Goal: Task Accomplishment & Management: Use online tool/utility

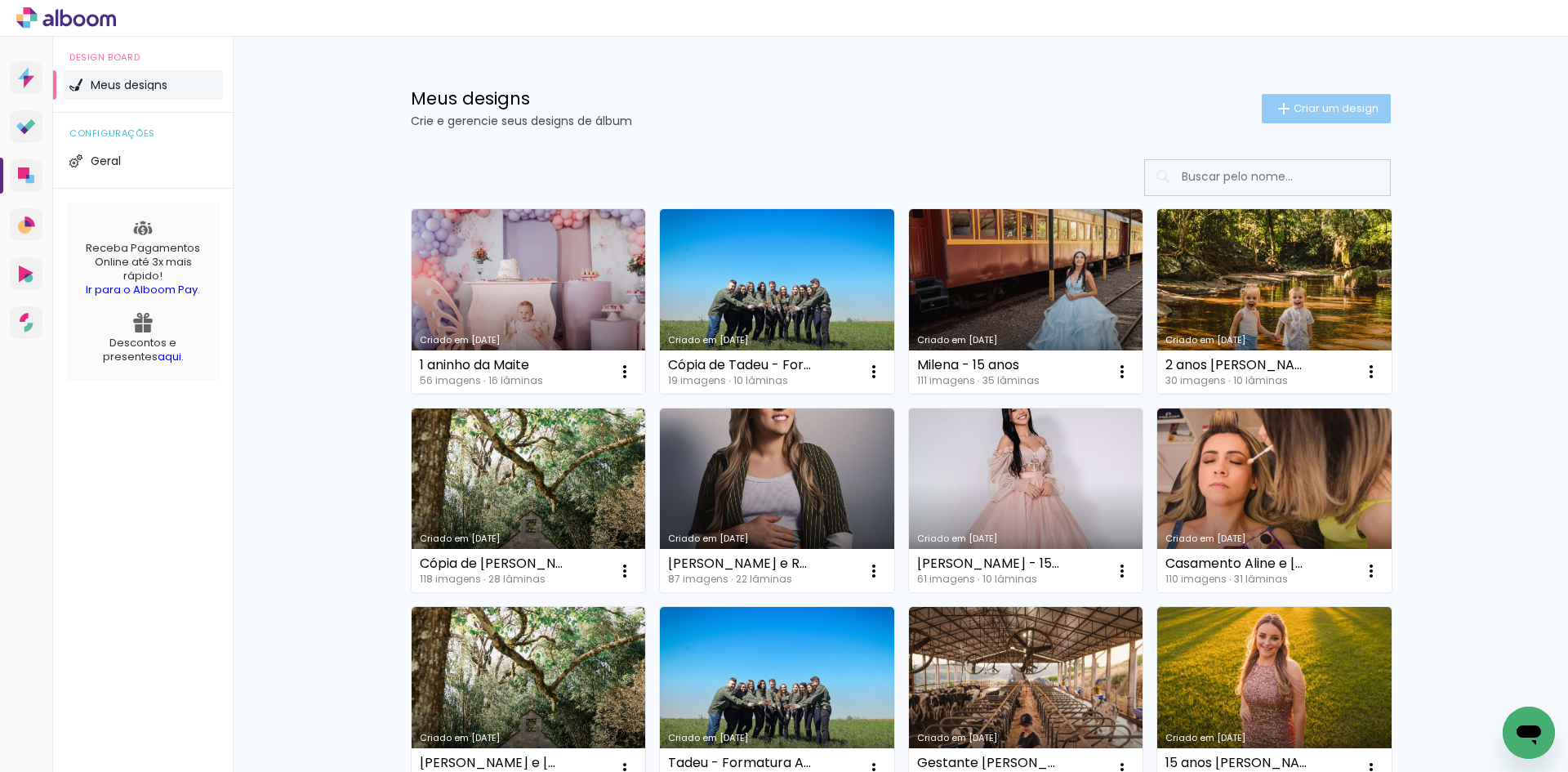
click at [1283, 108] on iron-icon at bounding box center [1284, 109] width 20 height 20
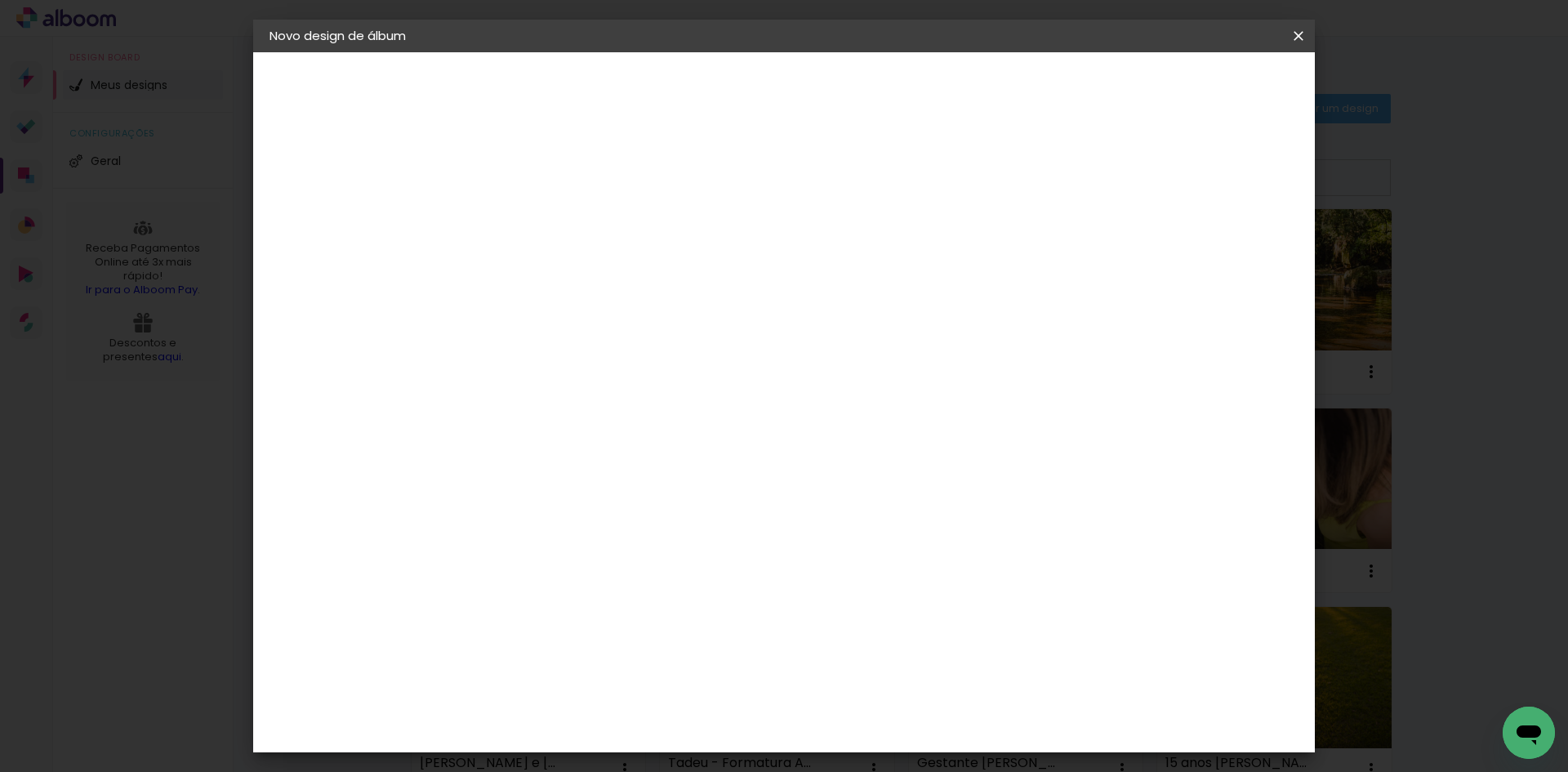
click at [537, 226] on input at bounding box center [537, 219] width 0 height 25
type input "Espera pela [PERSON_NAME]"
type paper-input "Espera pela [PERSON_NAME]"
click at [0, 0] on slot "Avançar" at bounding box center [0, 0] width 0 height 0
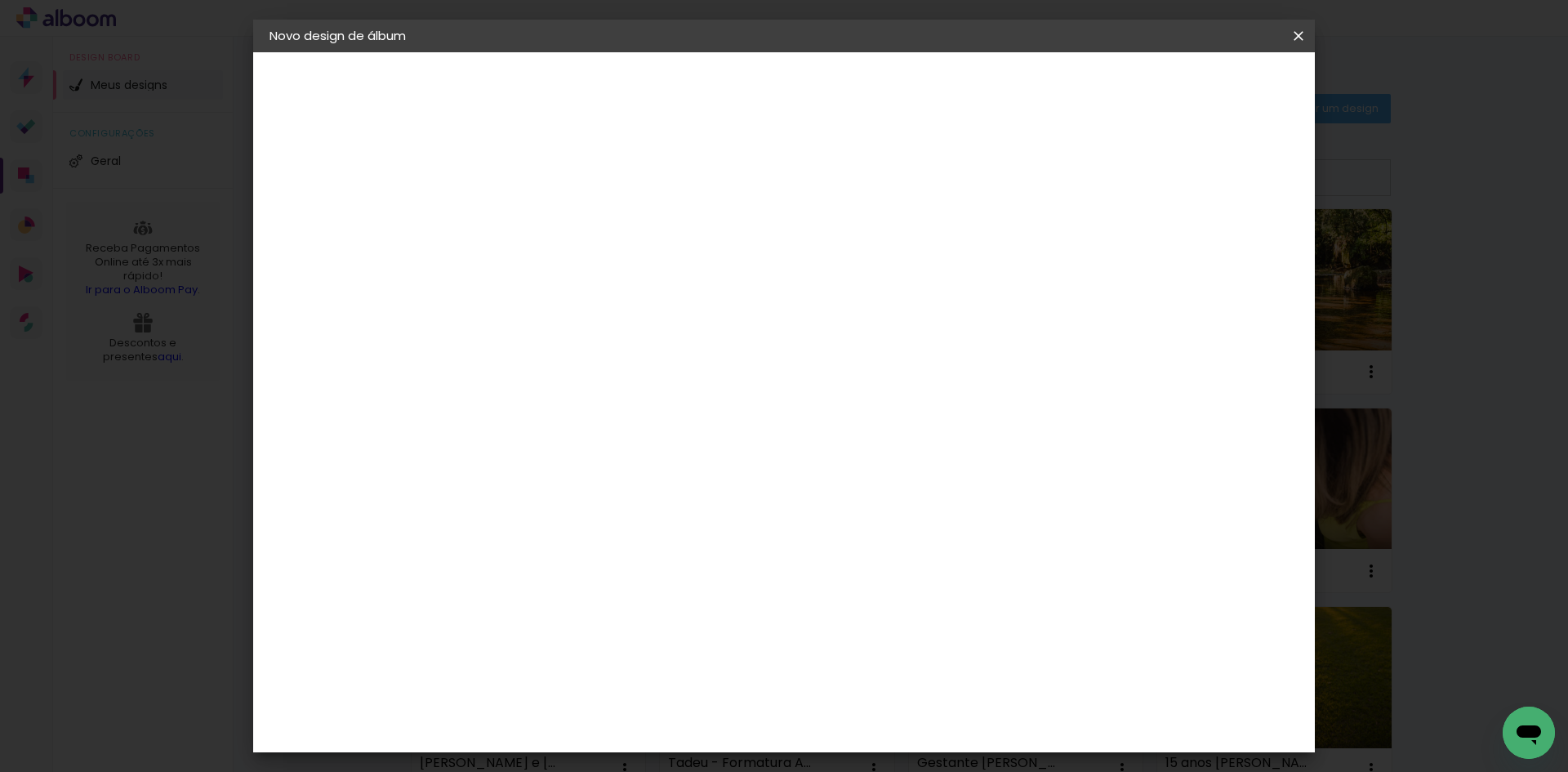
click at [0, 0] on slot "Avançar" at bounding box center [0, 0] width 0 height 0
click at [647, 270] on span "20 × 25" at bounding box center [608, 291] width 76 height 44
click at [0, 0] on slot "Avançar" at bounding box center [0, 0] width 0 height 0
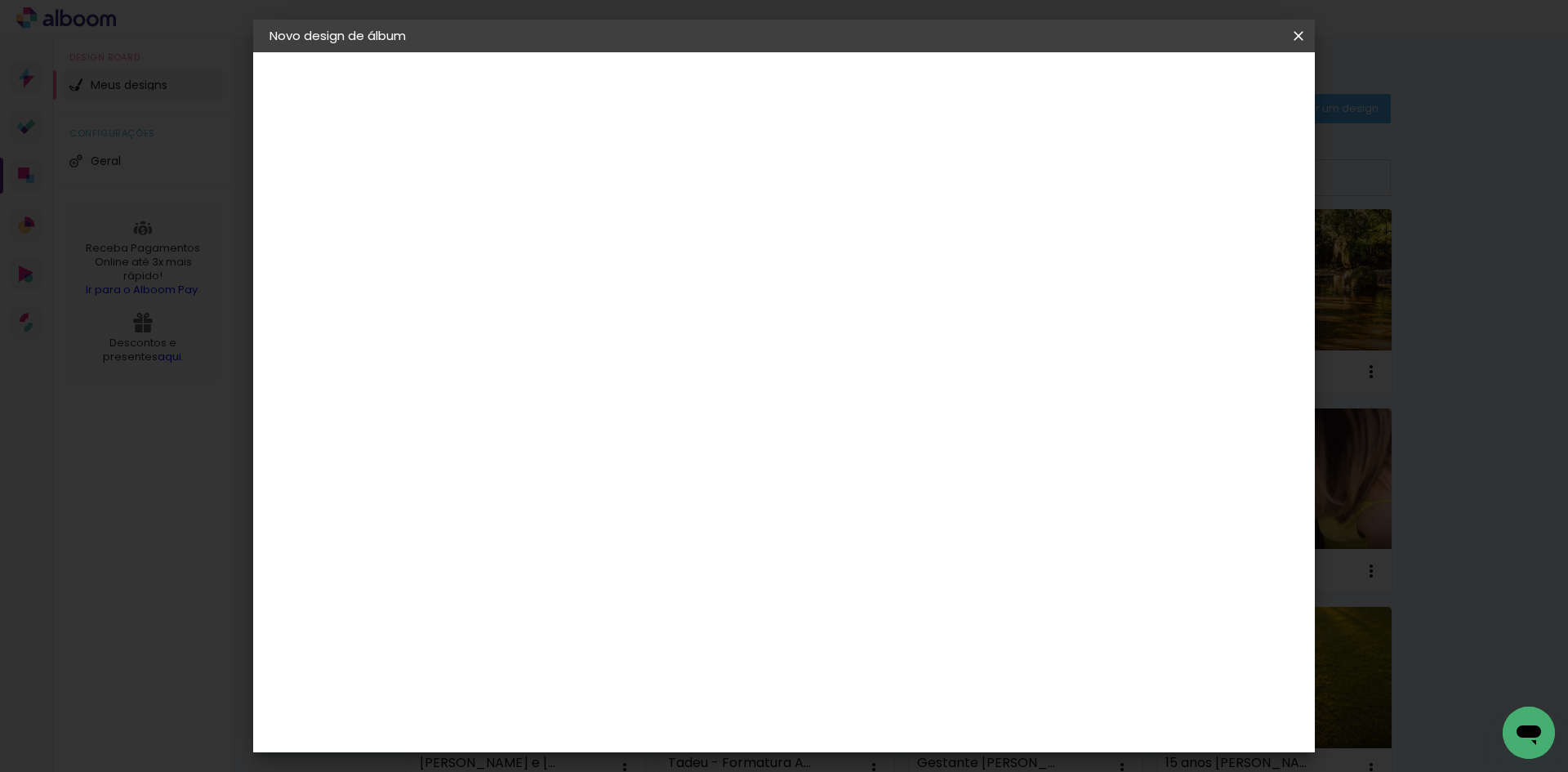
click at [1196, 90] on span "Iniciar design" at bounding box center [1159, 86] width 74 height 12
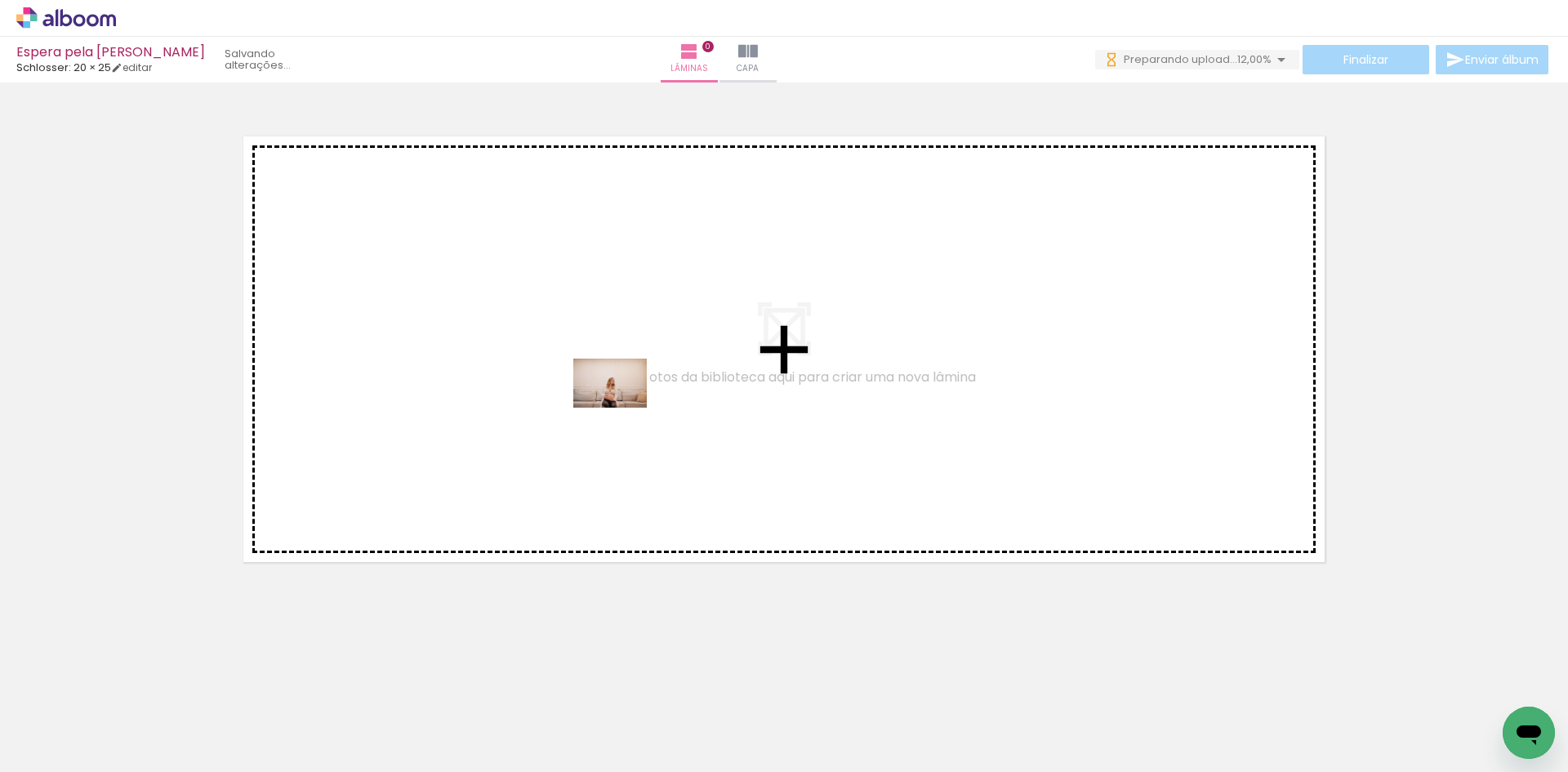
drag, startPoint x: 181, startPoint y: 739, endPoint x: 622, endPoint y: 408, distance: 551.4
click at [622, 408] on quentale-workspace at bounding box center [784, 386] width 1568 height 772
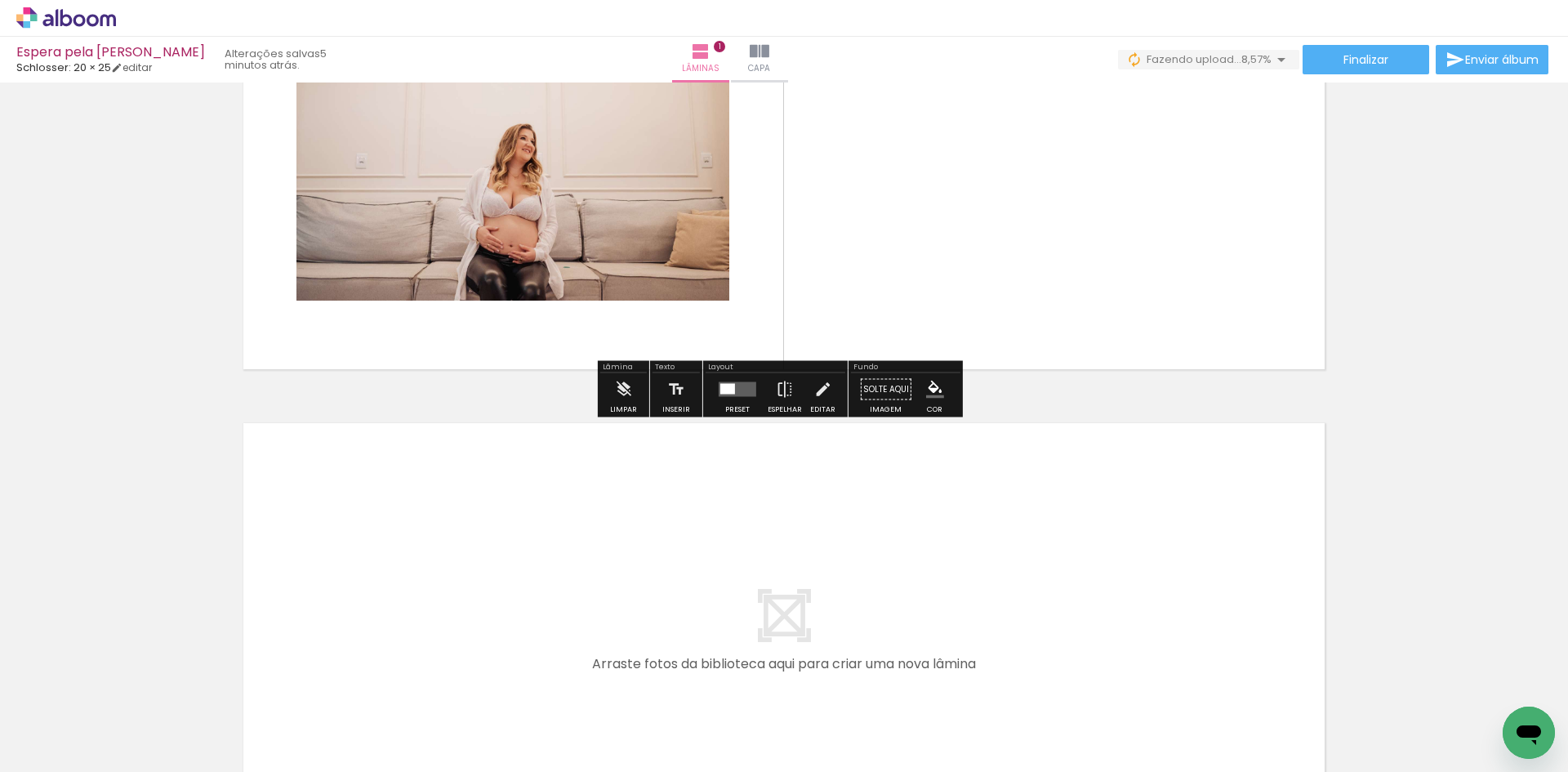
scroll to position [164, 0]
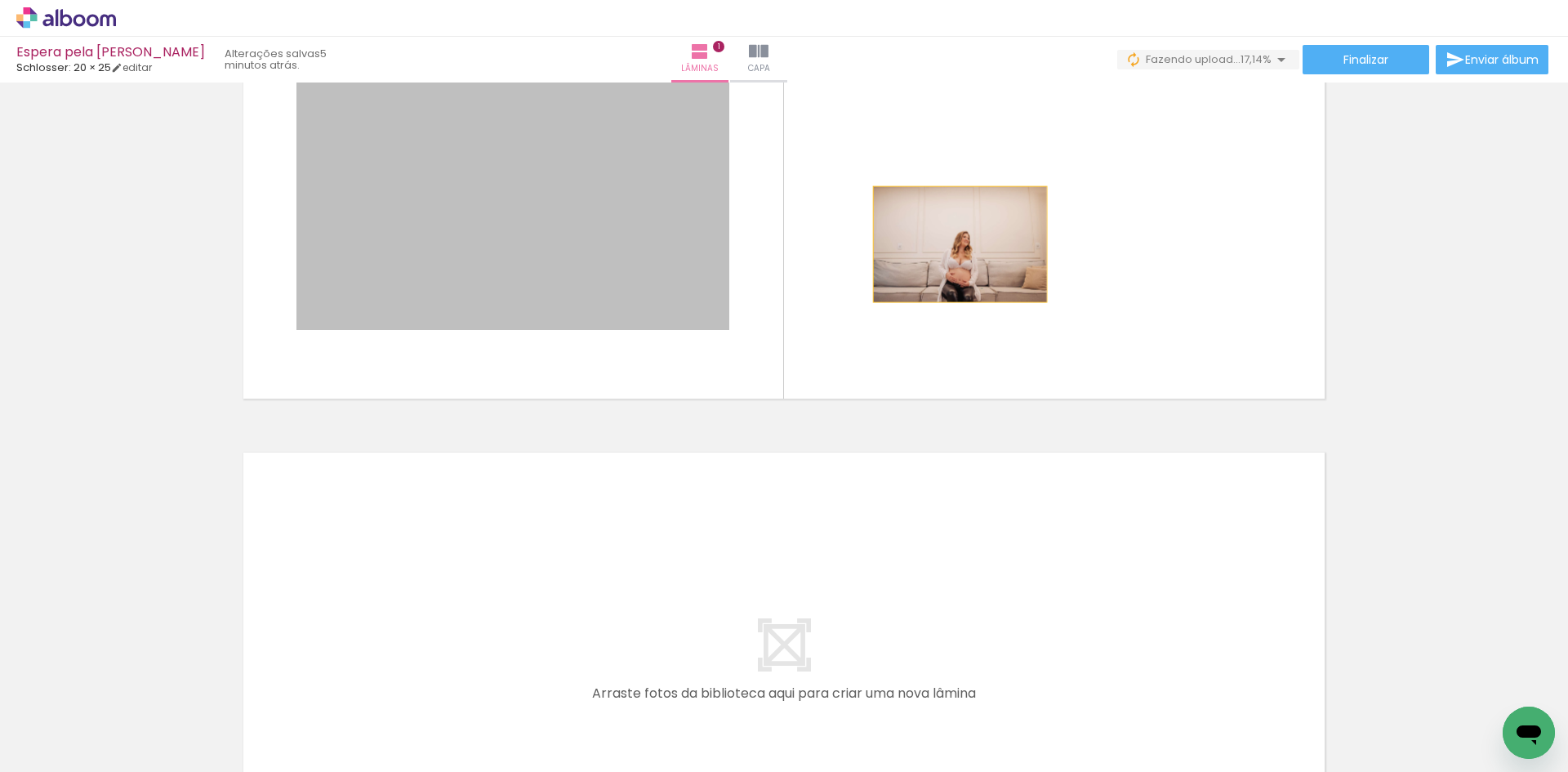
drag, startPoint x: 562, startPoint y: 247, endPoint x: 981, endPoint y: 240, distance: 419.1
click at [981, 240] on quentale-layouter at bounding box center [784, 185] width 1094 height 438
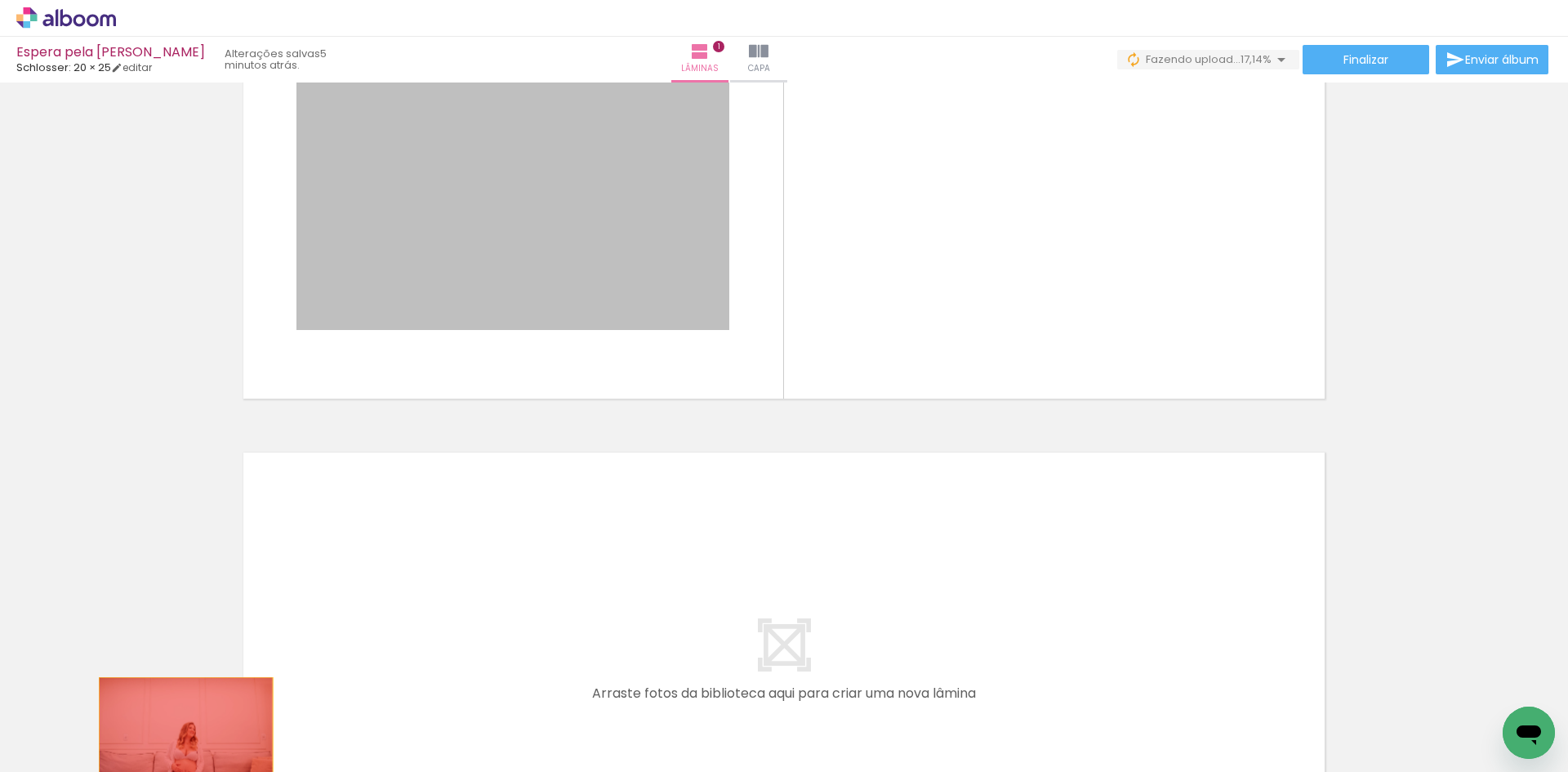
drag, startPoint x: 622, startPoint y: 239, endPoint x: 174, endPoint y: 744, distance: 675.1
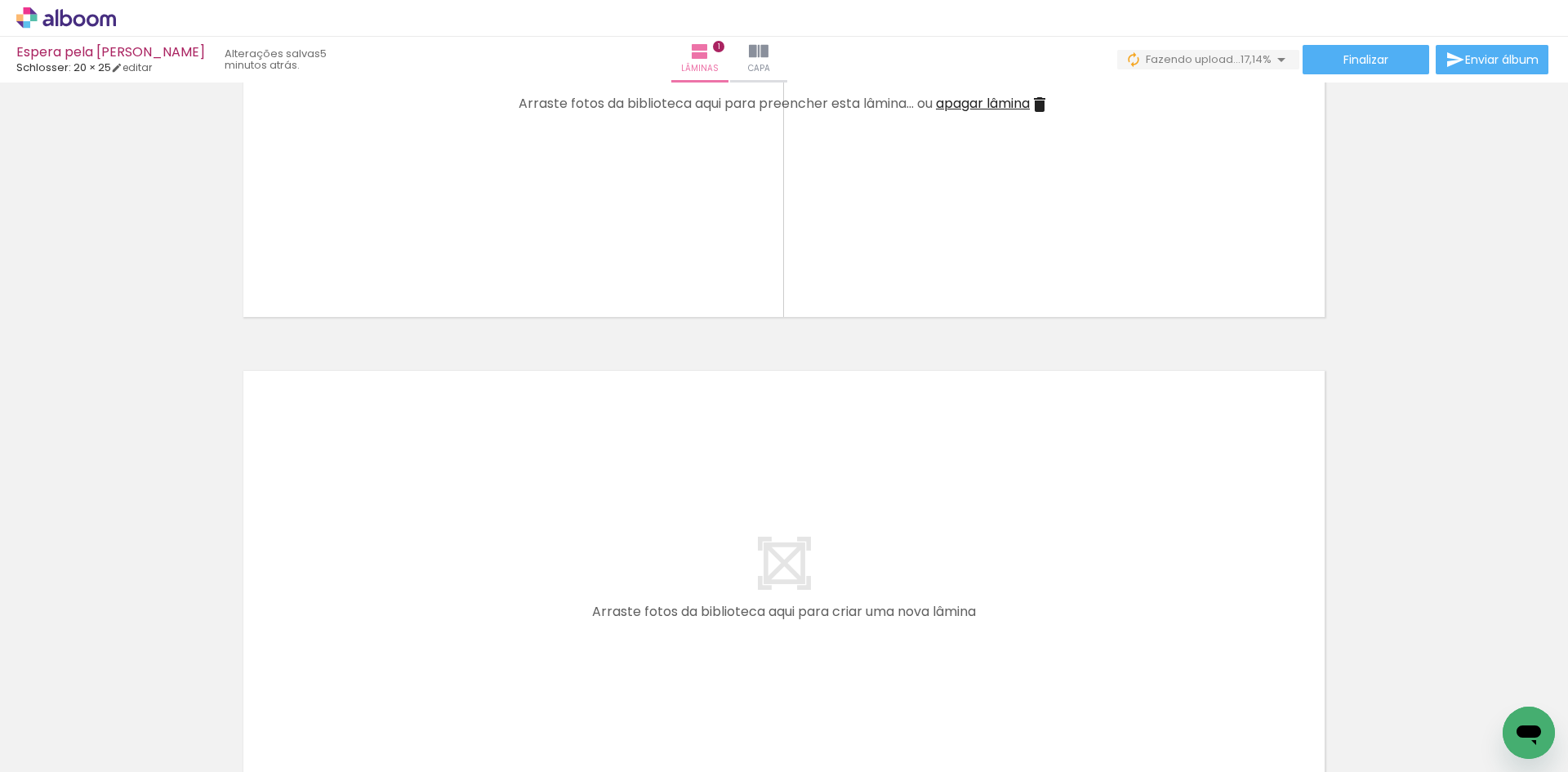
scroll to position [0, 0]
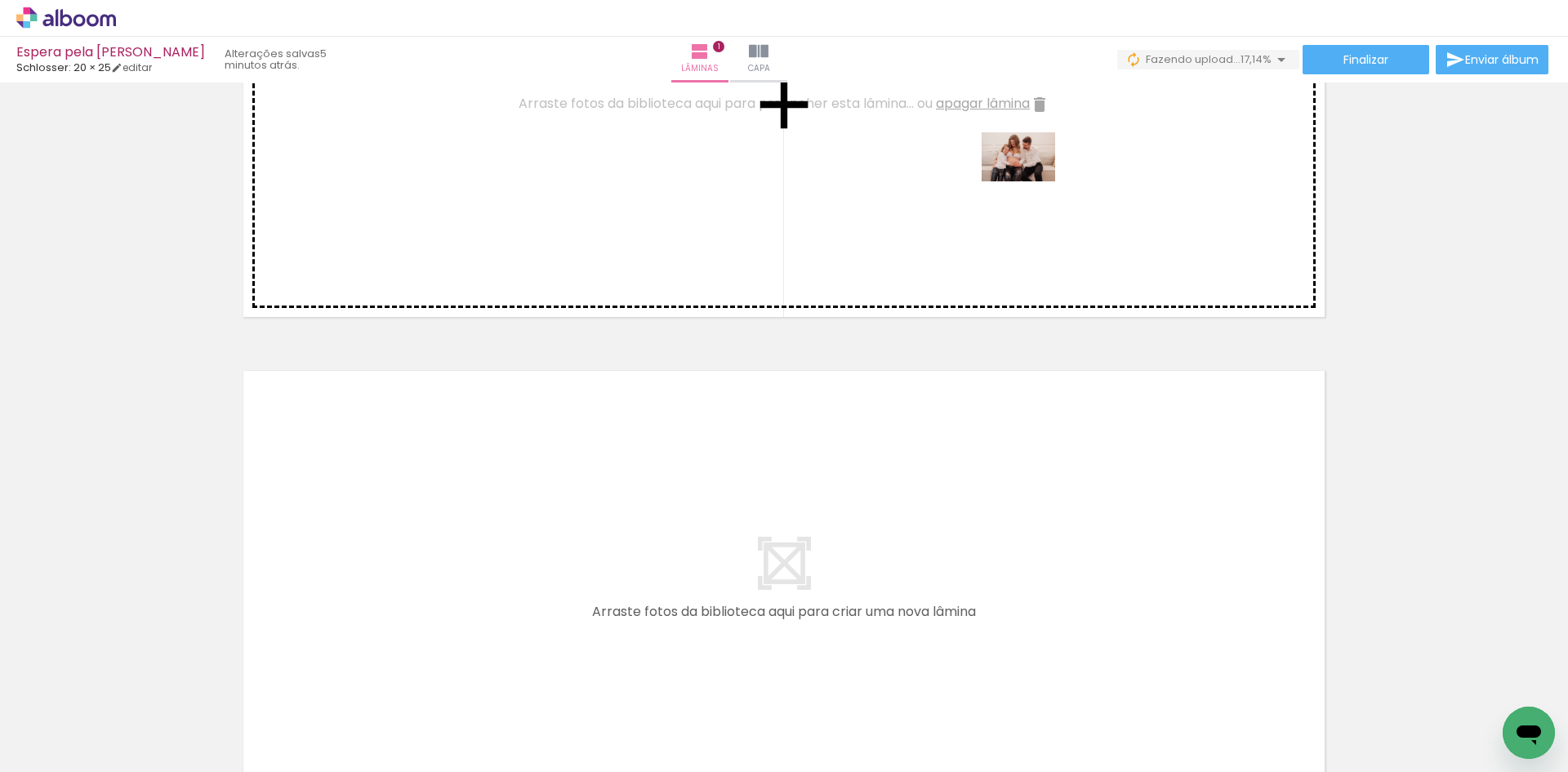
drag, startPoint x: 267, startPoint y: 726, endPoint x: 1030, endPoint y: 181, distance: 937.7
click at [1030, 181] on quentale-workspace at bounding box center [784, 386] width 1568 height 772
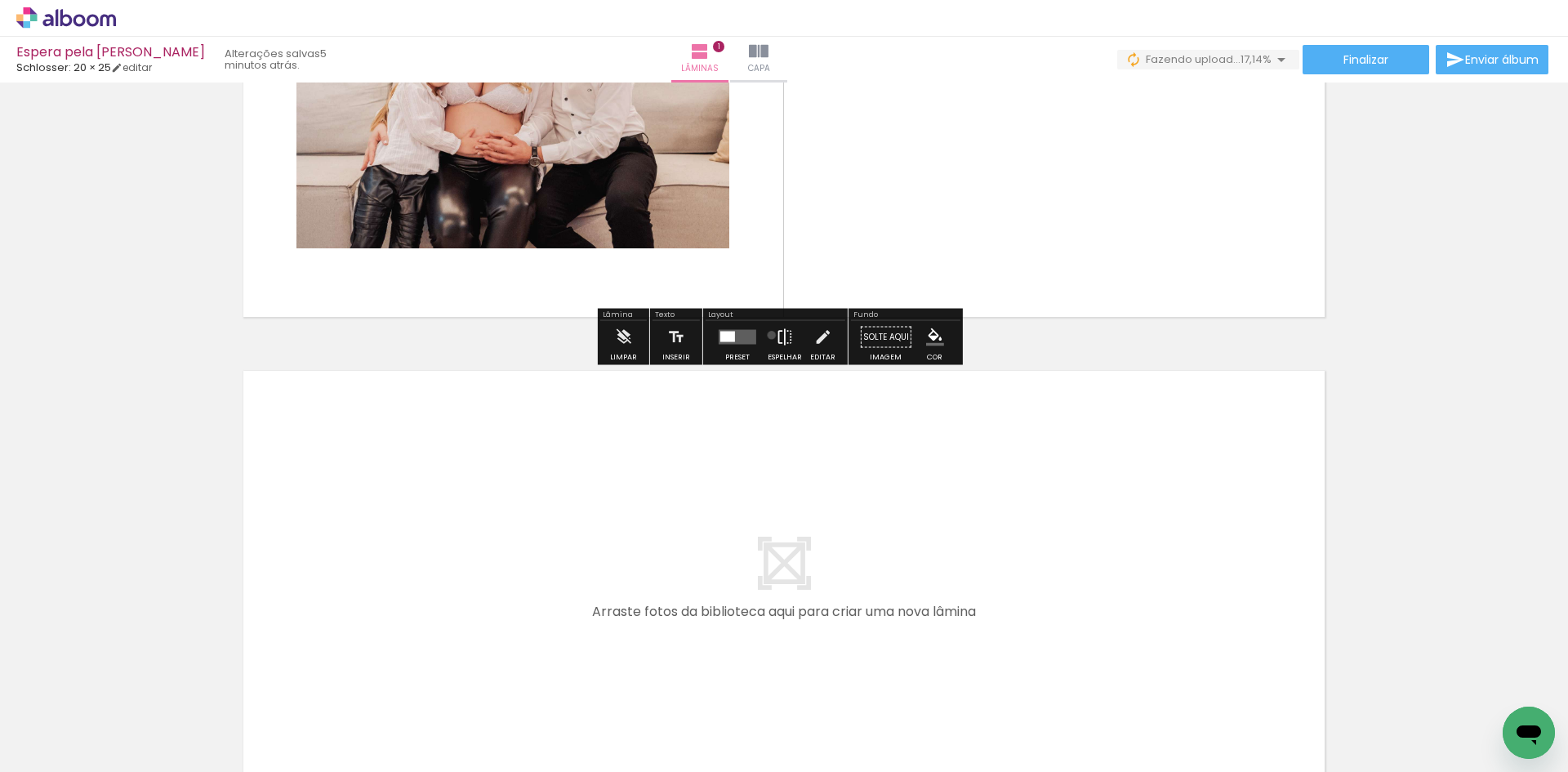
click at [768, 335] on paper-button "Espelhar" at bounding box center [785, 341] width 43 height 42
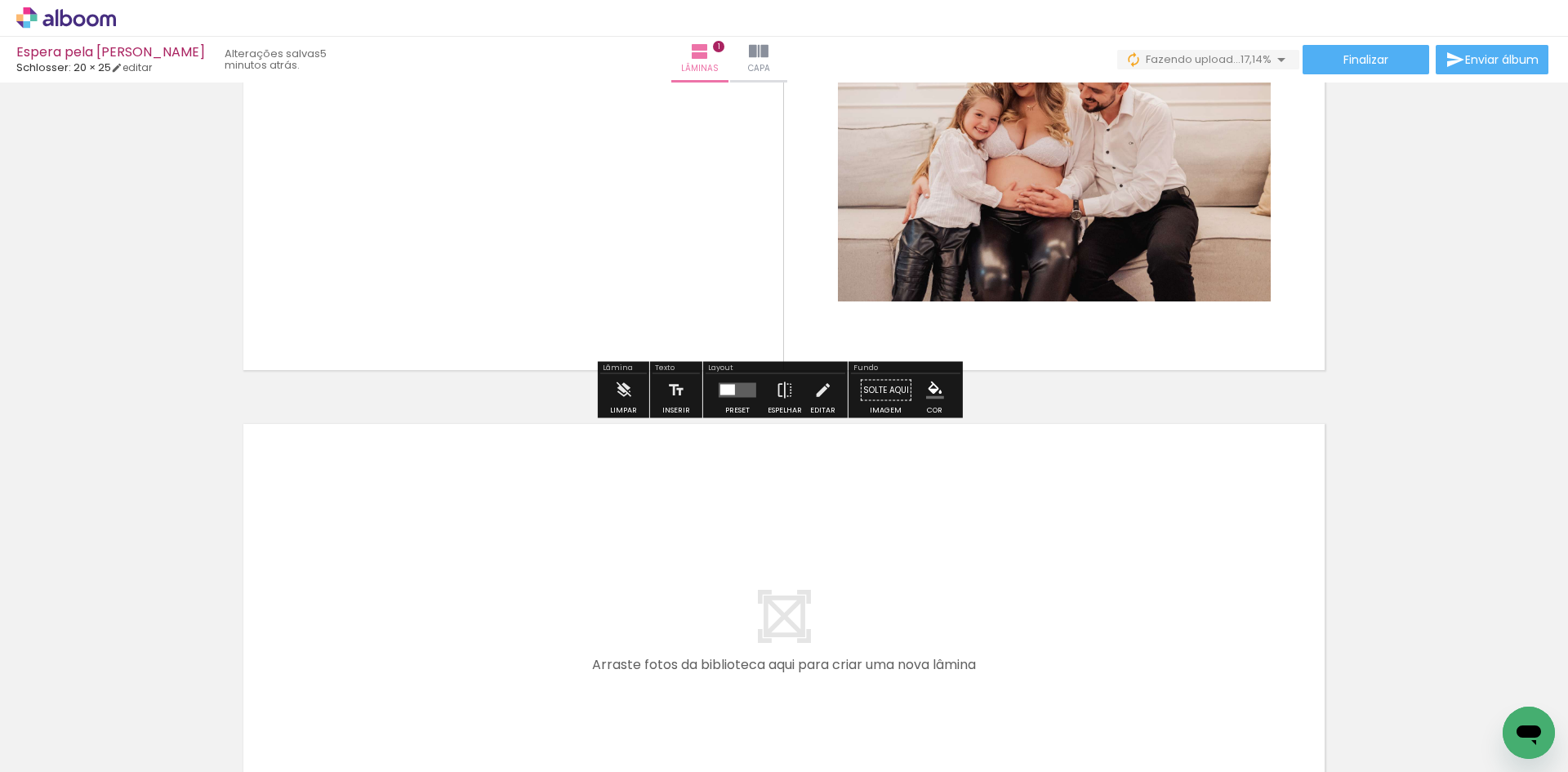
scroll to position [81, 0]
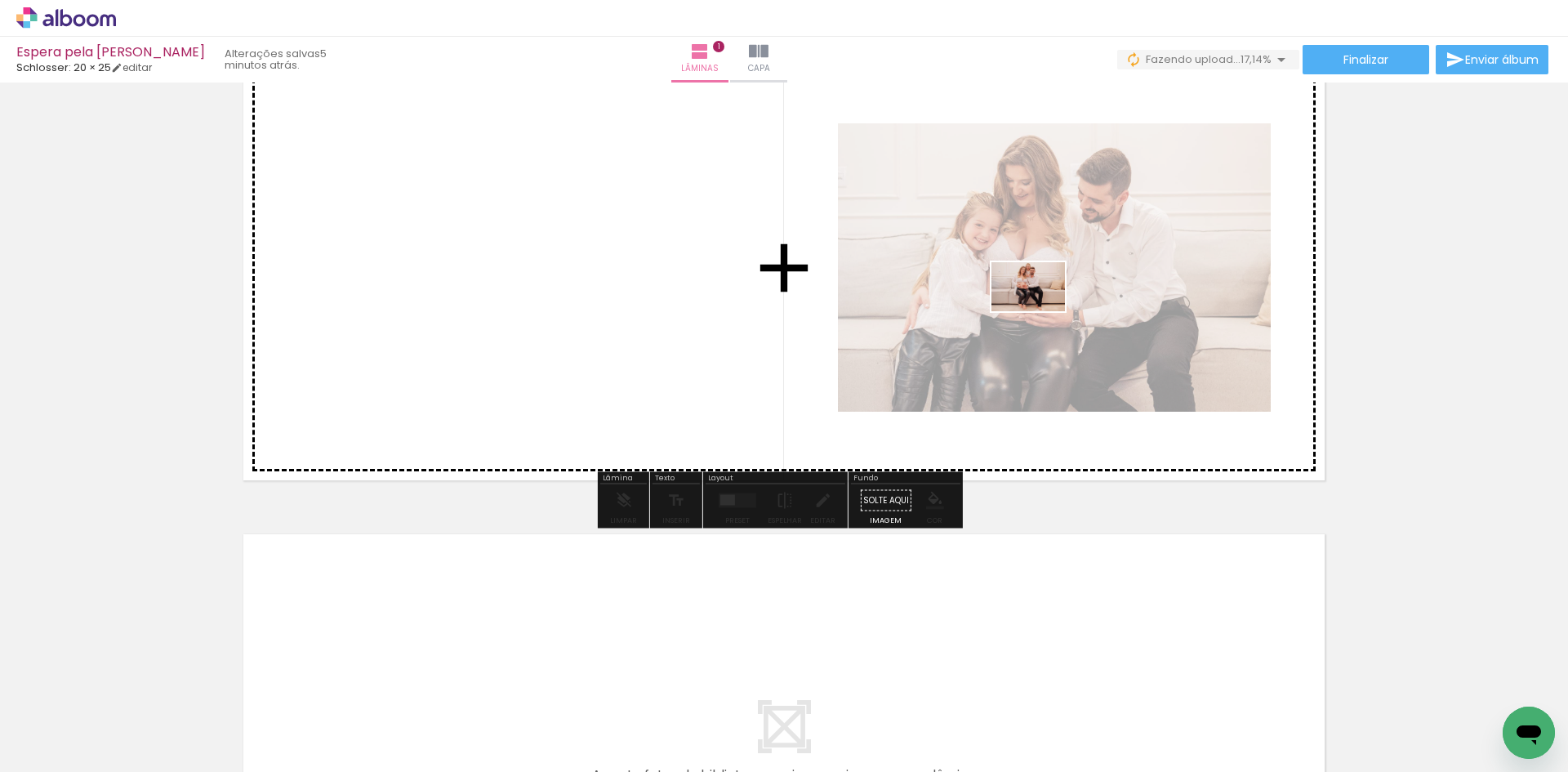
drag, startPoint x: 369, startPoint y: 708, endPoint x: 1040, endPoint y: 311, distance: 779.6
click at [1040, 311] on quentale-workspace at bounding box center [784, 386] width 1568 height 772
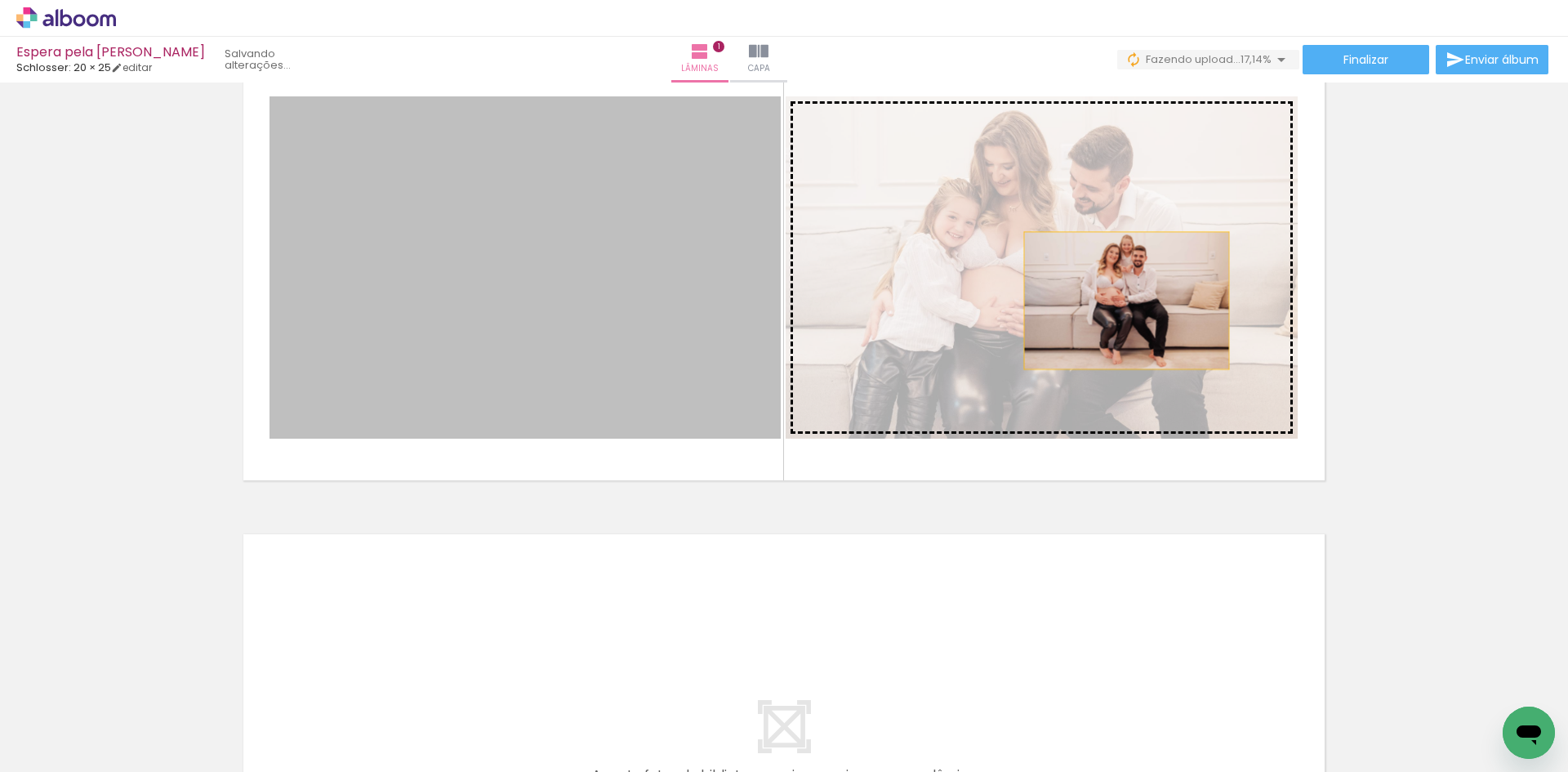
drag, startPoint x: 599, startPoint y: 307, endPoint x: 1131, endPoint y: 299, distance: 532.1
click at [0, 0] on slot at bounding box center [0, 0] width 0 height 0
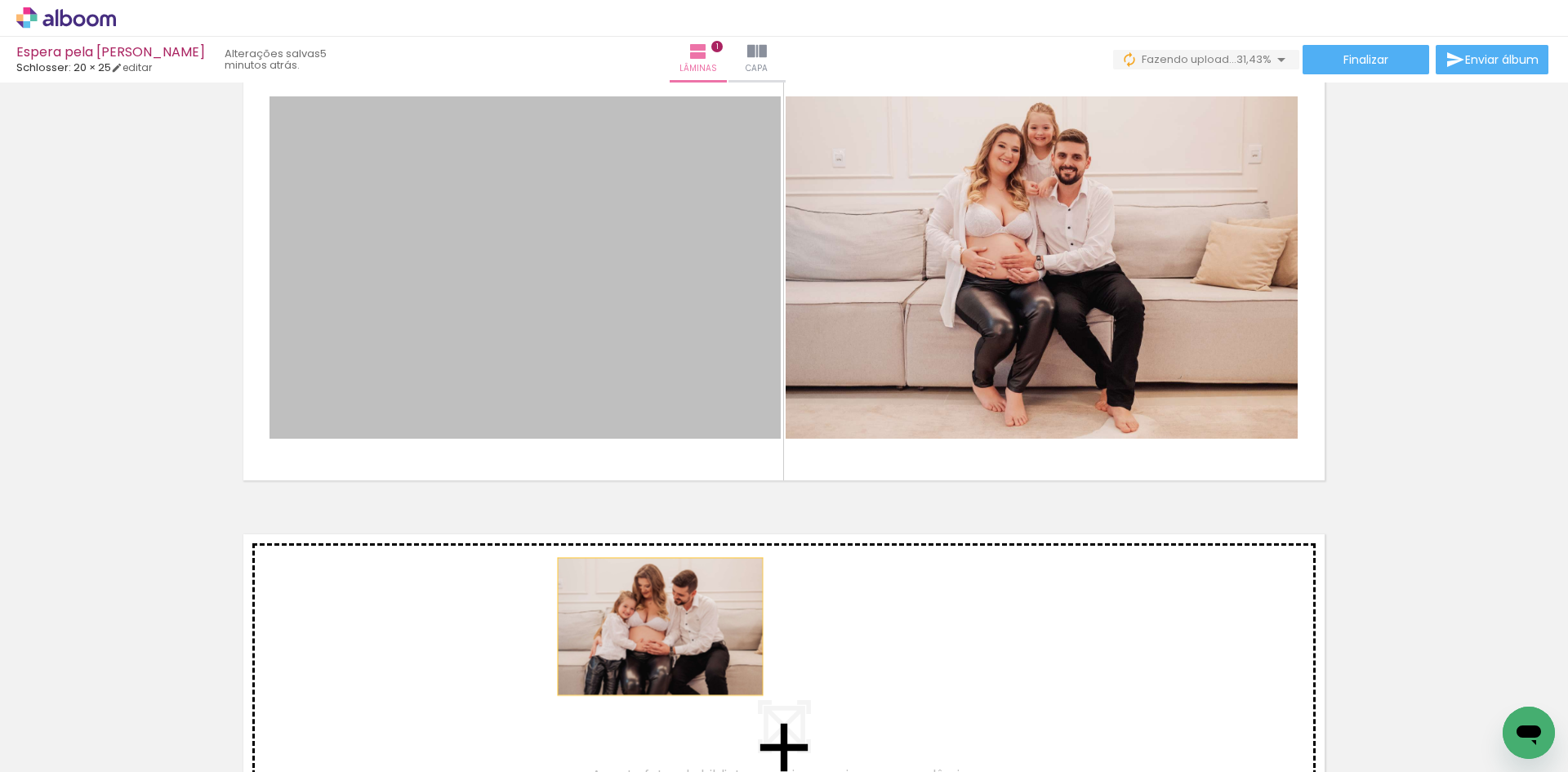
drag, startPoint x: 580, startPoint y: 272, endPoint x: 659, endPoint y: 628, distance: 364.7
click at [659, 628] on div "Inserir lâmina 1 de 1" at bounding box center [784, 486] width 1568 height 959
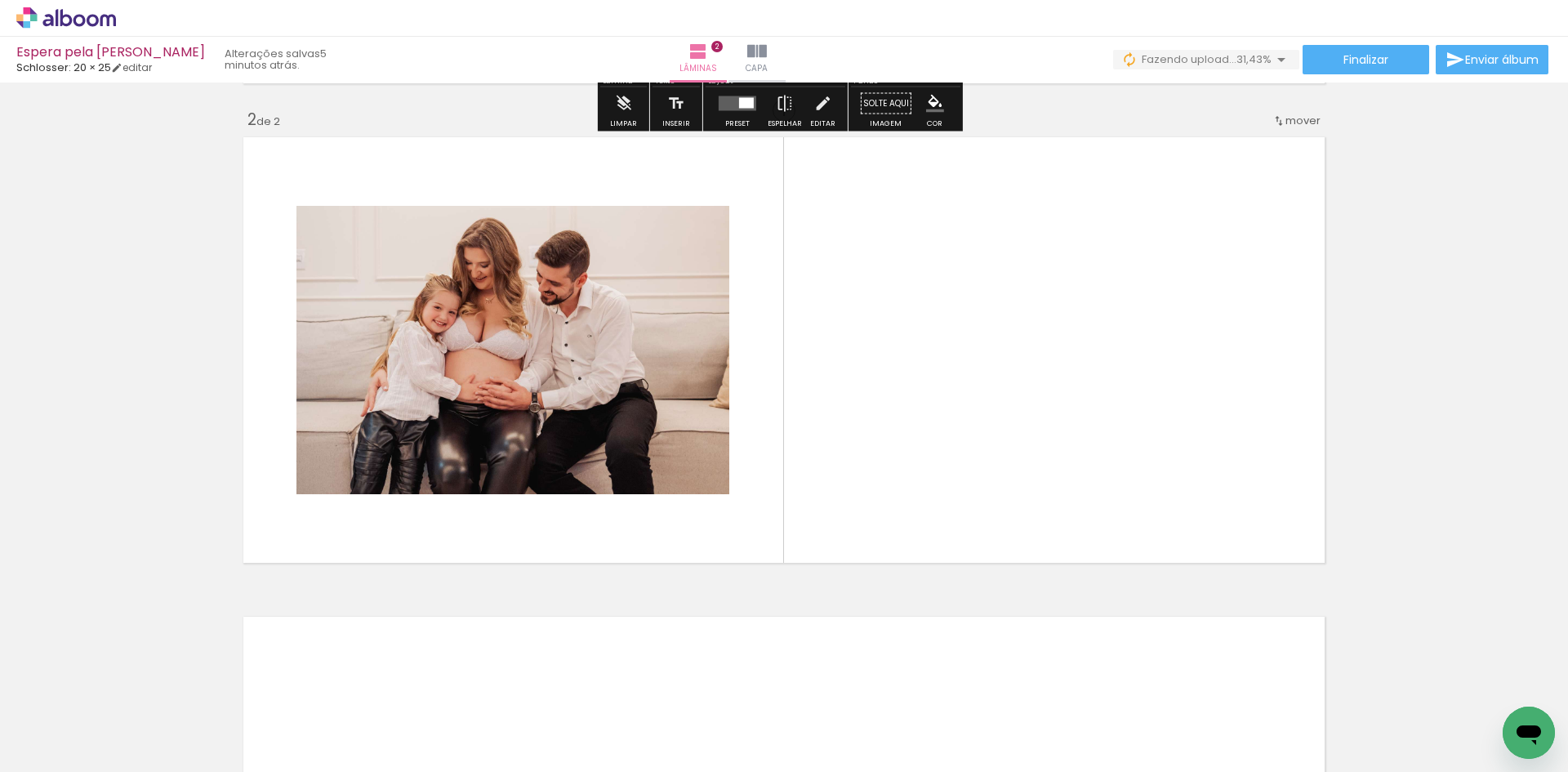
scroll to position [490, 0]
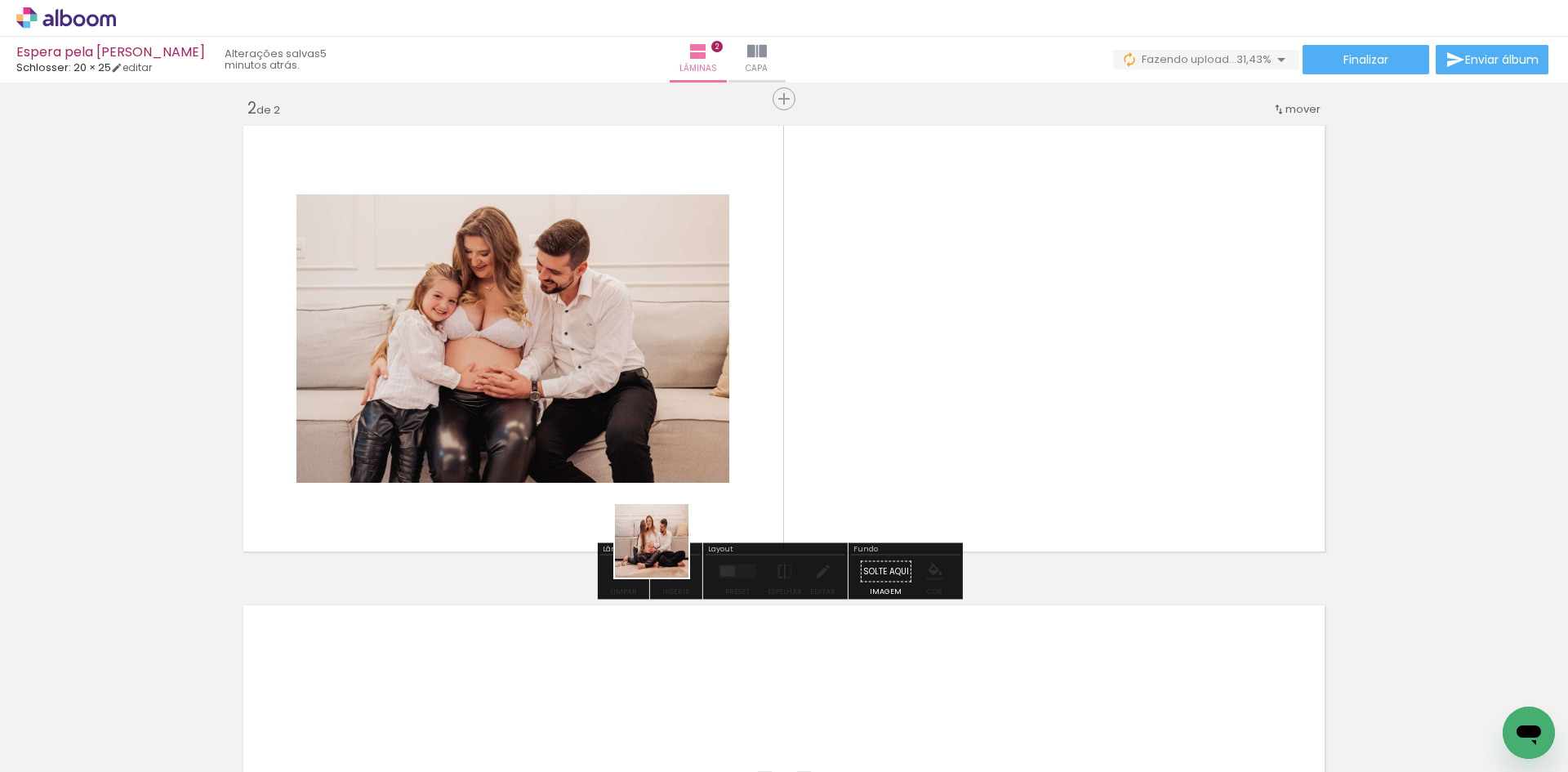
drag, startPoint x: 425, startPoint y: 733, endPoint x: 879, endPoint y: 409, distance: 557.8
click at [879, 409] on quentale-workspace at bounding box center [784, 386] width 1568 height 772
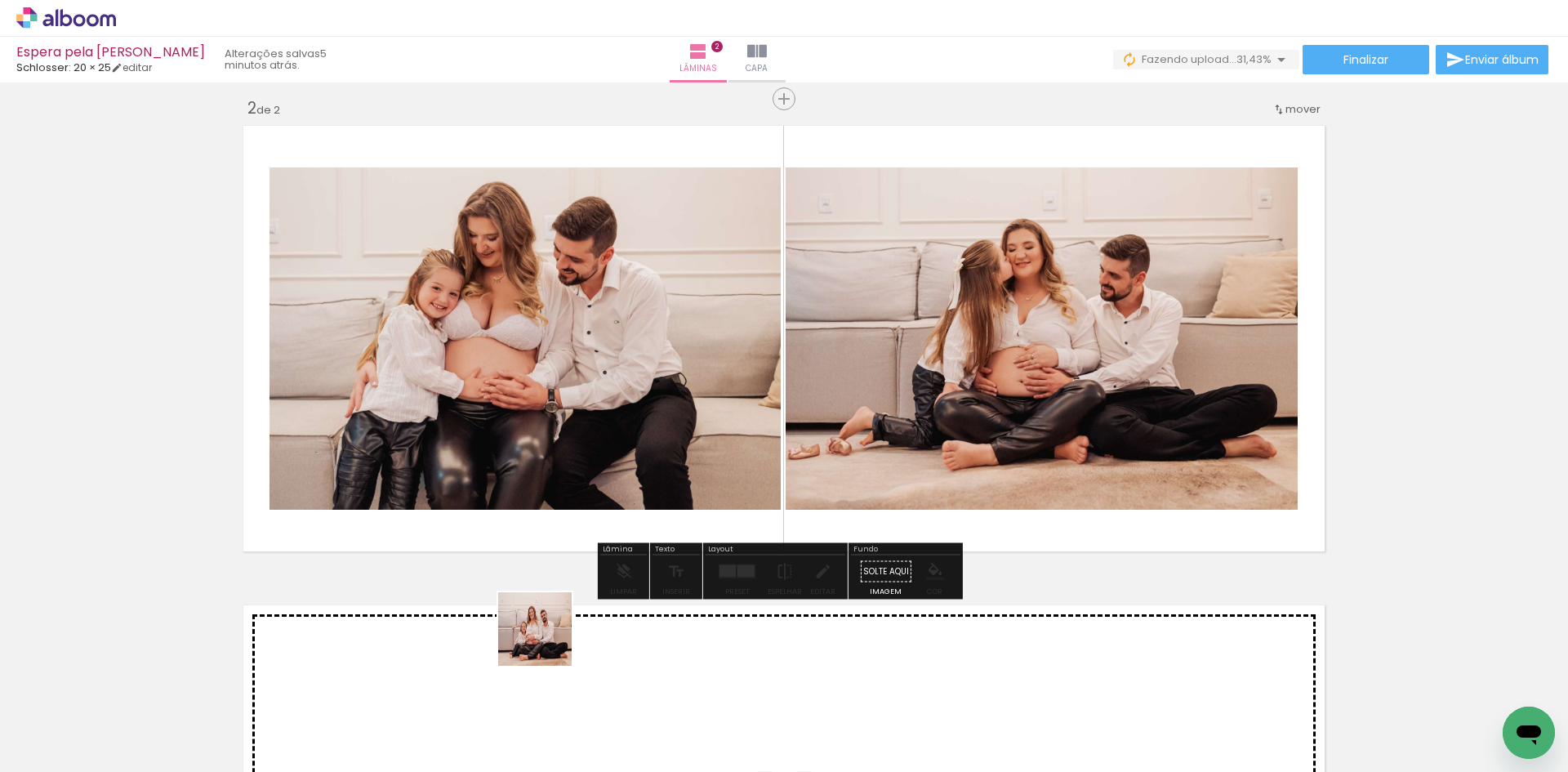
drag, startPoint x: 537, startPoint y: 731, endPoint x: 633, endPoint y: 346, distance: 396.8
click at [633, 346] on quentale-workspace at bounding box center [784, 386] width 1568 height 772
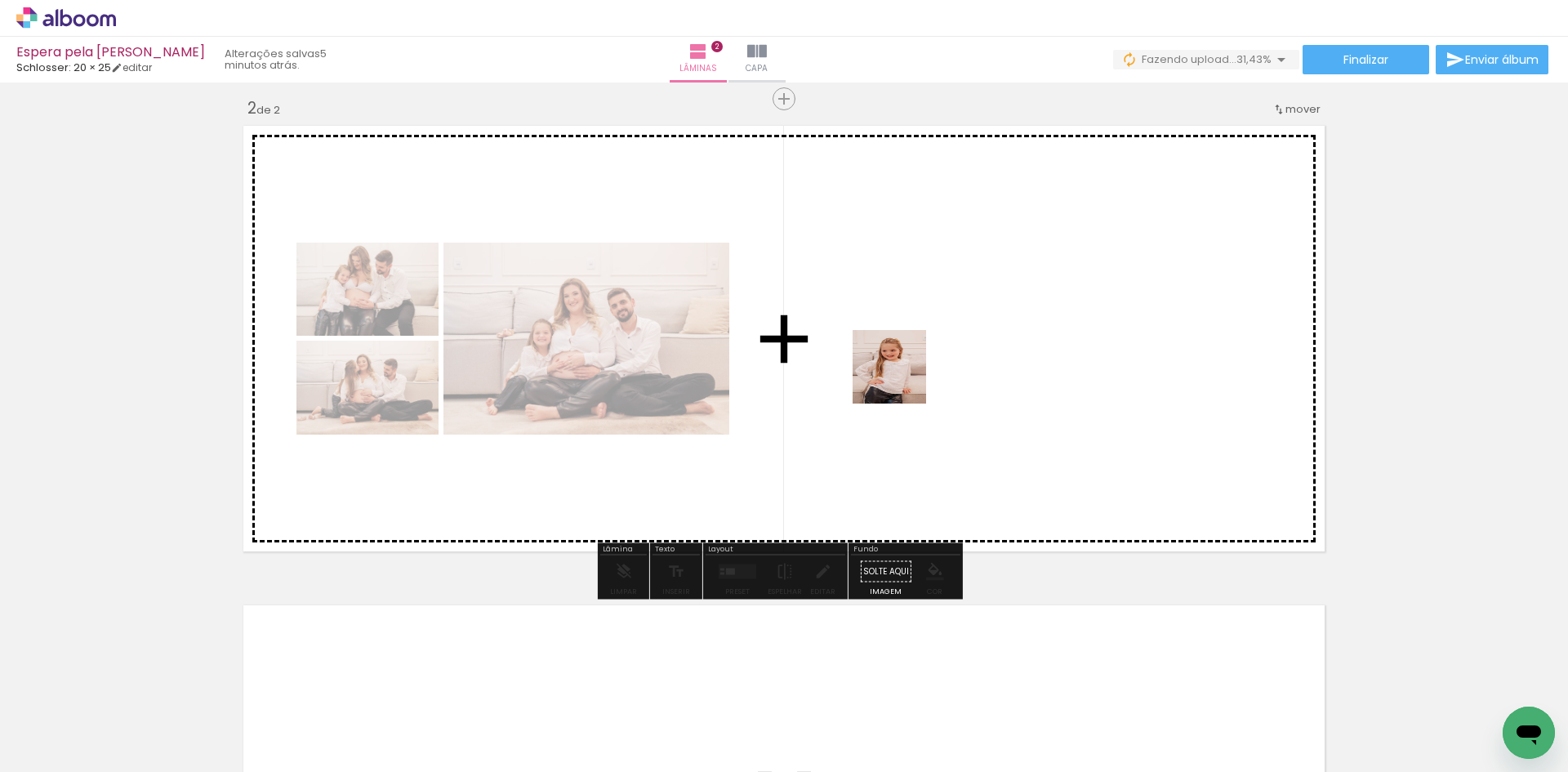
drag, startPoint x: 619, startPoint y: 710, endPoint x: 932, endPoint y: 345, distance: 480.8
click at [932, 345] on quentale-workspace at bounding box center [784, 386] width 1568 height 772
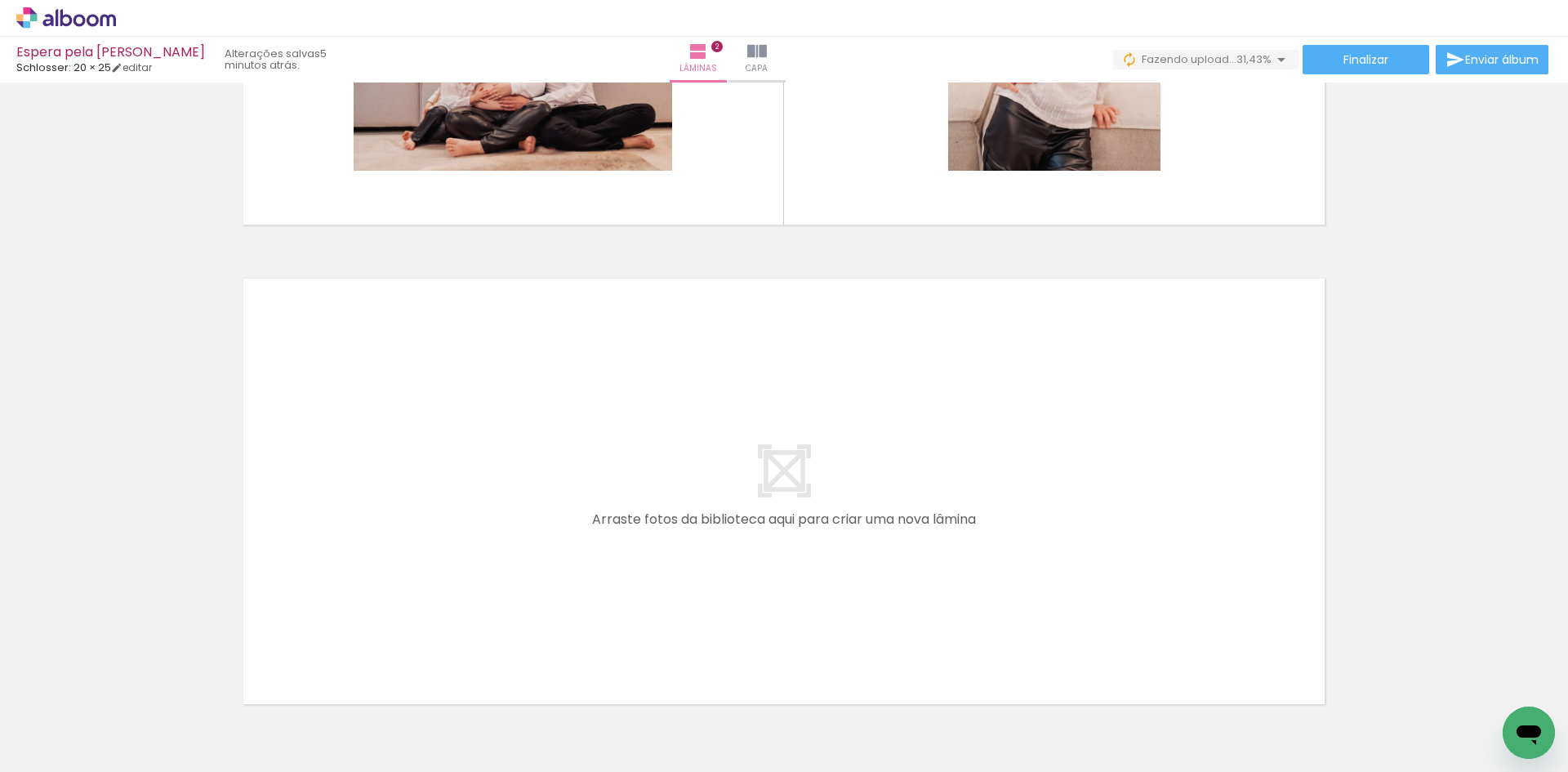
scroll to position [898, 0]
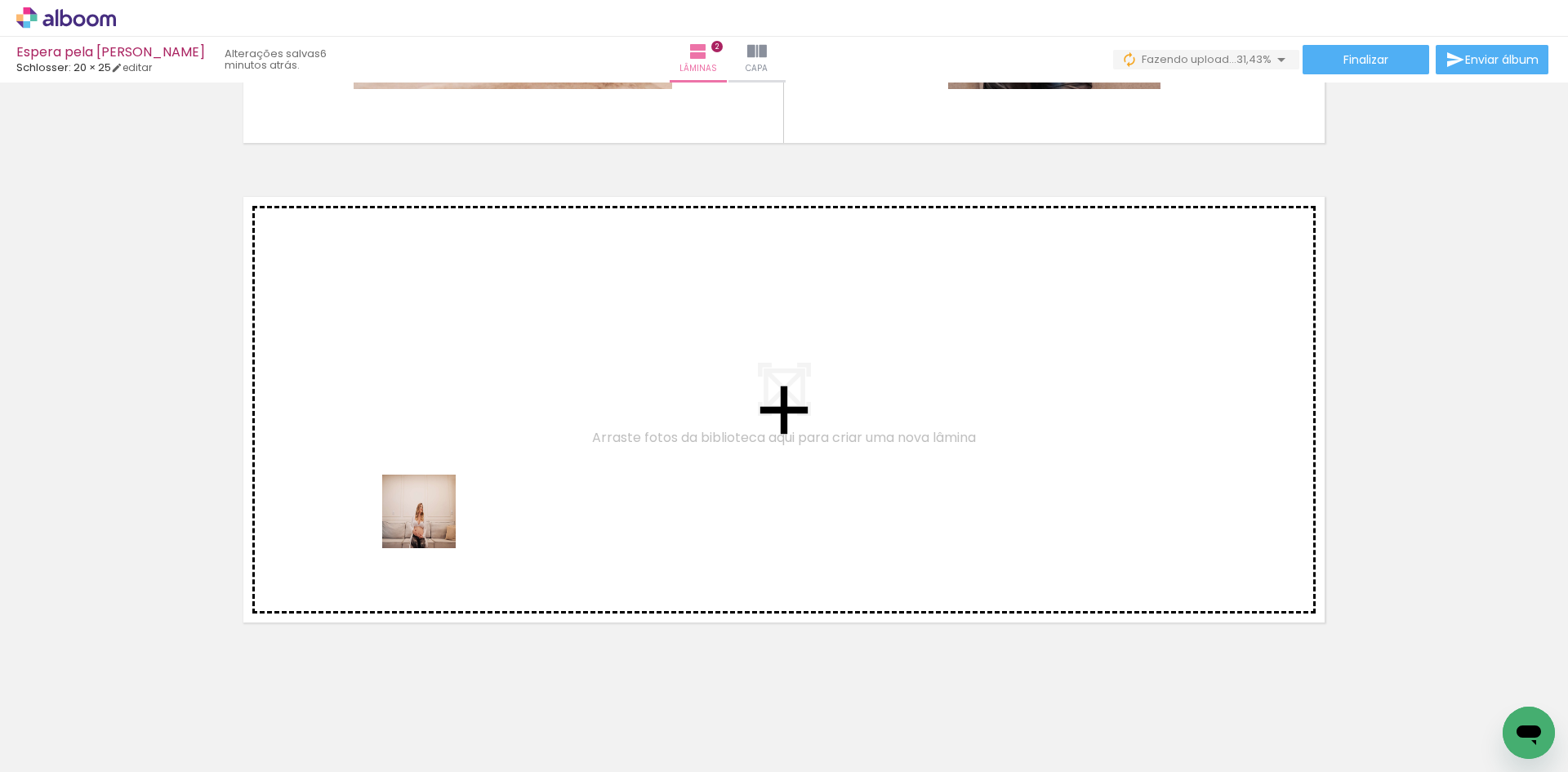
drag, startPoint x: 161, startPoint y: 724, endPoint x: 456, endPoint y: 508, distance: 365.6
click at [456, 508] on quentale-workspace at bounding box center [784, 386] width 1568 height 772
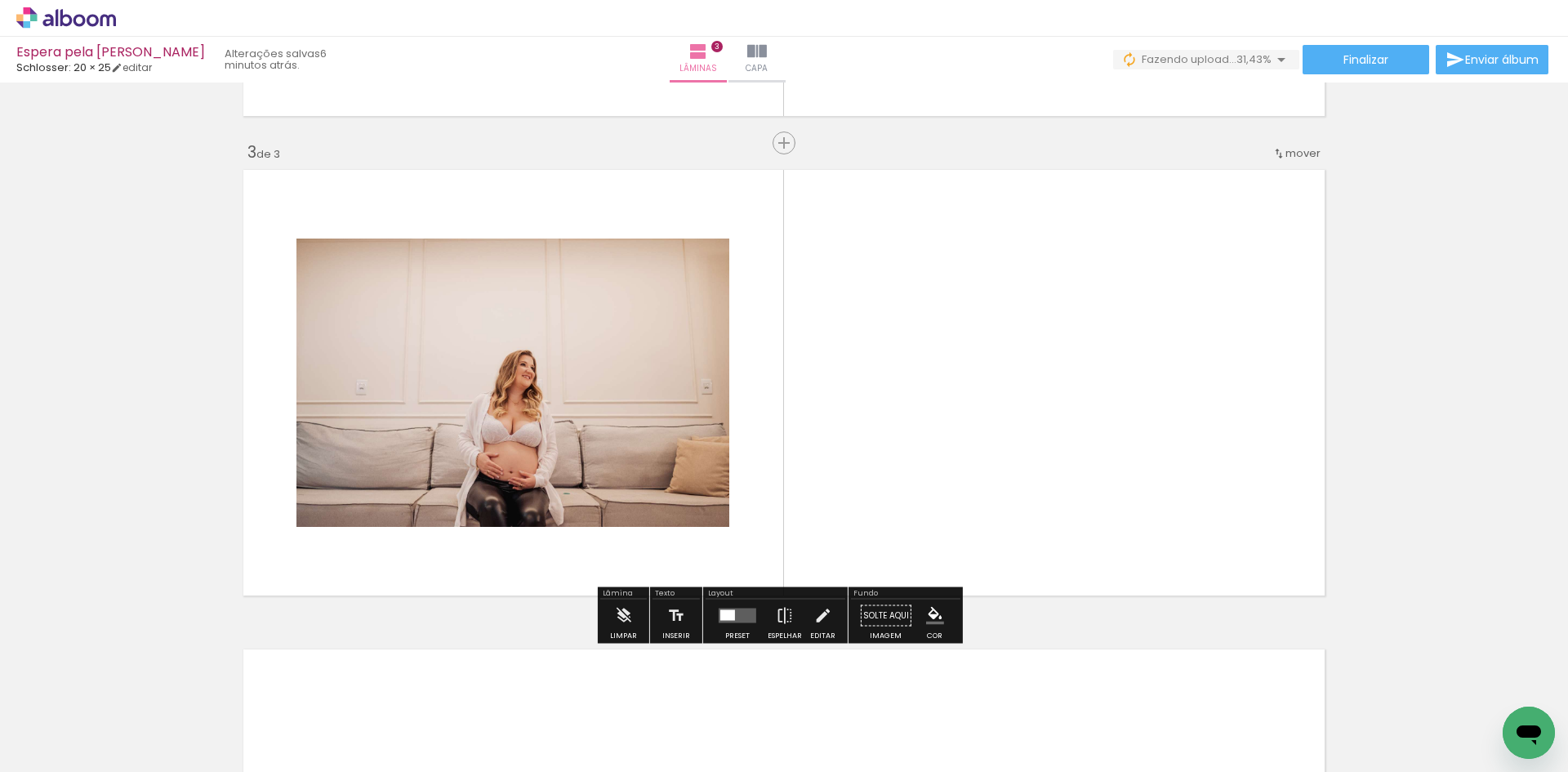
scroll to position [931, 0]
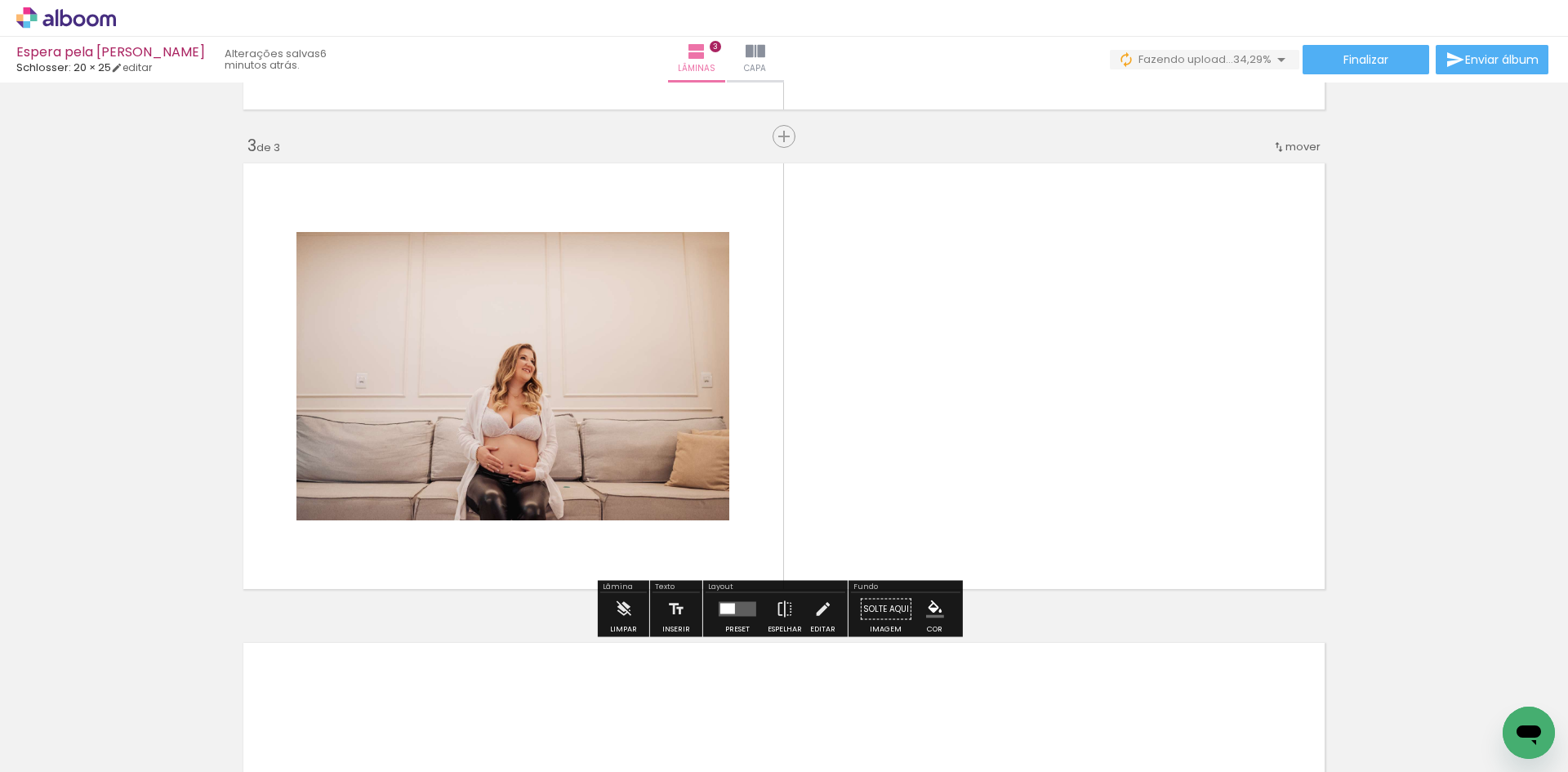
drag, startPoint x: 716, startPoint y: 711, endPoint x: 801, endPoint y: 420, distance: 303.2
click at [802, 387] on quentale-workspace at bounding box center [784, 386] width 1568 height 772
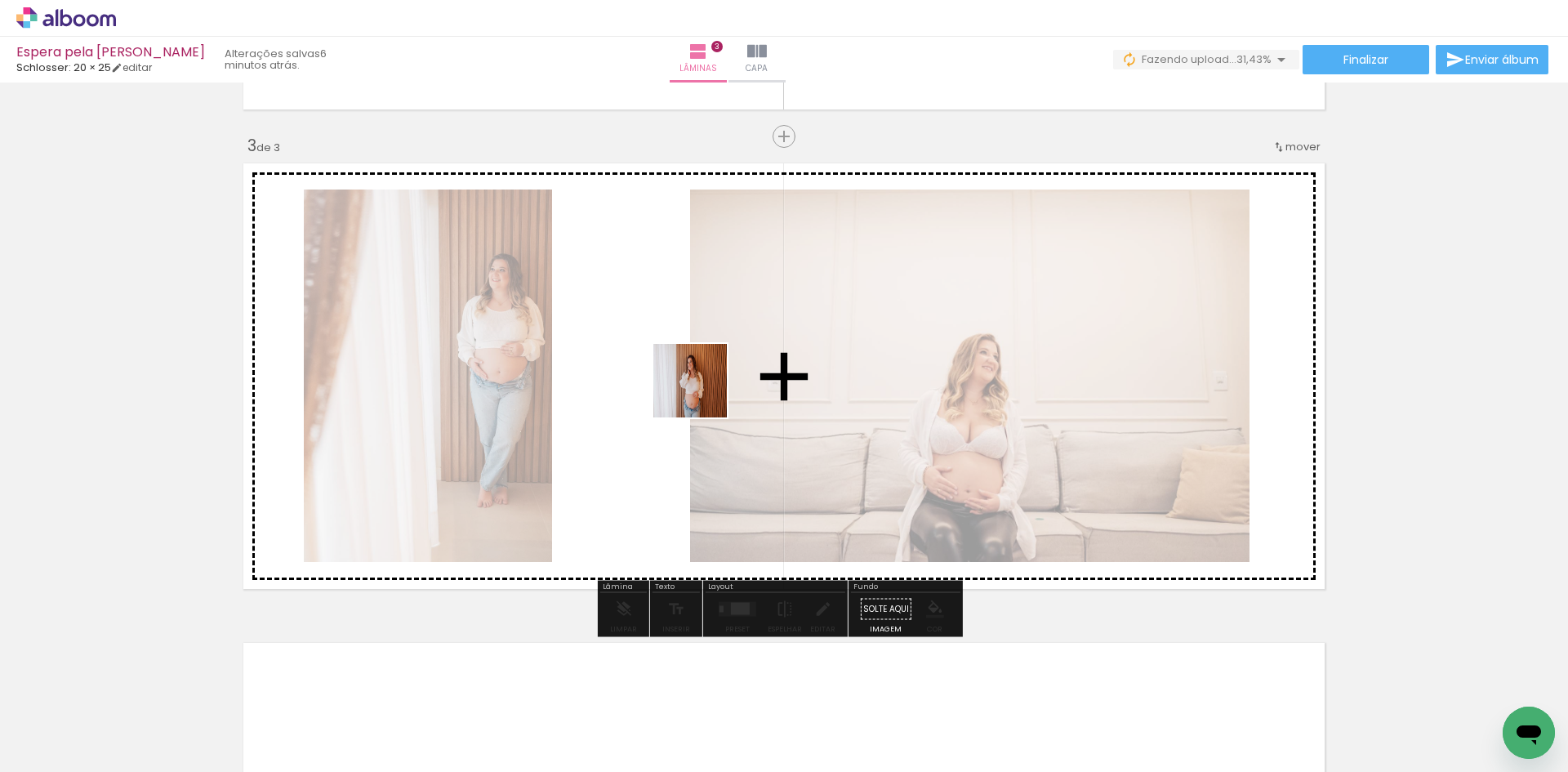
drag, startPoint x: 819, startPoint y: 715, endPoint x: 697, endPoint y: 383, distance: 353.7
click at [697, 383] on quentale-workspace at bounding box center [784, 386] width 1568 height 772
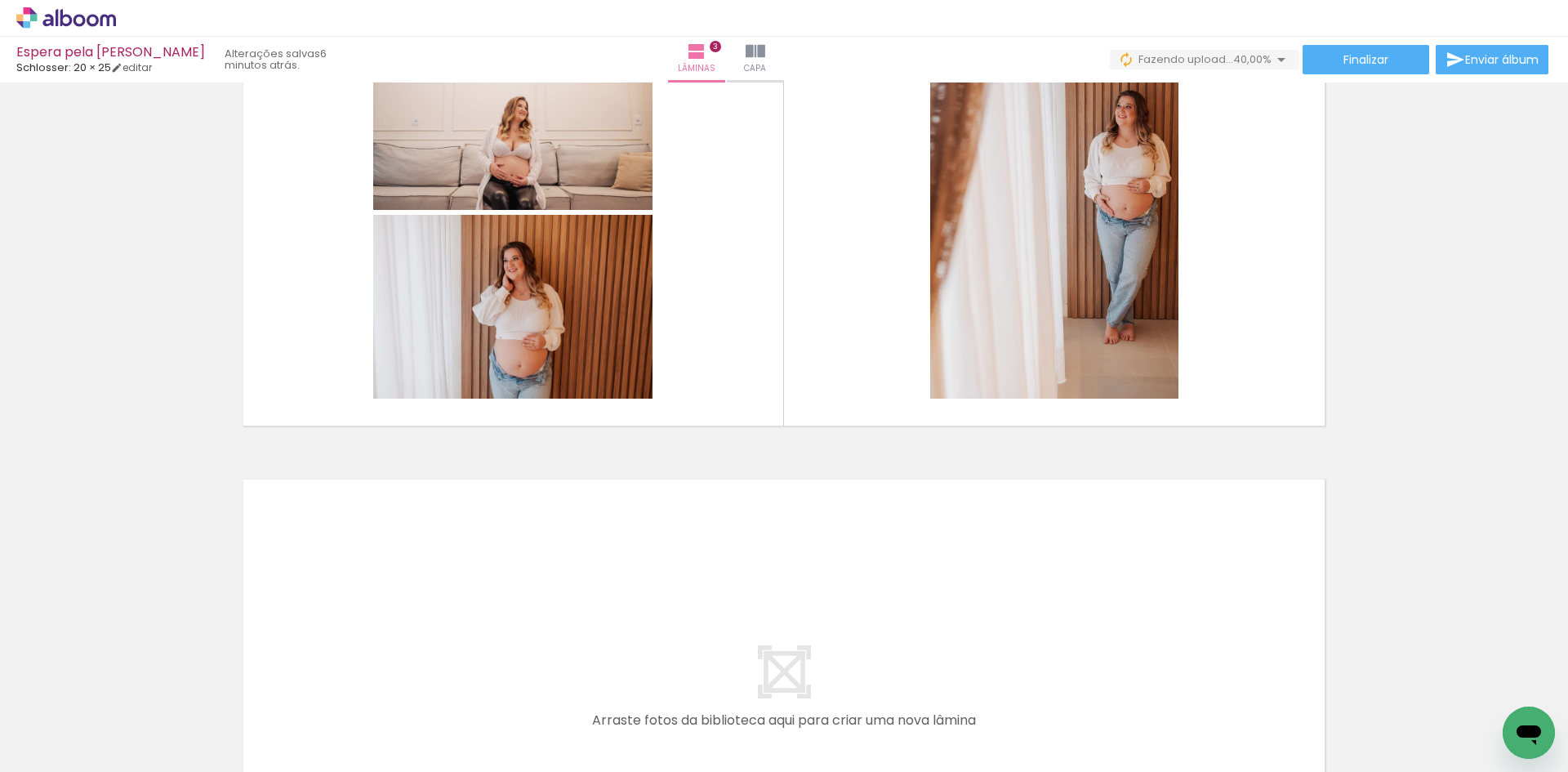
scroll to position [0, 337]
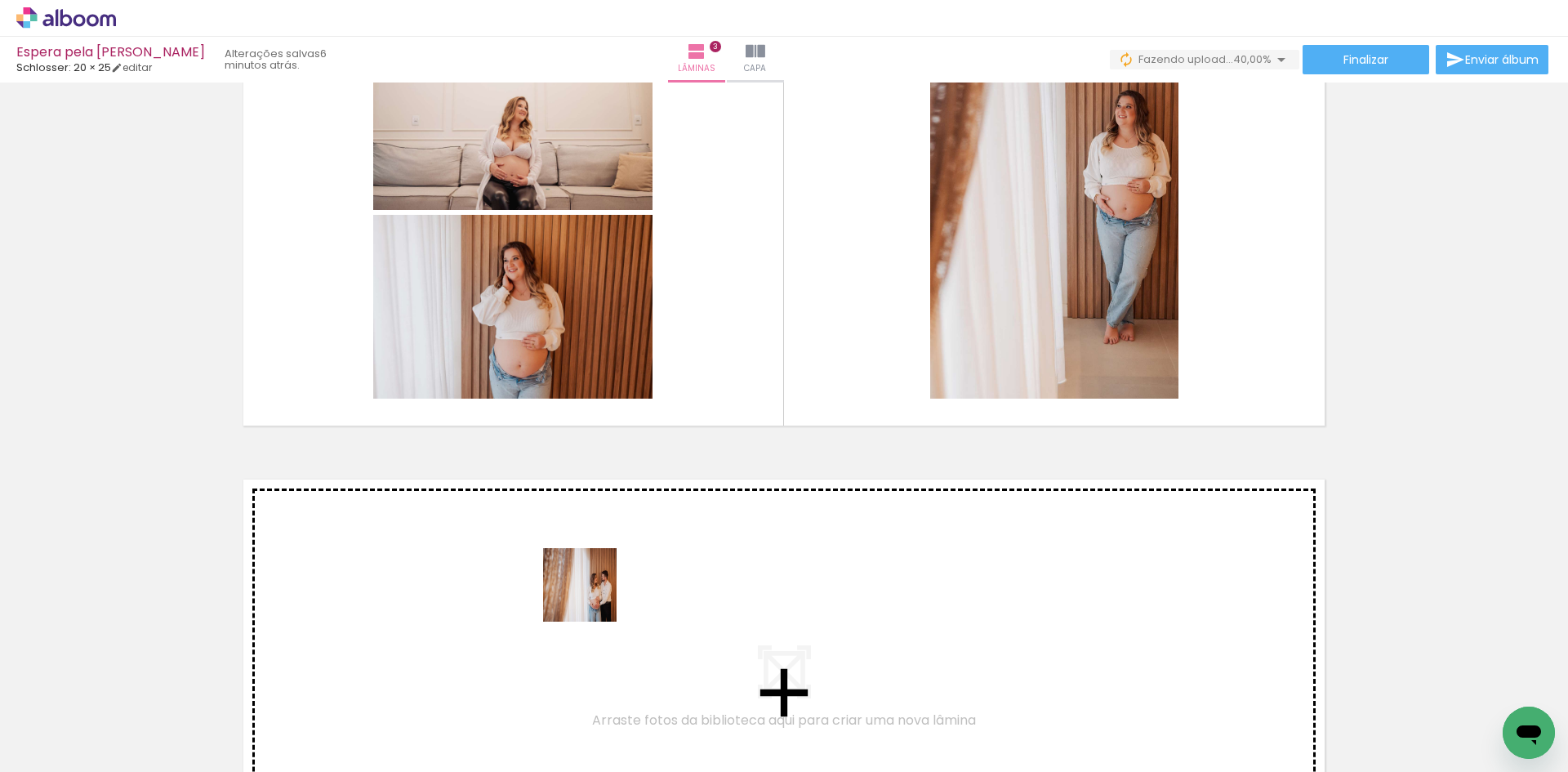
drag, startPoint x: 580, startPoint y: 731, endPoint x: 595, endPoint y: 585, distance: 146.8
click at [595, 585] on quentale-workspace at bounding box center [784, 386] width 1568 height 772
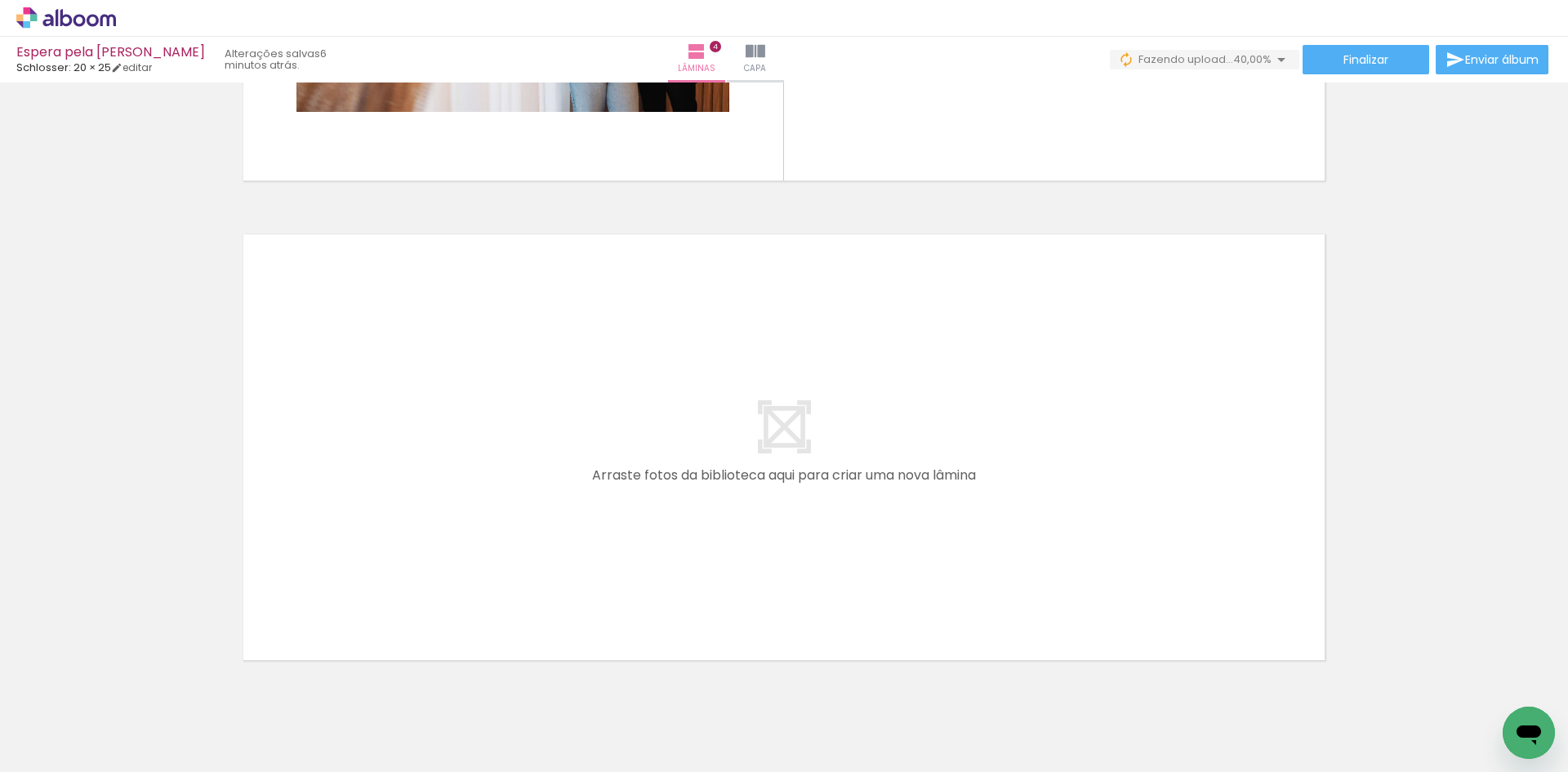
scroll to position [1411, 0]
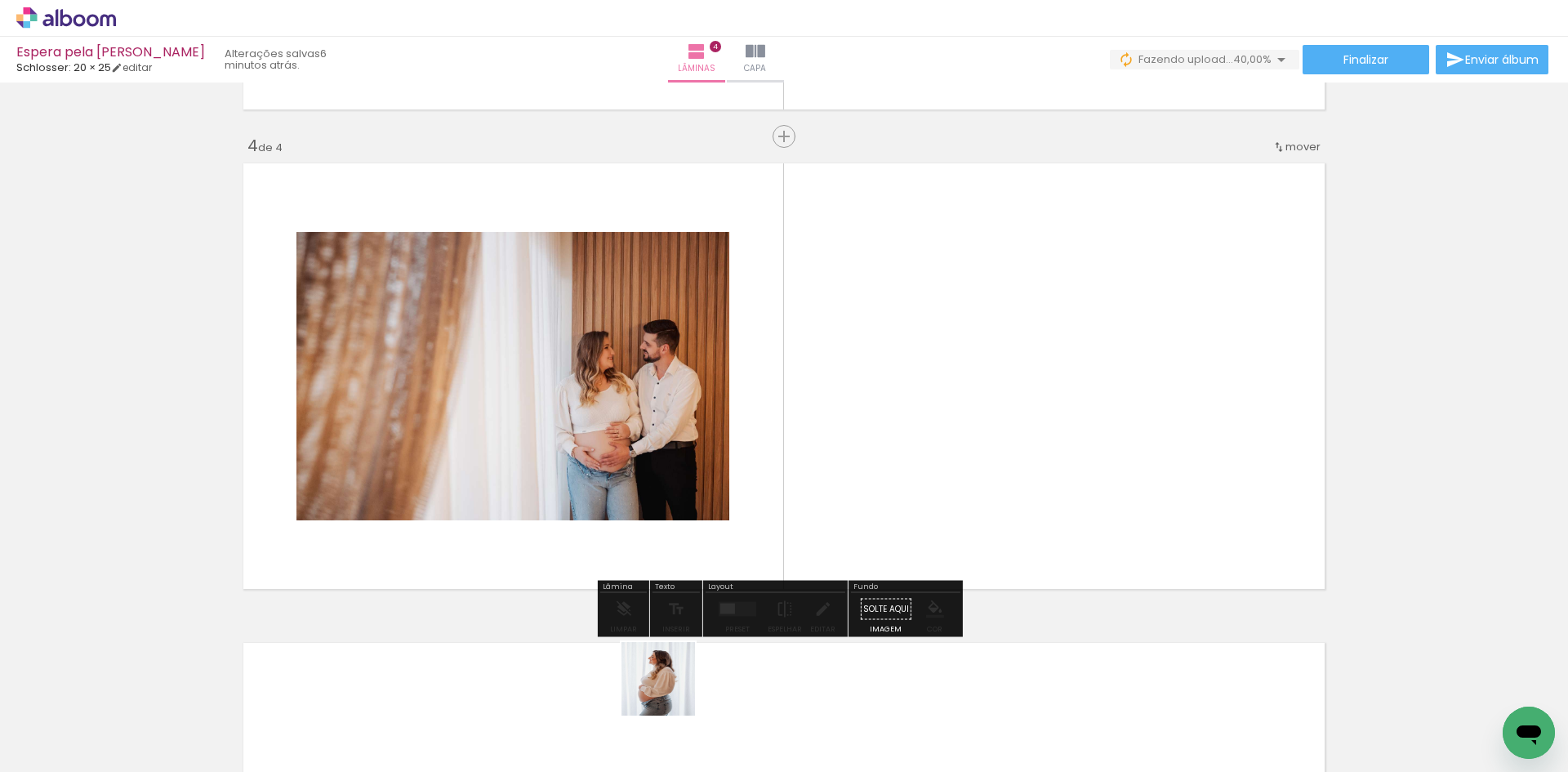
drag, startPoint x: 656, startPoint y: 719, endPoint x: 950, endPoint y: 389, distance: 442.0
click at [950, 389] on quentale-workspace at bounding box center [784, 386] width 1568 height 772
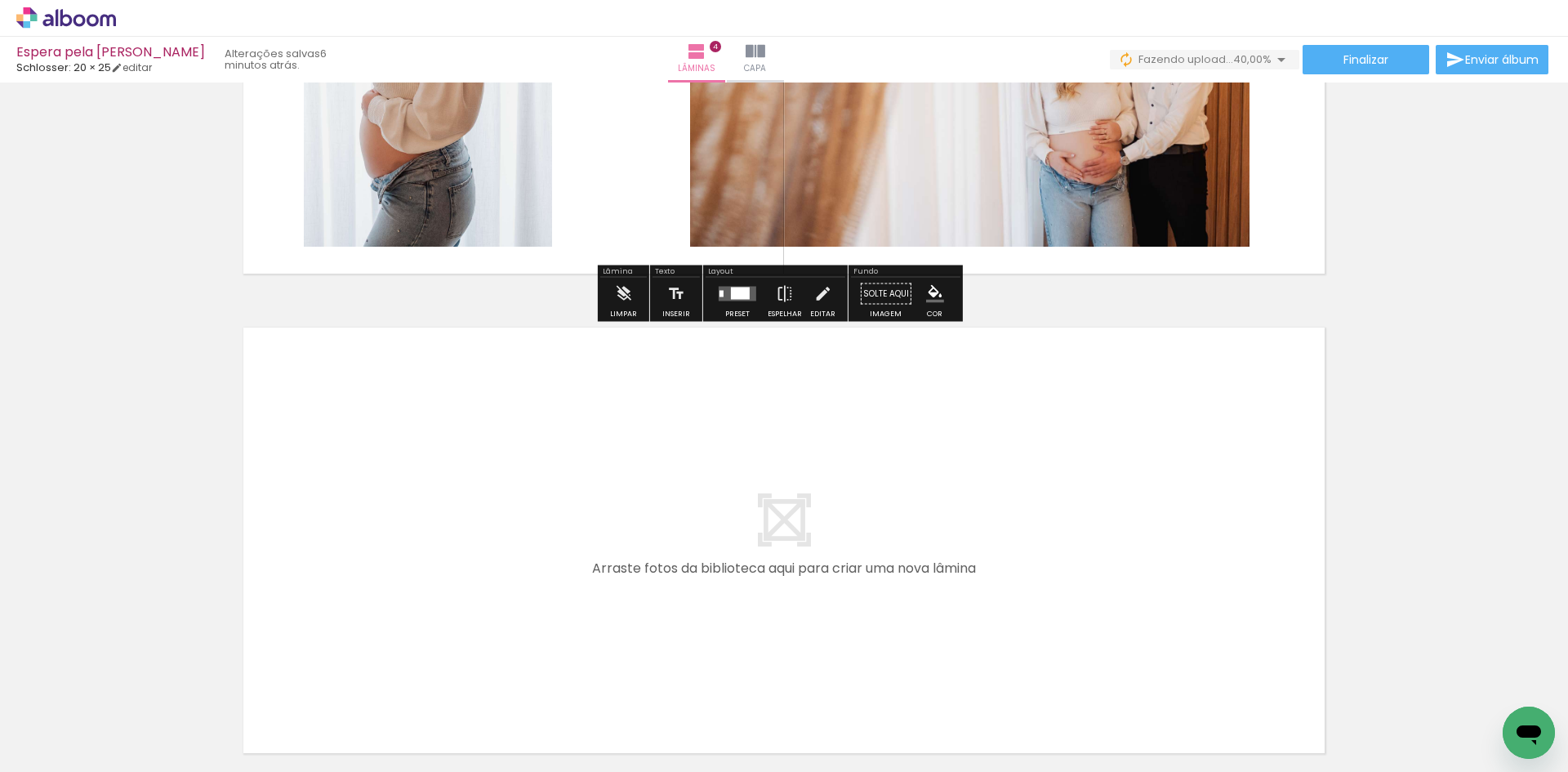
scroll to position [1819, 0]
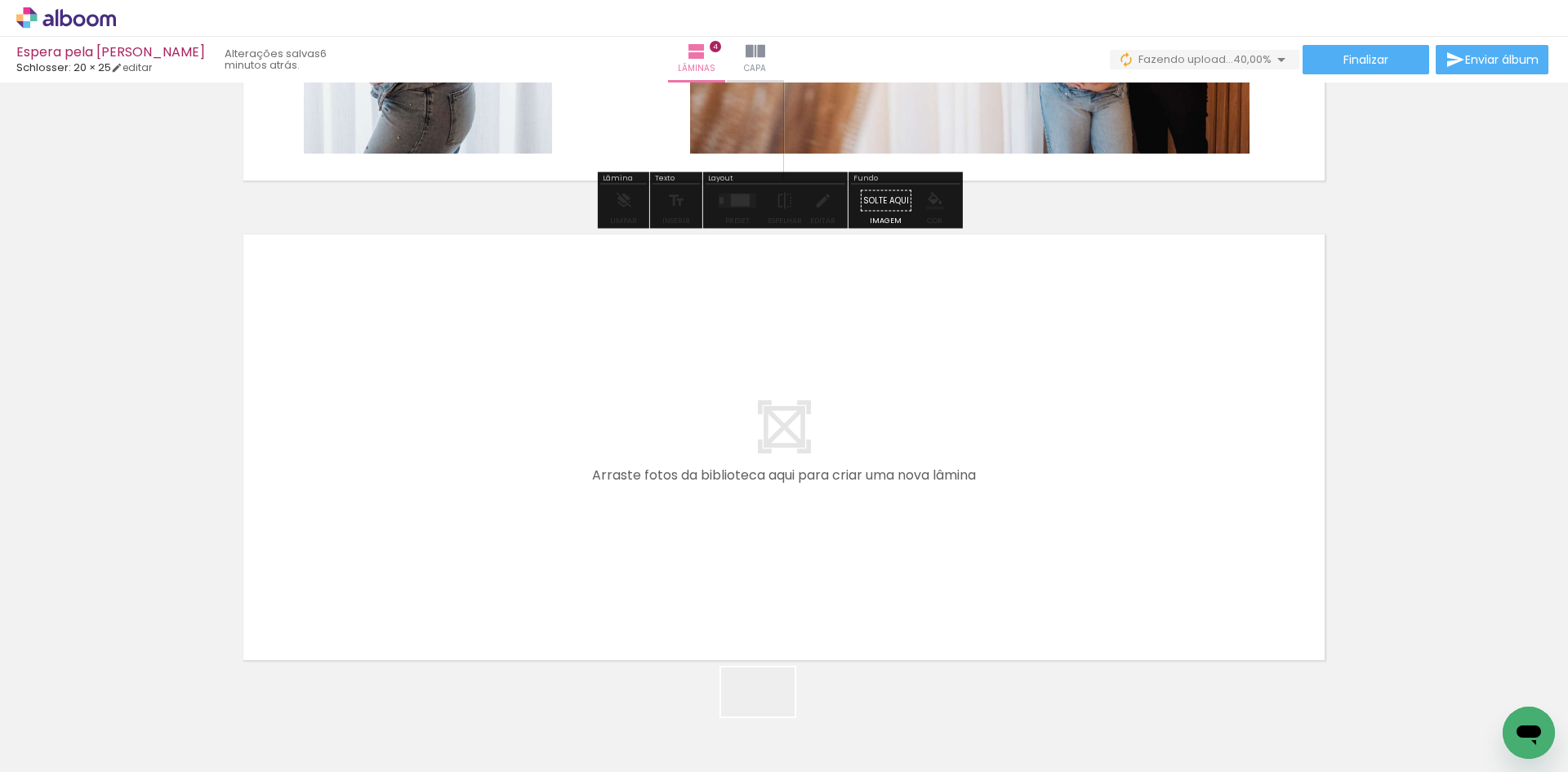
drag, startPoint x: 774, startPoint y: 733, endPoint x: 705, endPoint y: 497, distance: 245.9
click at [705, 497] on quentale-workspace at bounding box center [784, 386] width 1568 height 772
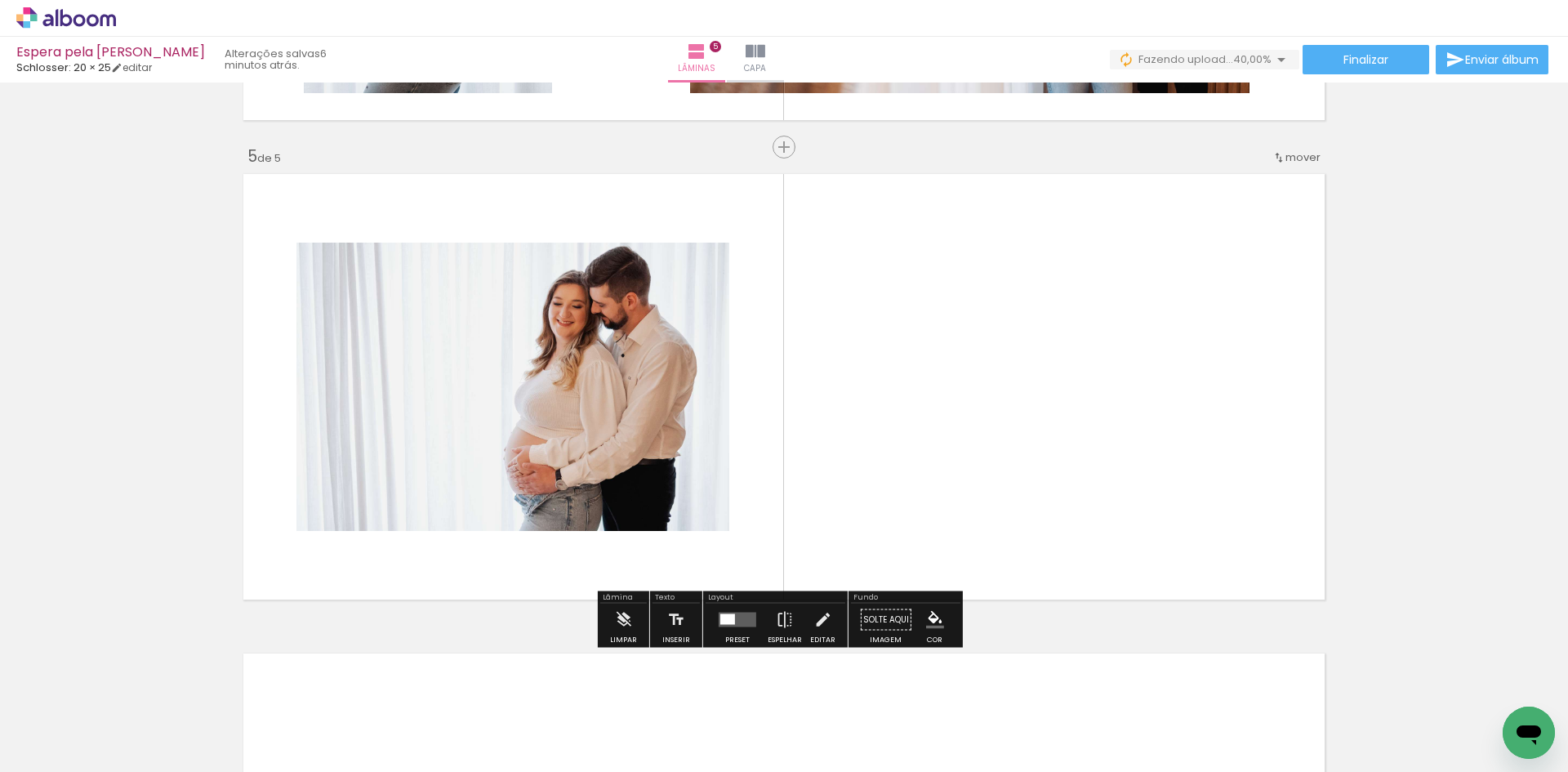
scroll to position [1890, 0]
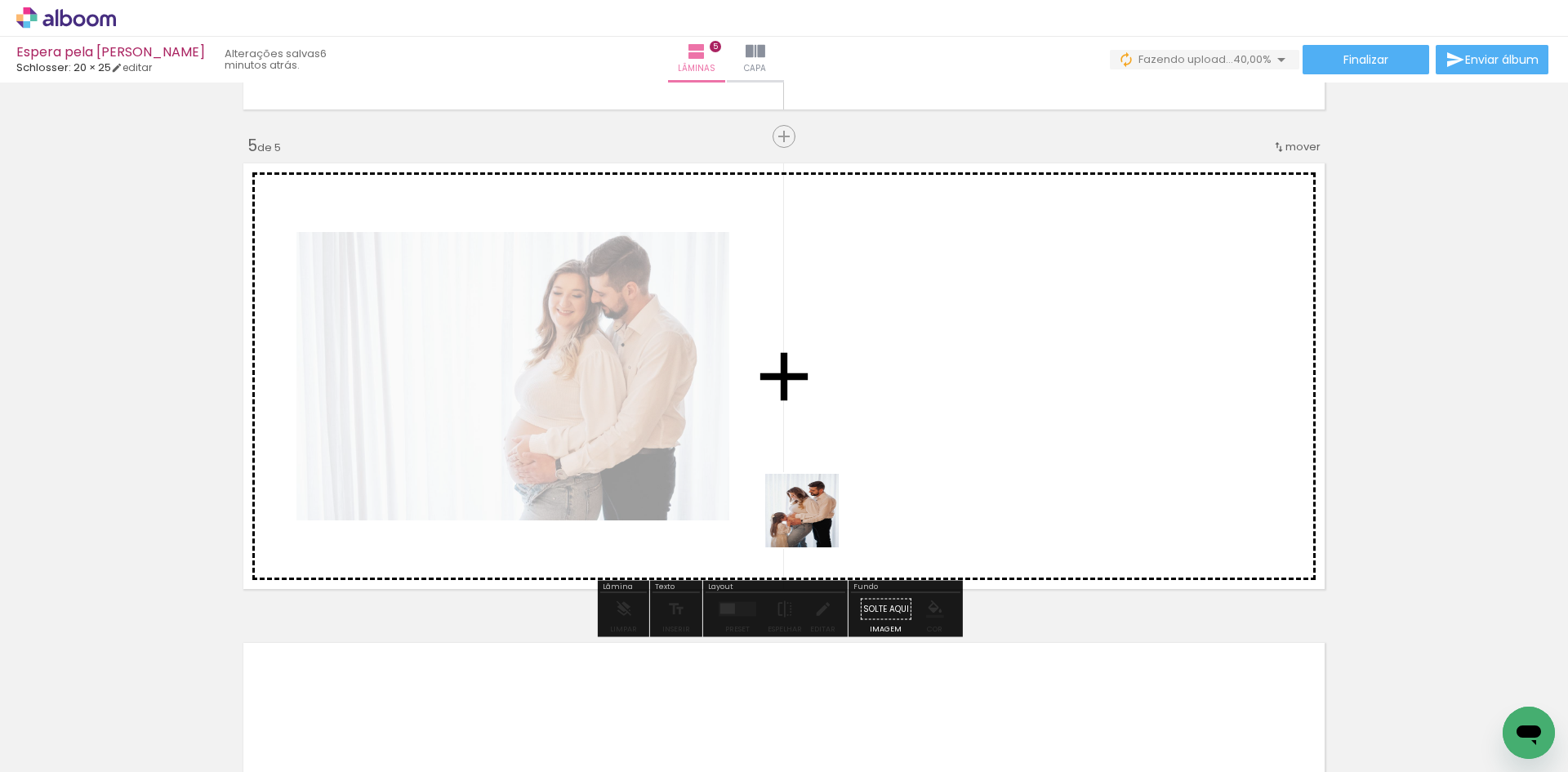
drag, startPoint x: 838, startPoint y: 668, endPoint x: 806, endPoint y: 385, distance: 284.8
click at [806, 385] on quentale-workspace at bounding box center [784, 386] width 1568 height 772
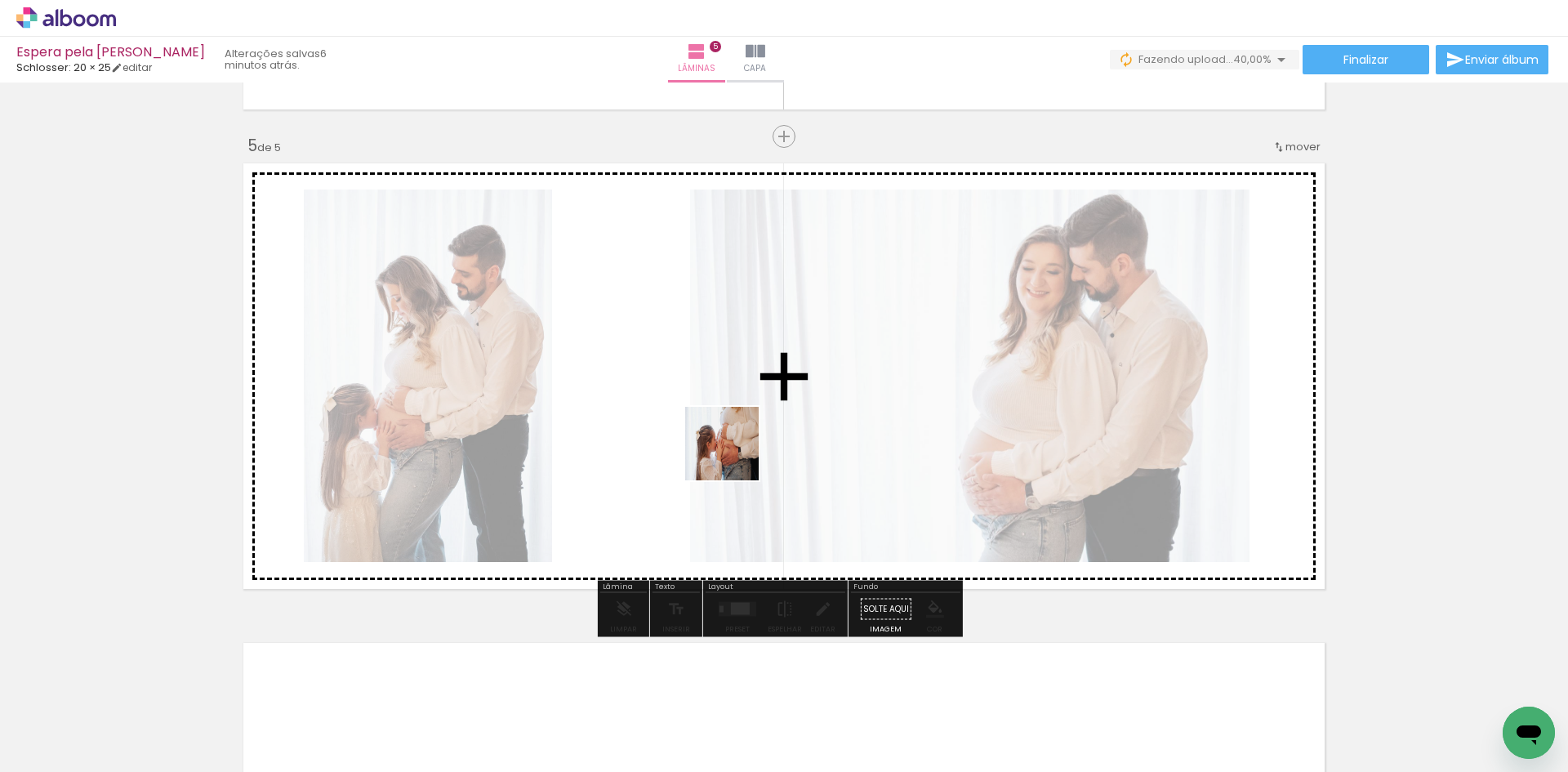
drag, startPoint x: 947, startPoint y: 720, endPoint x: 715, endPoint y: 416, distance: 382.4
click at [715, 418] on quentale-workspace at bounding box center [784, 386] width 1568 height 772
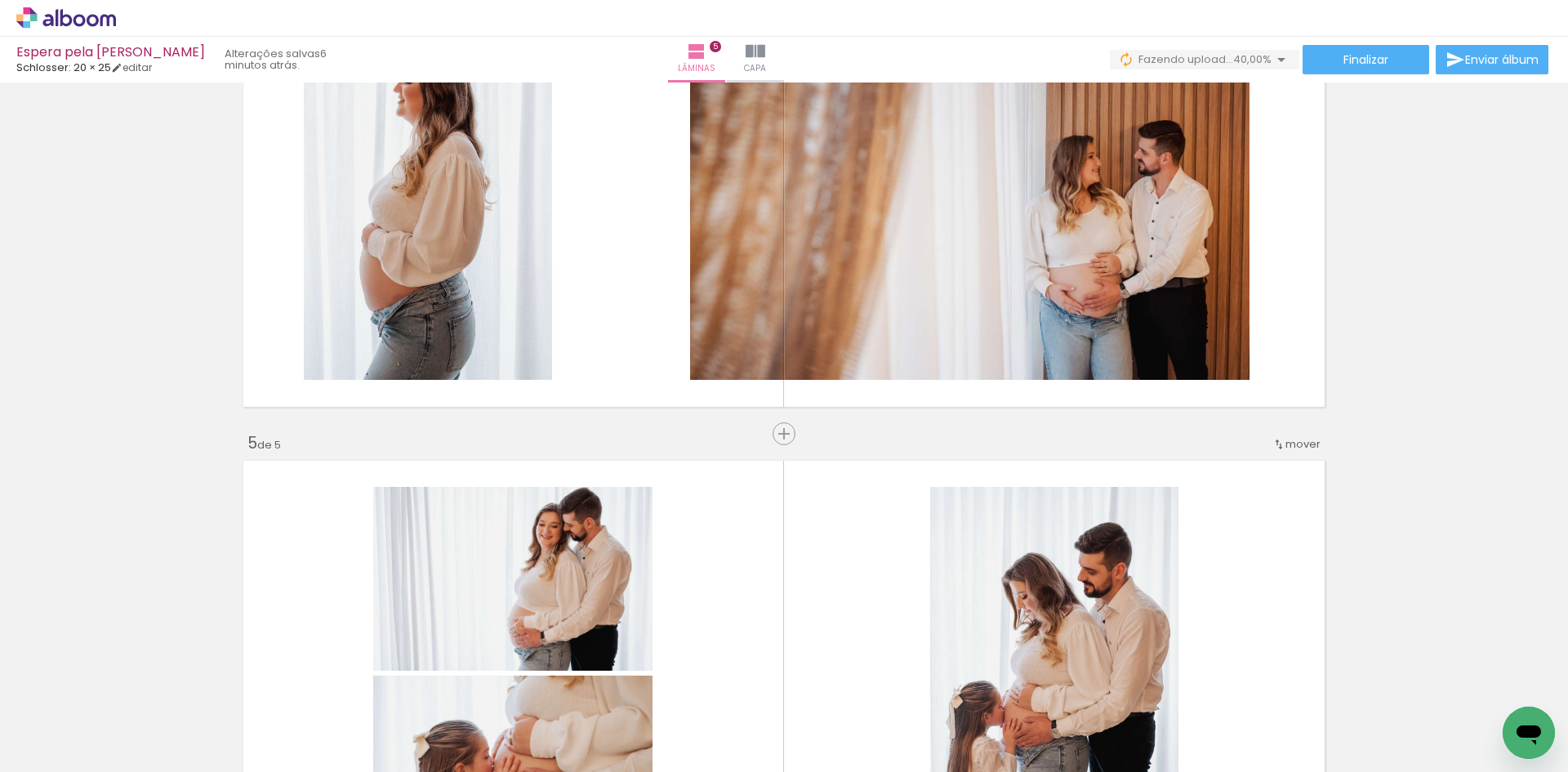
scroll to position [1564, 0]
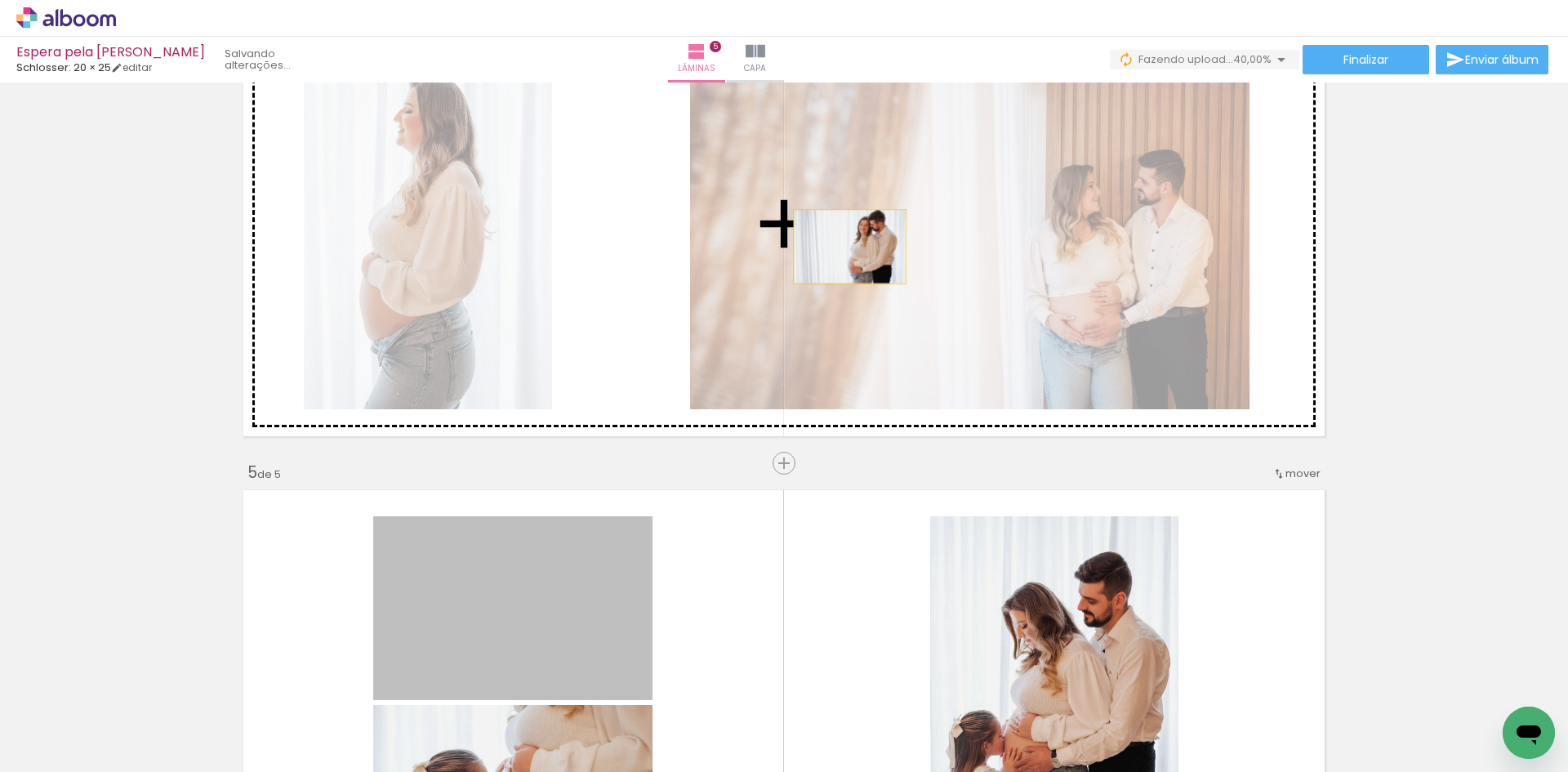
drag, startPoint x: 611, startPoint y: 581, endPoint x: 848, endPoint y: 242, distance: 413.6
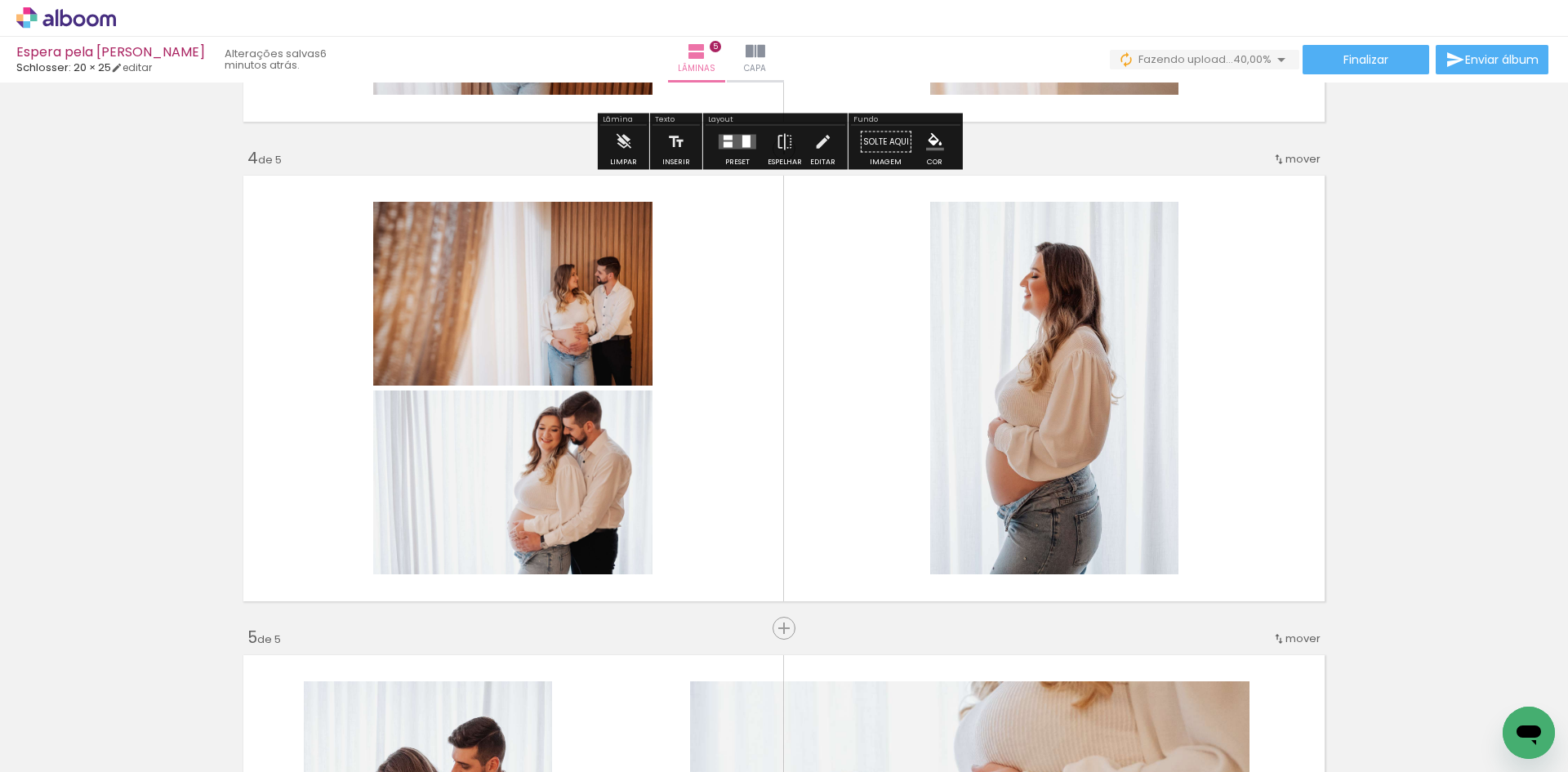
scroll to position [1400, 0]
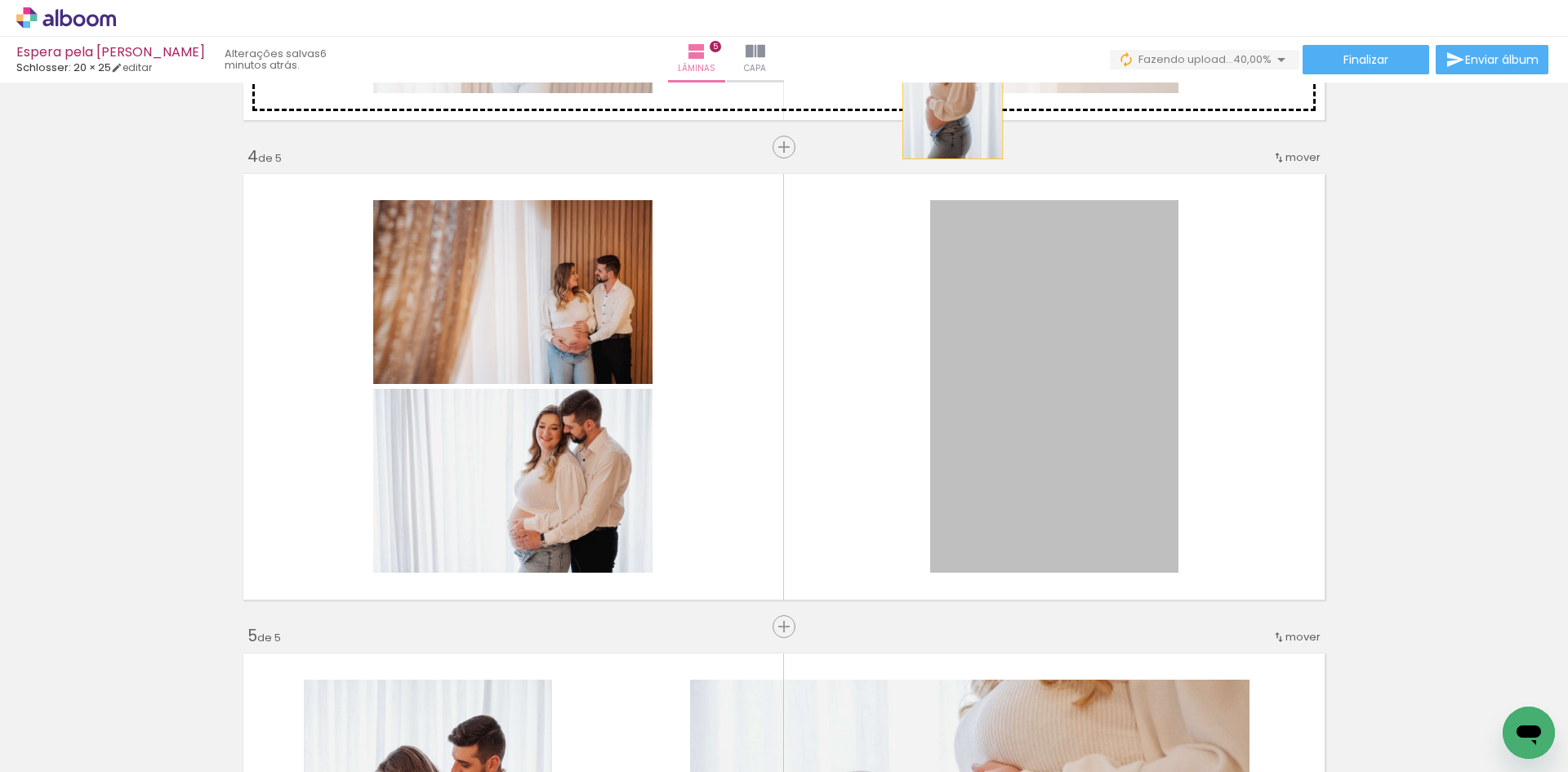
drag, startPoint x: 1038, startPoint y: 363, endPoint x: 936, endPoint y: 64, distance: 315.9
click at [936, 0] on div "Espera pela Olivia Schlosser: 20 × 25 editar 6 minutos atrás. Lâminas 5 Capa Fi…" at bounding box center [784, 0] width 1568 height 0
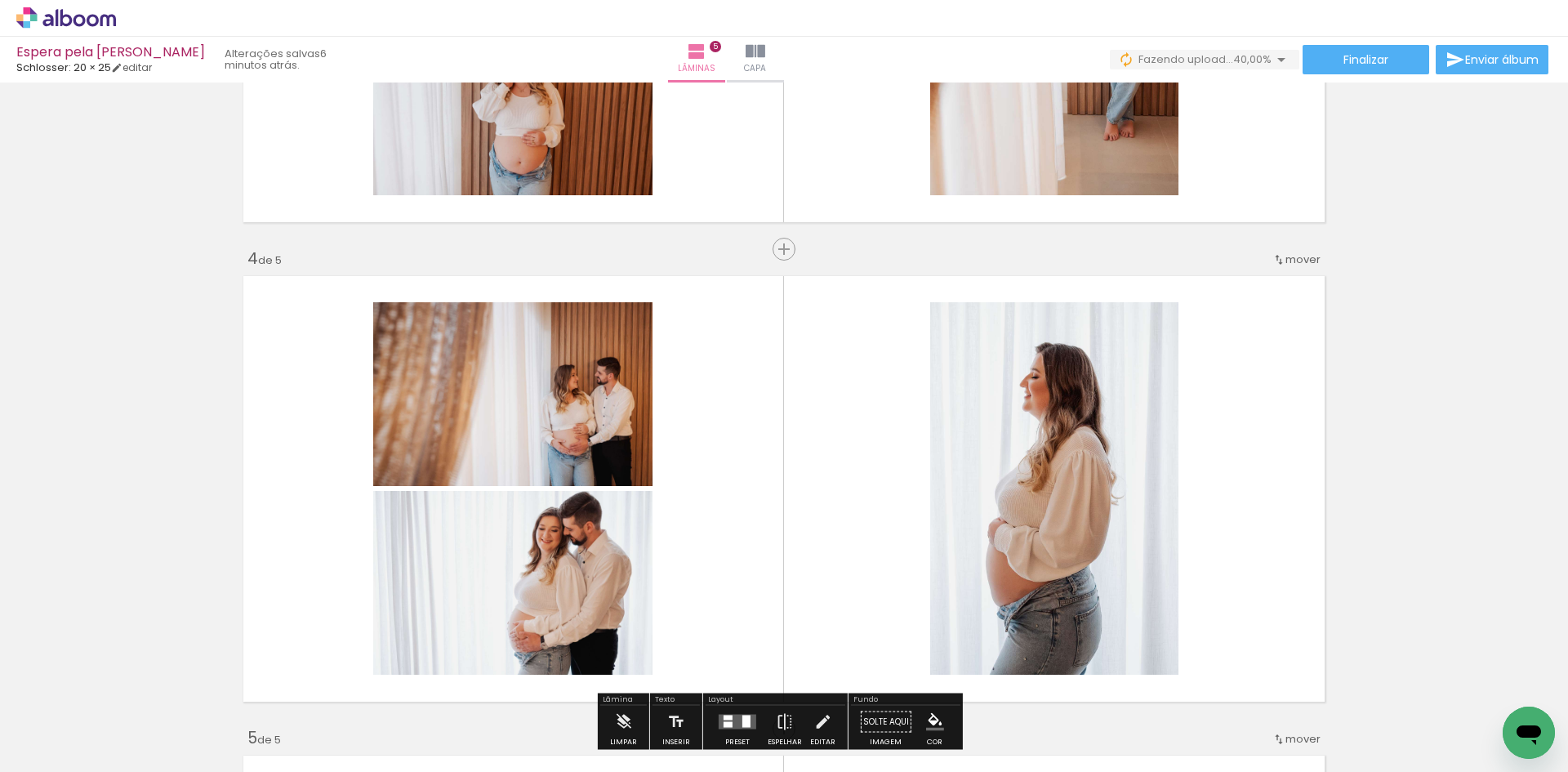
scroll to position [1155, 0]
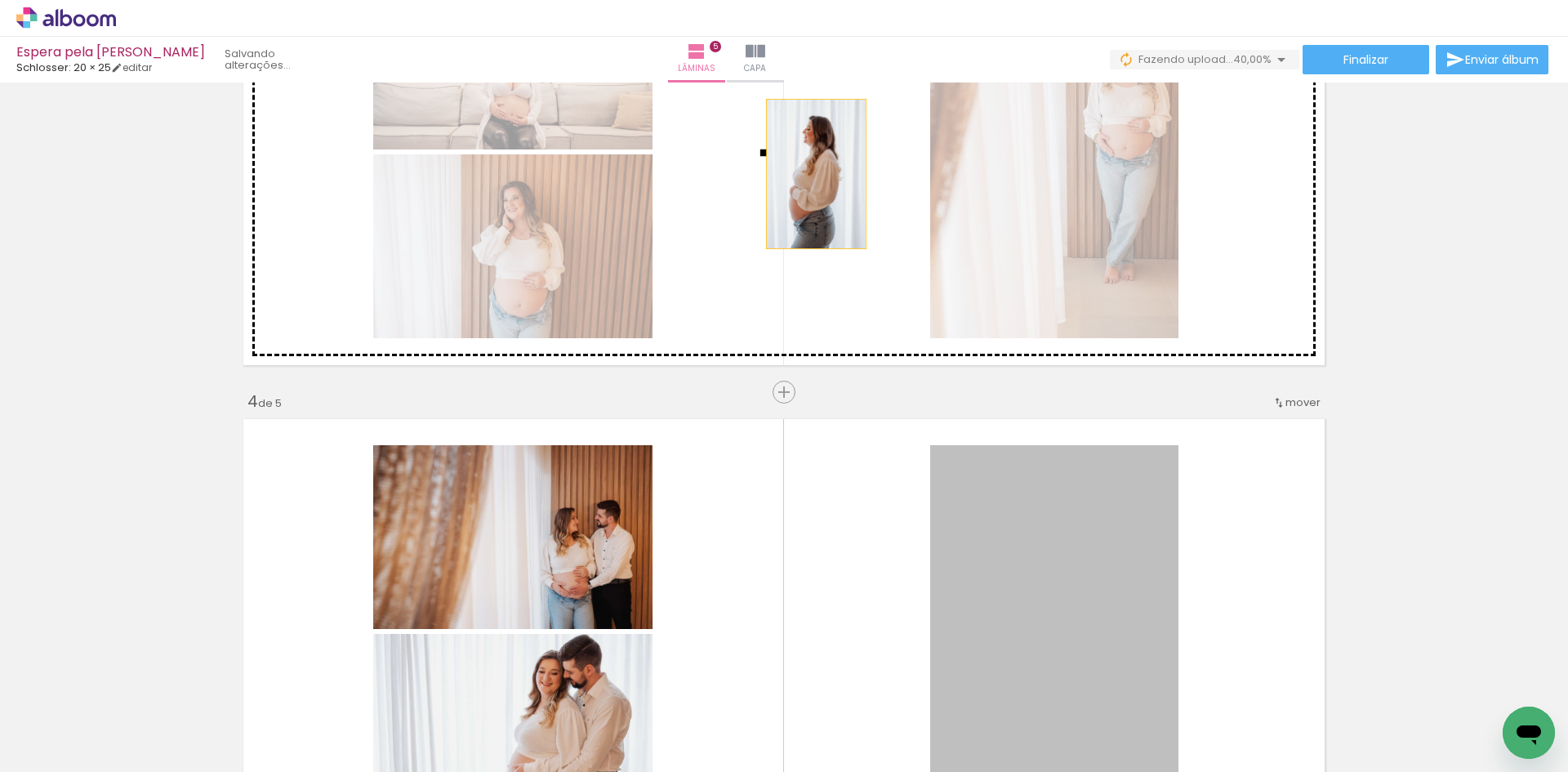
drag, startPoint x: 1056, startPoint y: 569, endPoint x: 810, endPoint y: 174, distance: 465.3
click at [810, 174] on div "Inserir lâmina 1 de 5 Inserir lâmina 2 de 5 Inserir lâmina 3 de 5 Inserir lâmin…" at bounding box center [784, 371] width 1568 height 2877
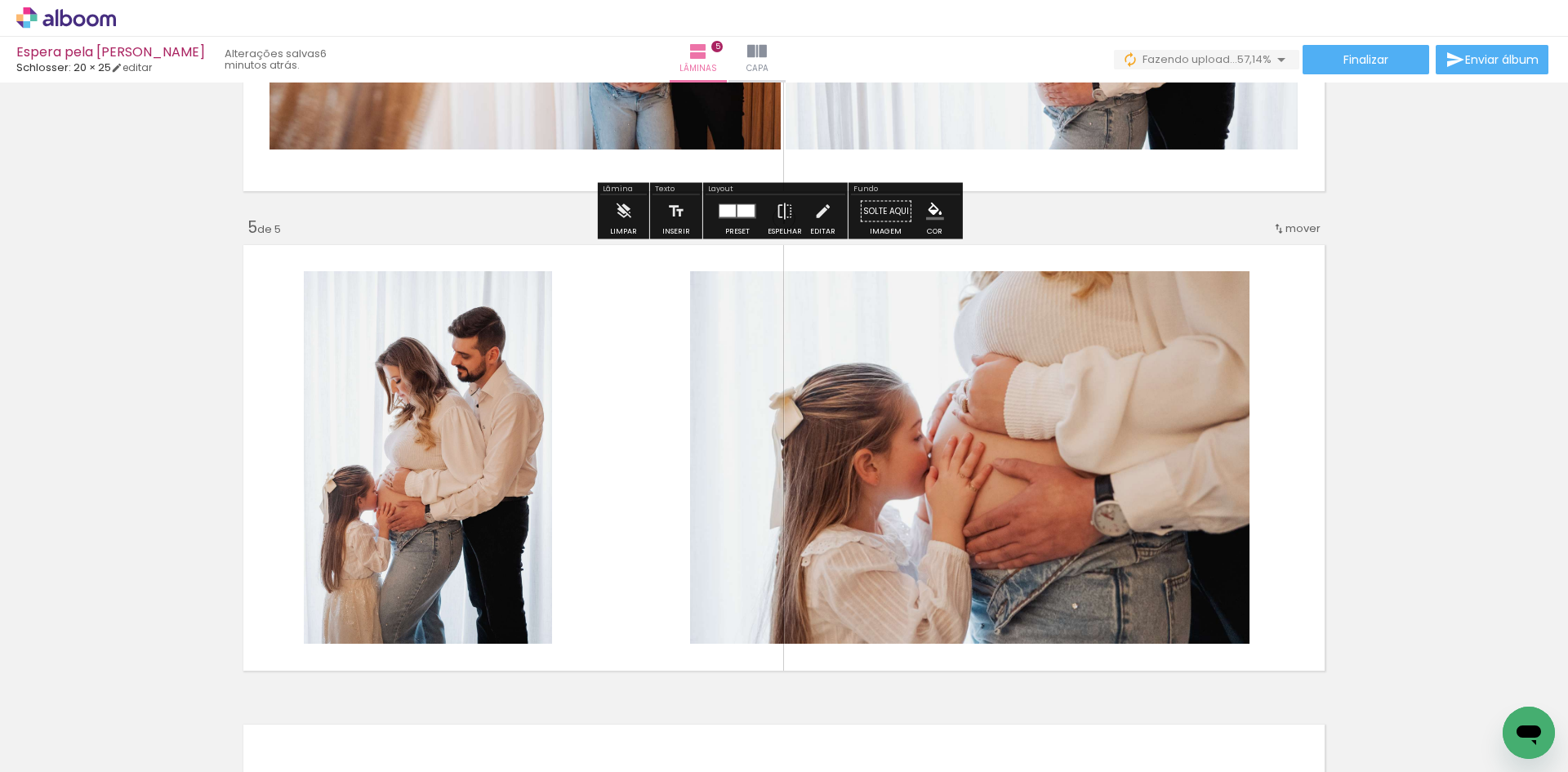
scroll to position [2135, 0]
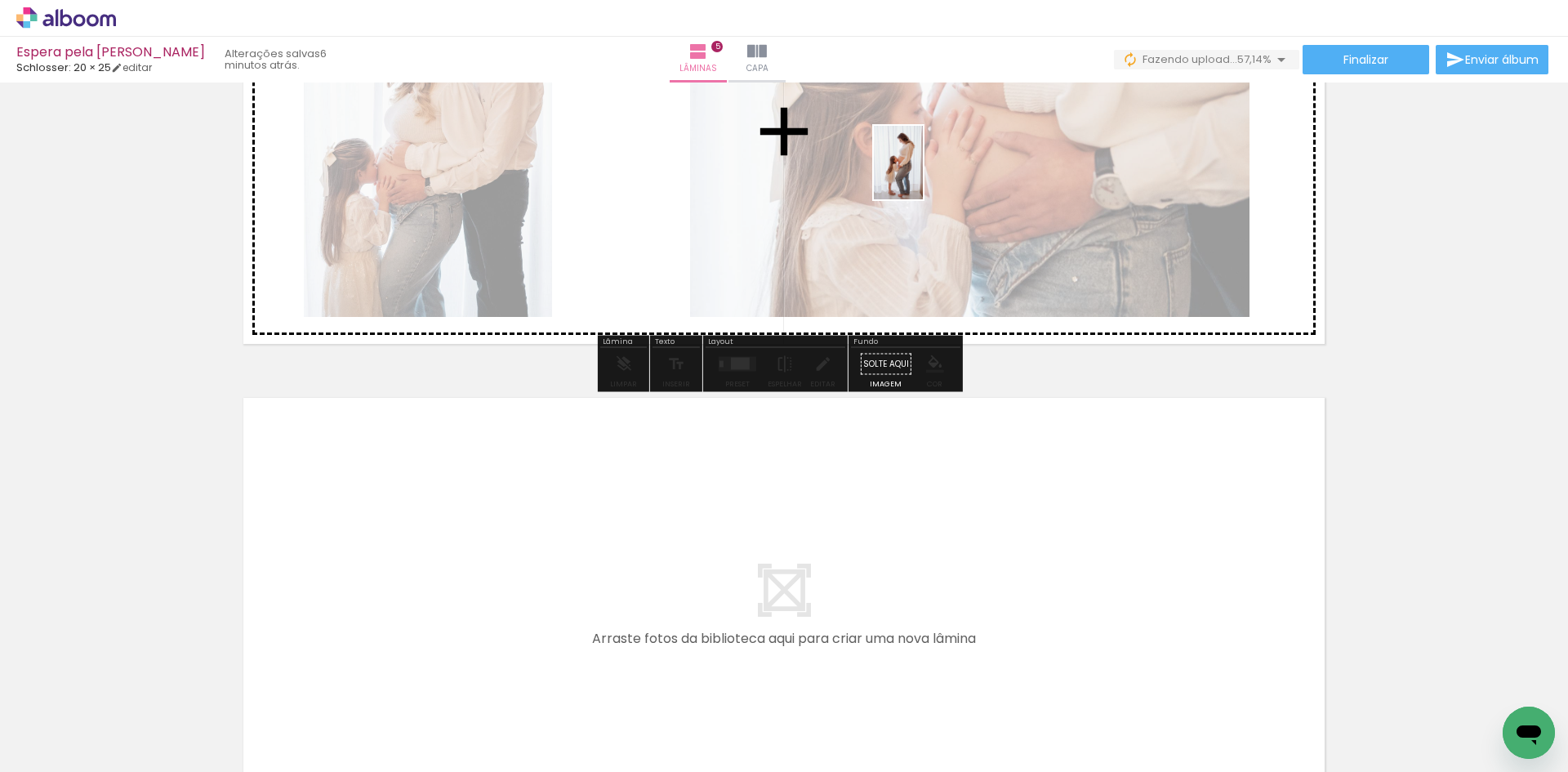
drag, startPoint x: 1030, startPoint y: 726, endPoint x: 923, endPoint y: 175, distance: 561.3
click at [923, 175] on quentale-workspace at bounding box center [784, 386] width 1568 height 772
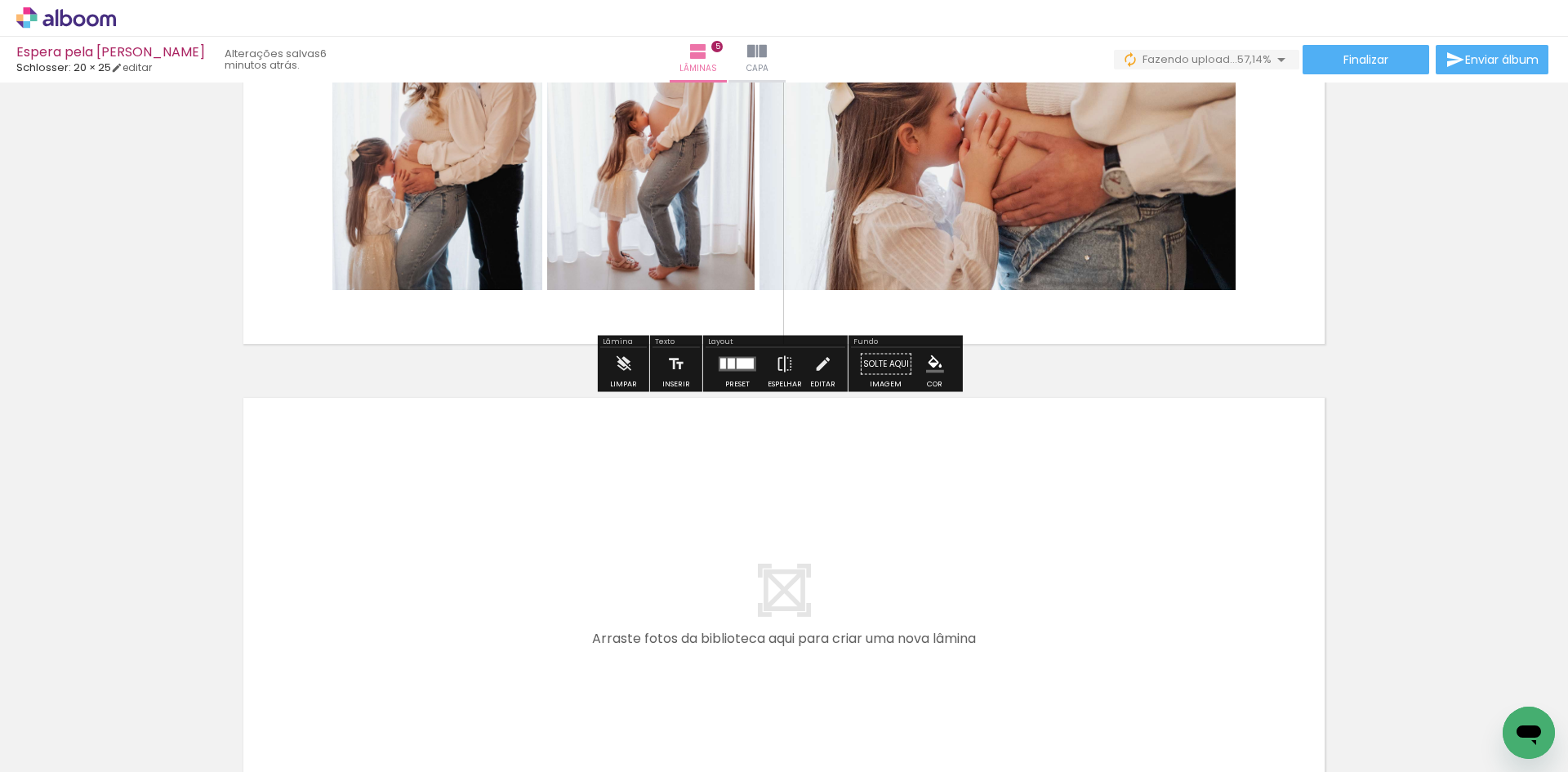
scroll to position [0, 684]
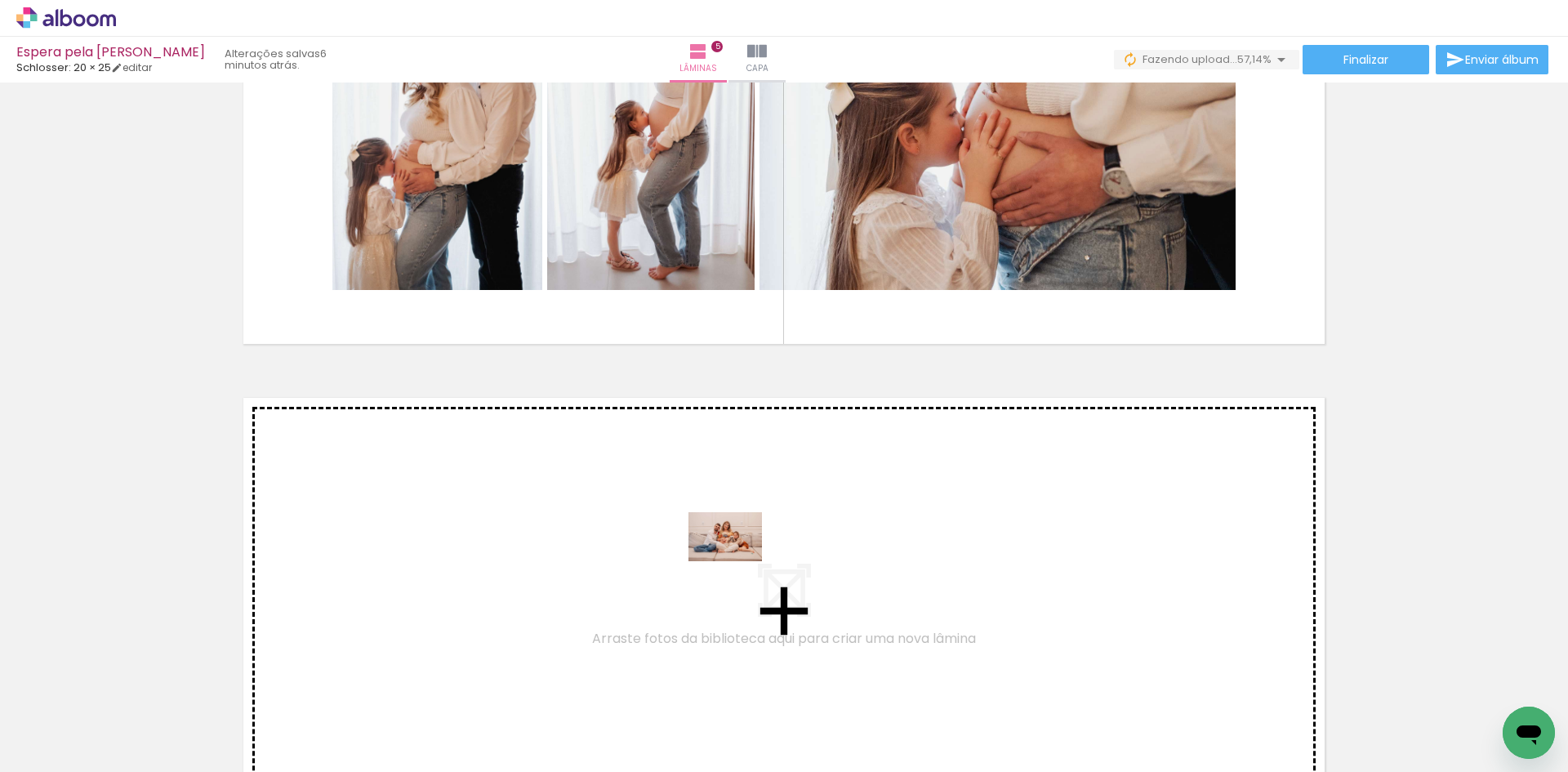
drag, startPoint x: 765, startPoint y: 726, endPoint x: 738, endPoint y: 557, distance: 171.1
click at [738, 557] on quentale-workspace at bounding box center [784, 386] width 1568 height 772
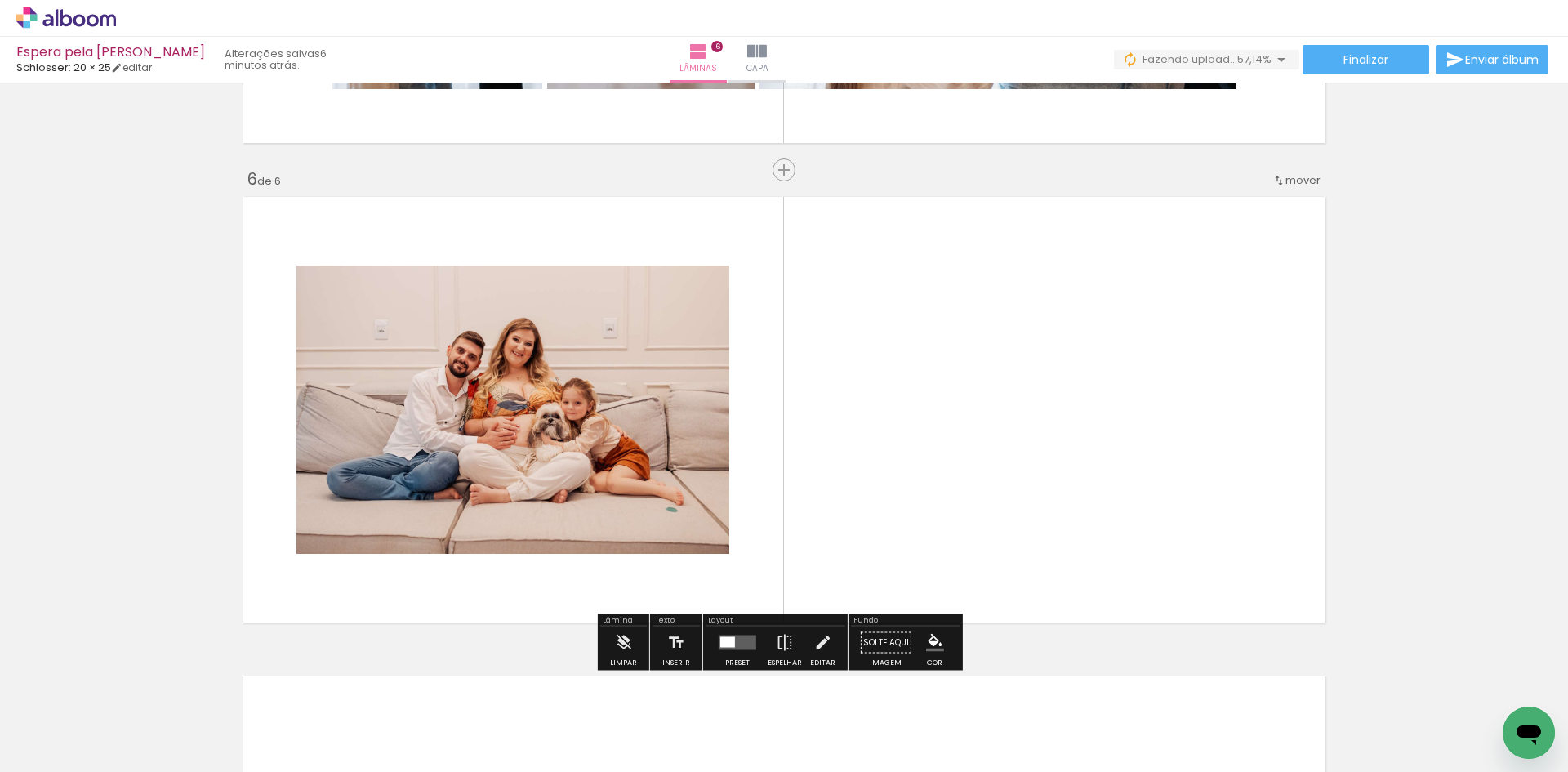
scroll to position [2369, 0]
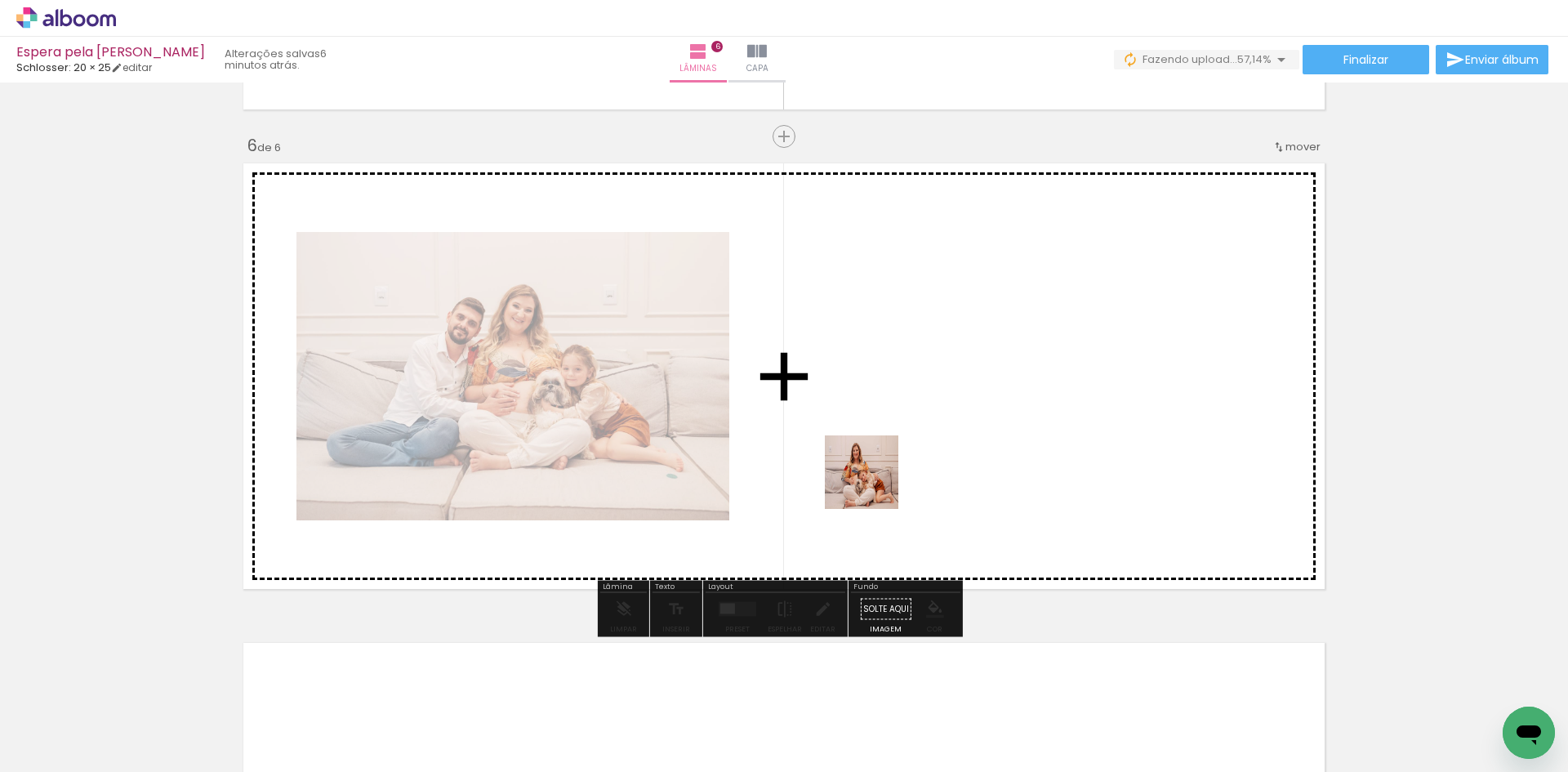
drag, startPoint x: 865, startPoint y: 721, endPoint x: 874, endPoint y: 417, distance: 304.1
click at [874, 417] on quentale-workspace at bounding box center [784, 386] width 1568 height 772
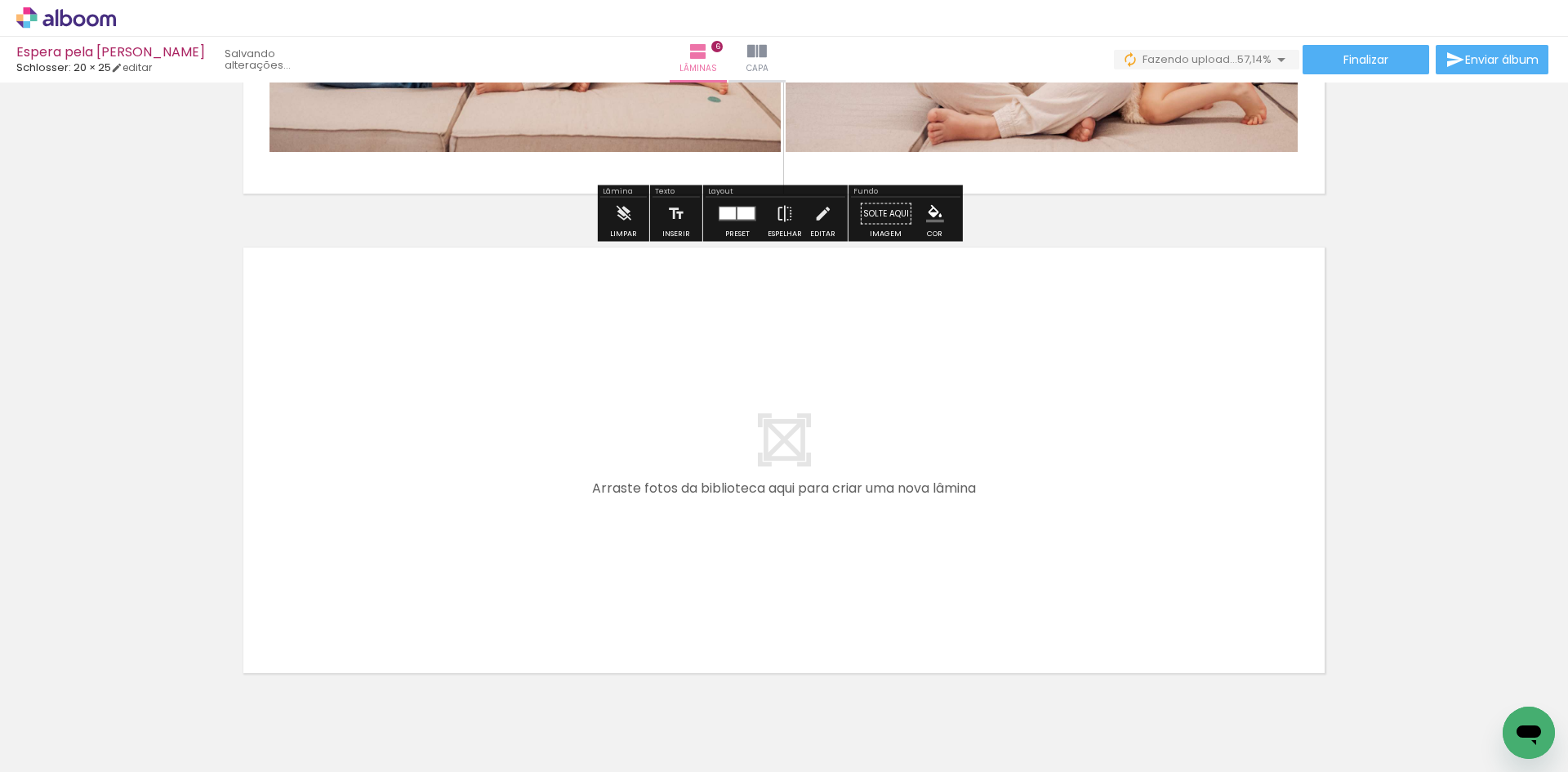
scroll to position [2831, 0]
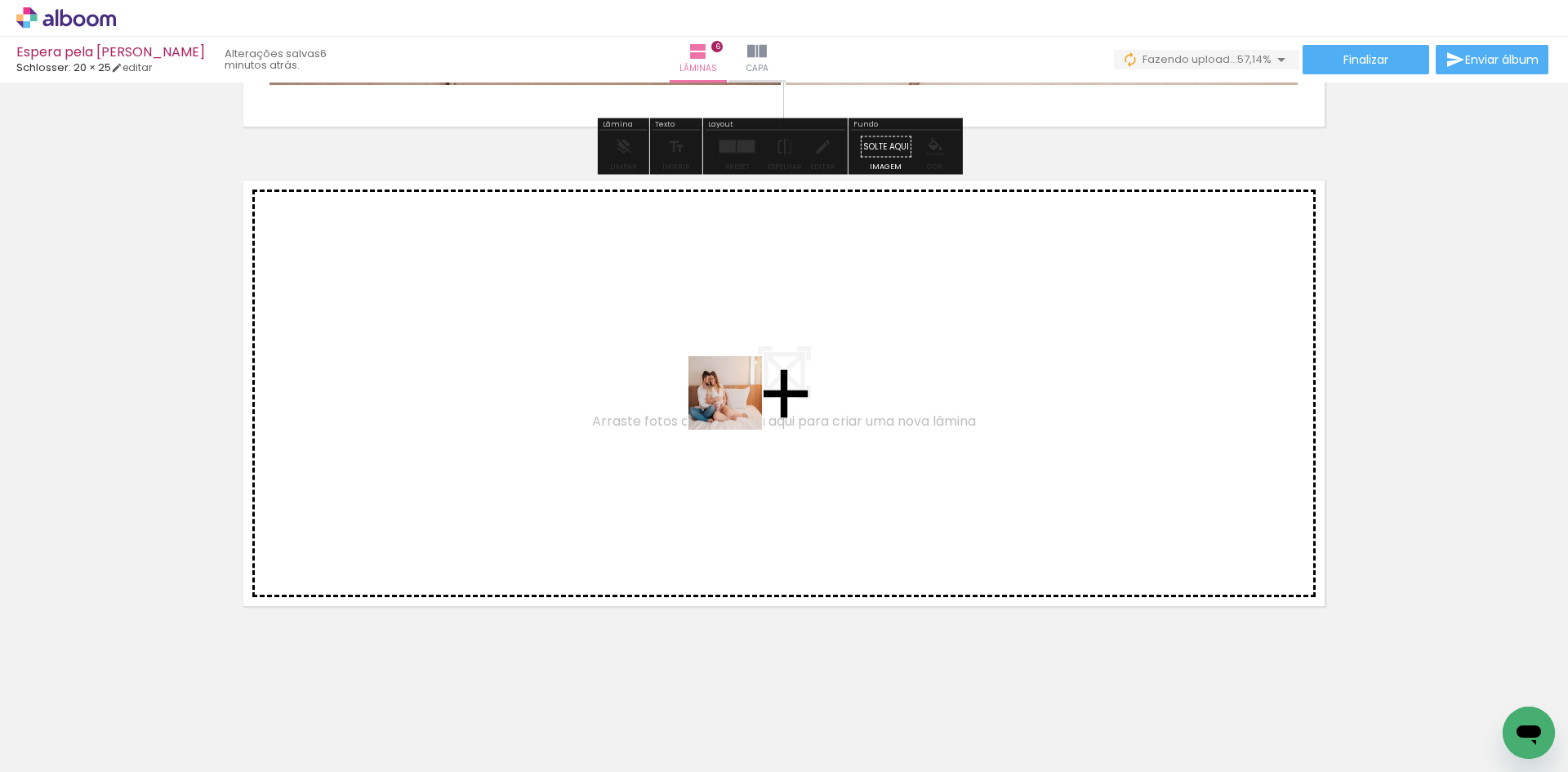
drag, startPoint x: 938, startPoint y: 720, endPoint x: 736, endPoint y: 403, distance: 375.9
click at [736, 403] on quentale-workspace at bounding box center [784, 386] width 1568 height 772
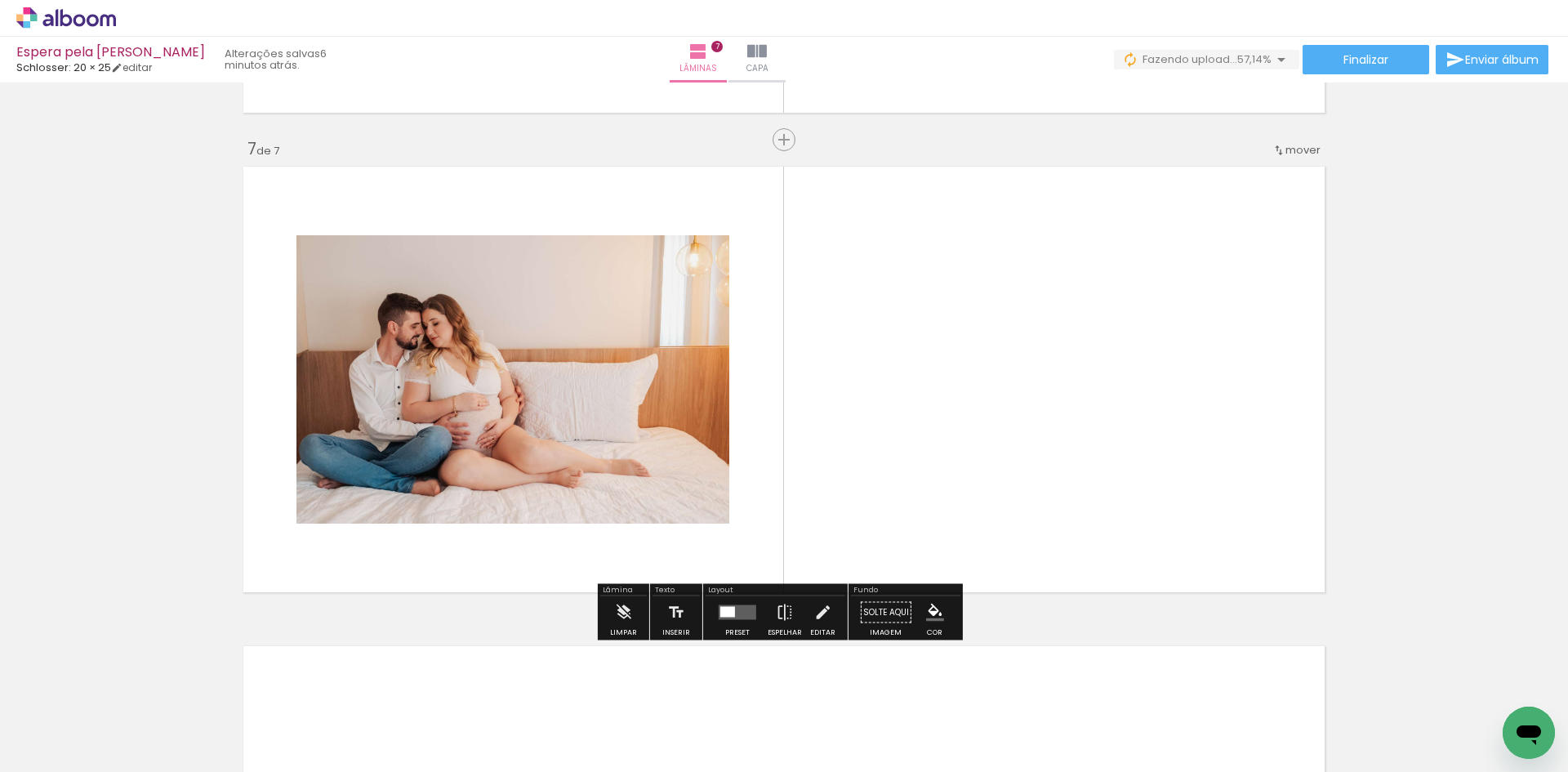
scroll to position [2849, 0]
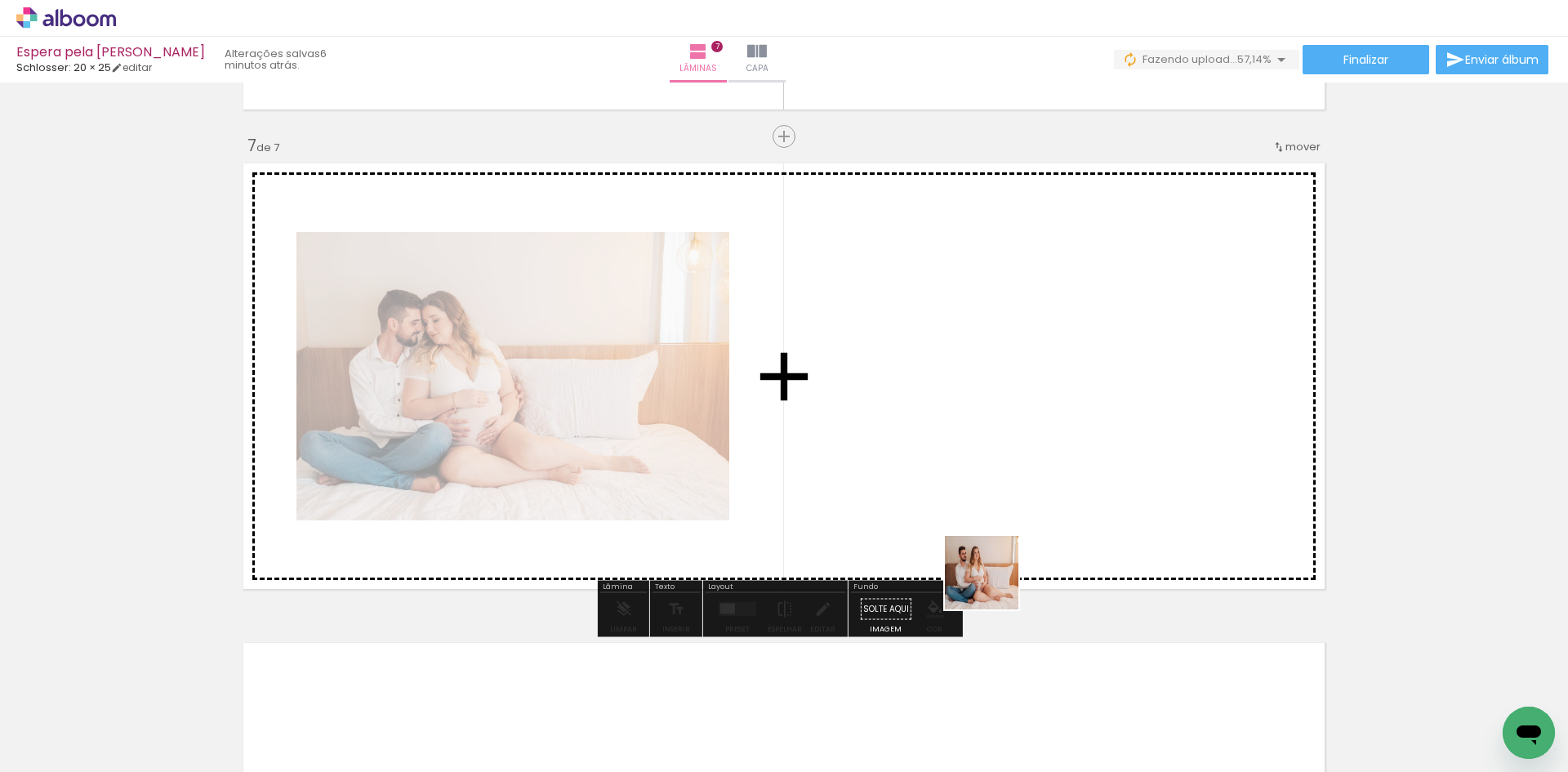
drag, startPoint x: 1056, startPoint y: 702, endPoint x: 853, endPoint y: 351, distance: 405.5
click at [853, 351] on quentale-workspace at bounding box center [784, 386] width 1568 height 772
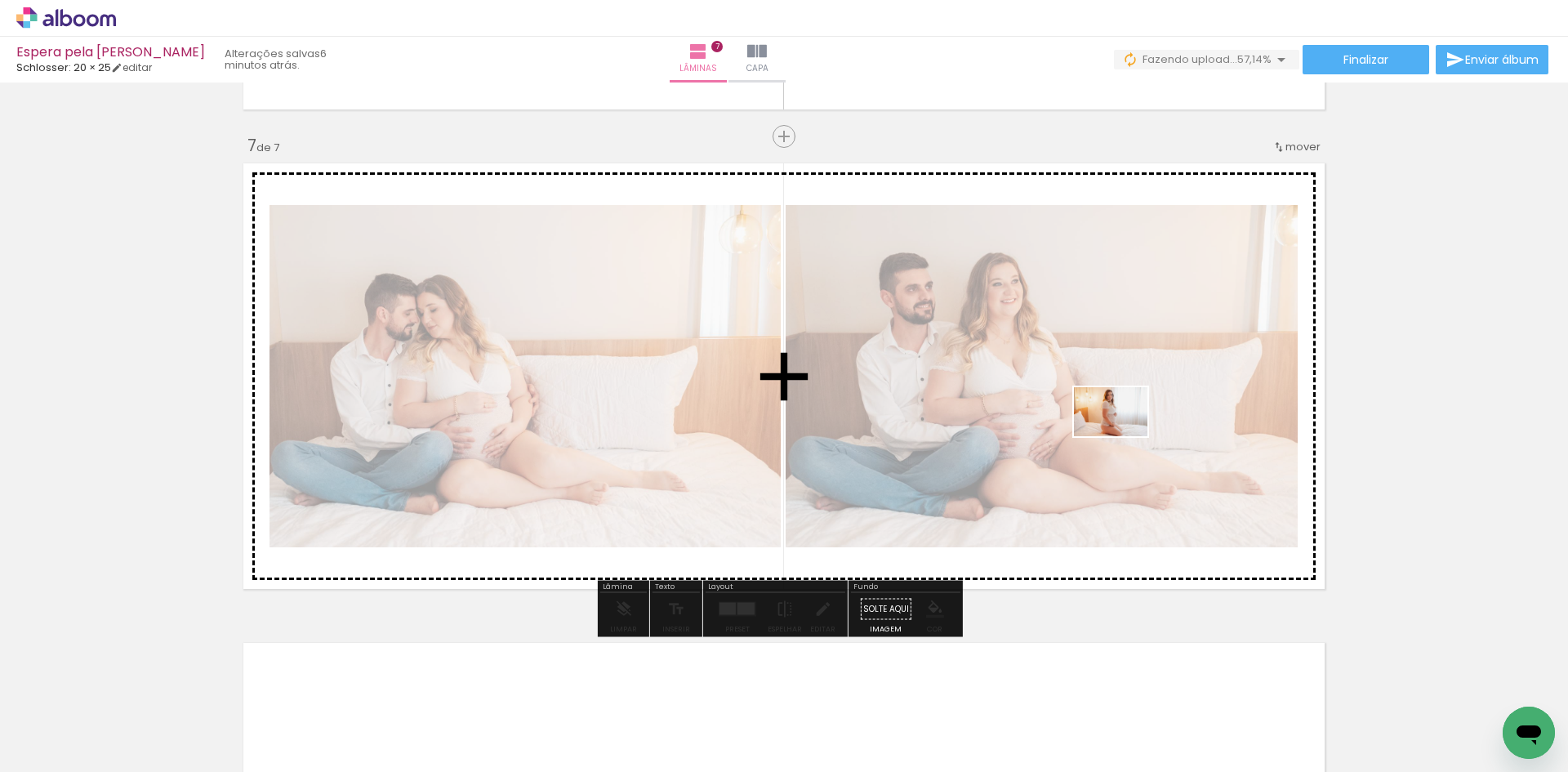
drag, startPoint x: 1124, startPoint y: 702, endPoint x: 1123, endPoint y: 428, distance: 274.0
click at [1123, 428] on quentale-workspace at bounding box center [784, 386] width 1568 height 772
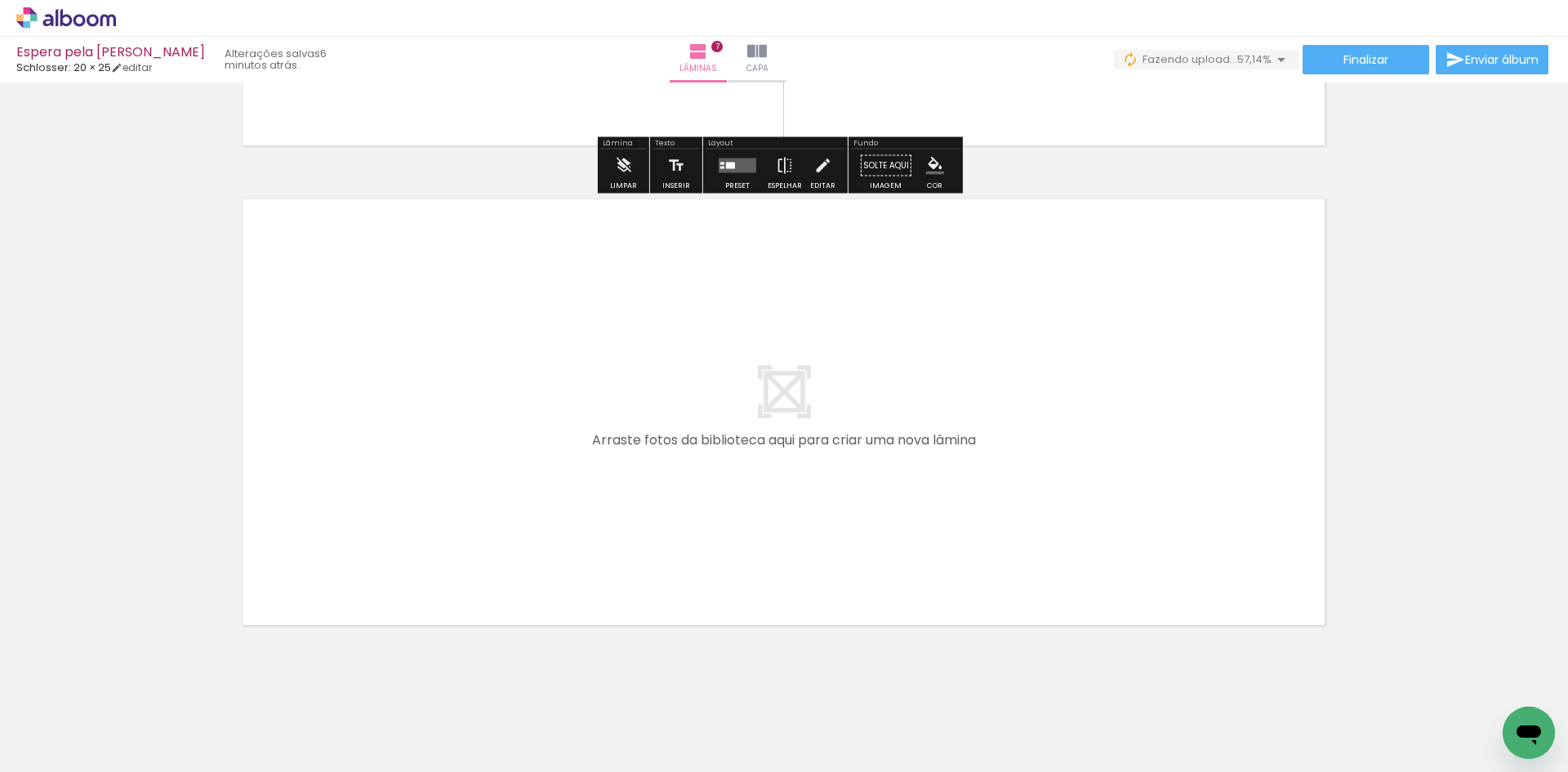
scroll to position [3311, 0]
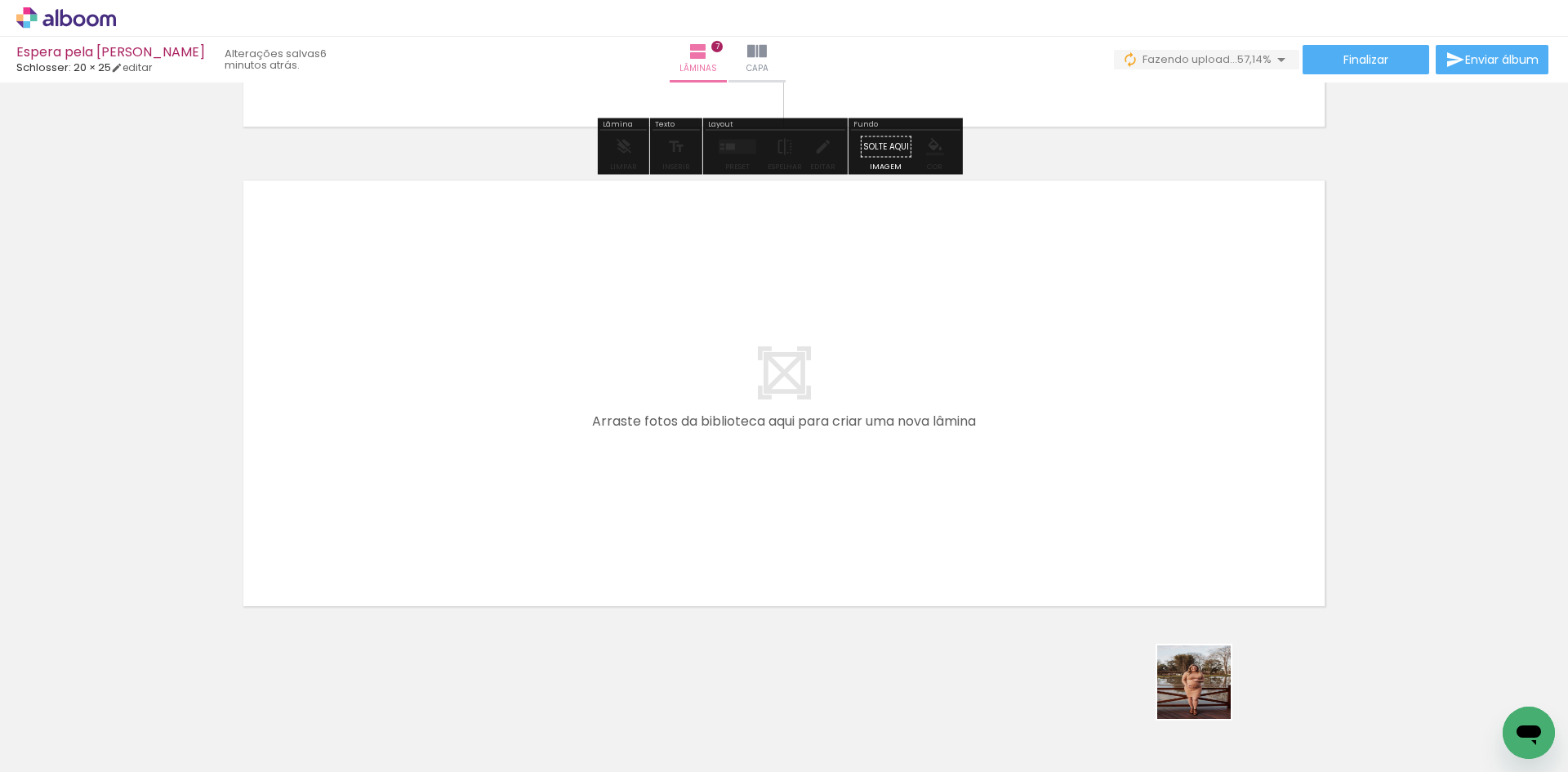
drag, startPoint x: 1229, startPoint y: 712, endPoint x: 752, endPoint y: 327, distance: 613.0
click at [752, 327] on quentale-workspace at bounding box center [784, 386] width 1568 height 772
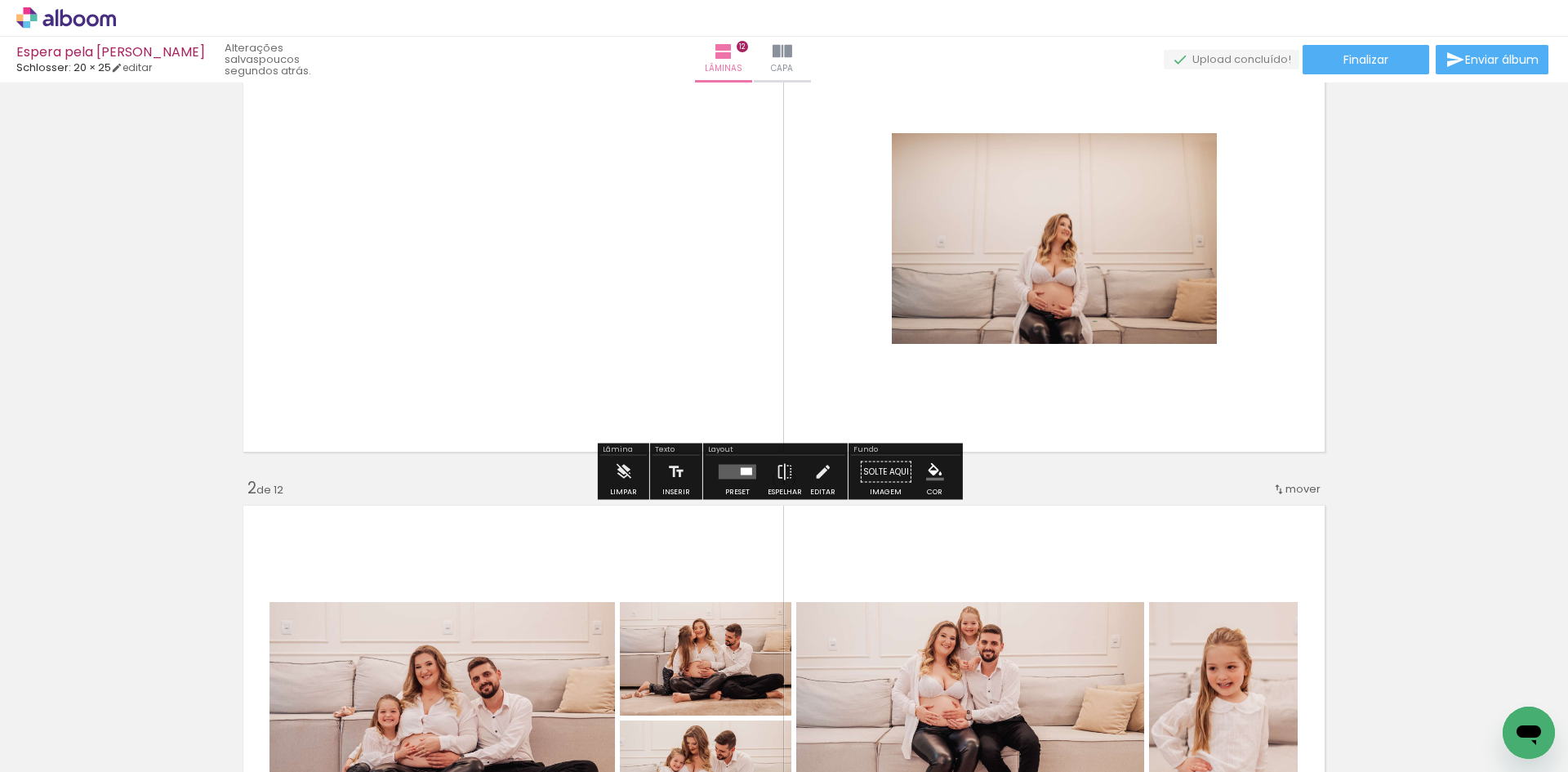
scroll to position [81, 0]
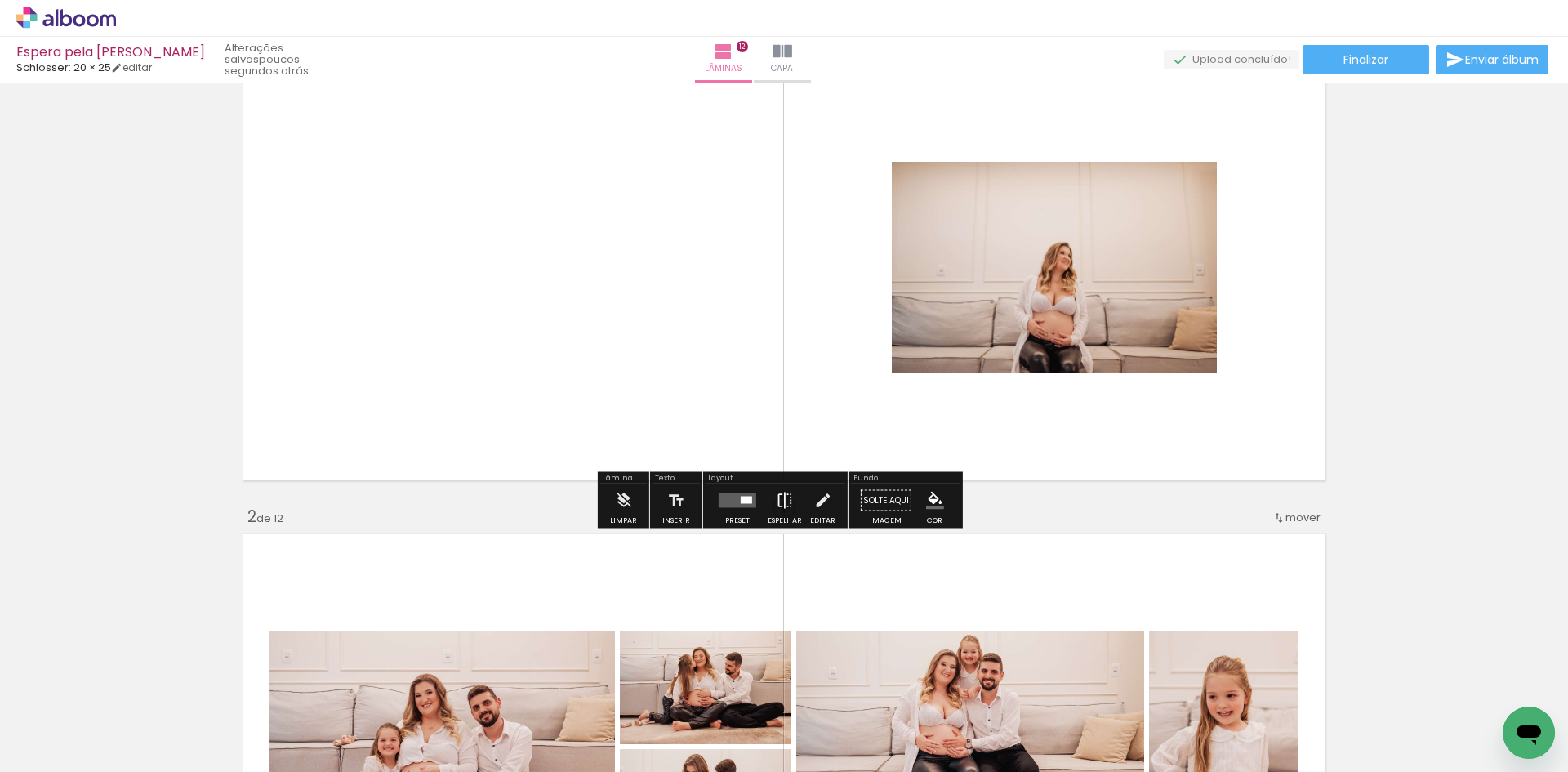
click at [796, 493] on paper-button "Espelhar" at bounding box center [785, 505] width 43 height 42
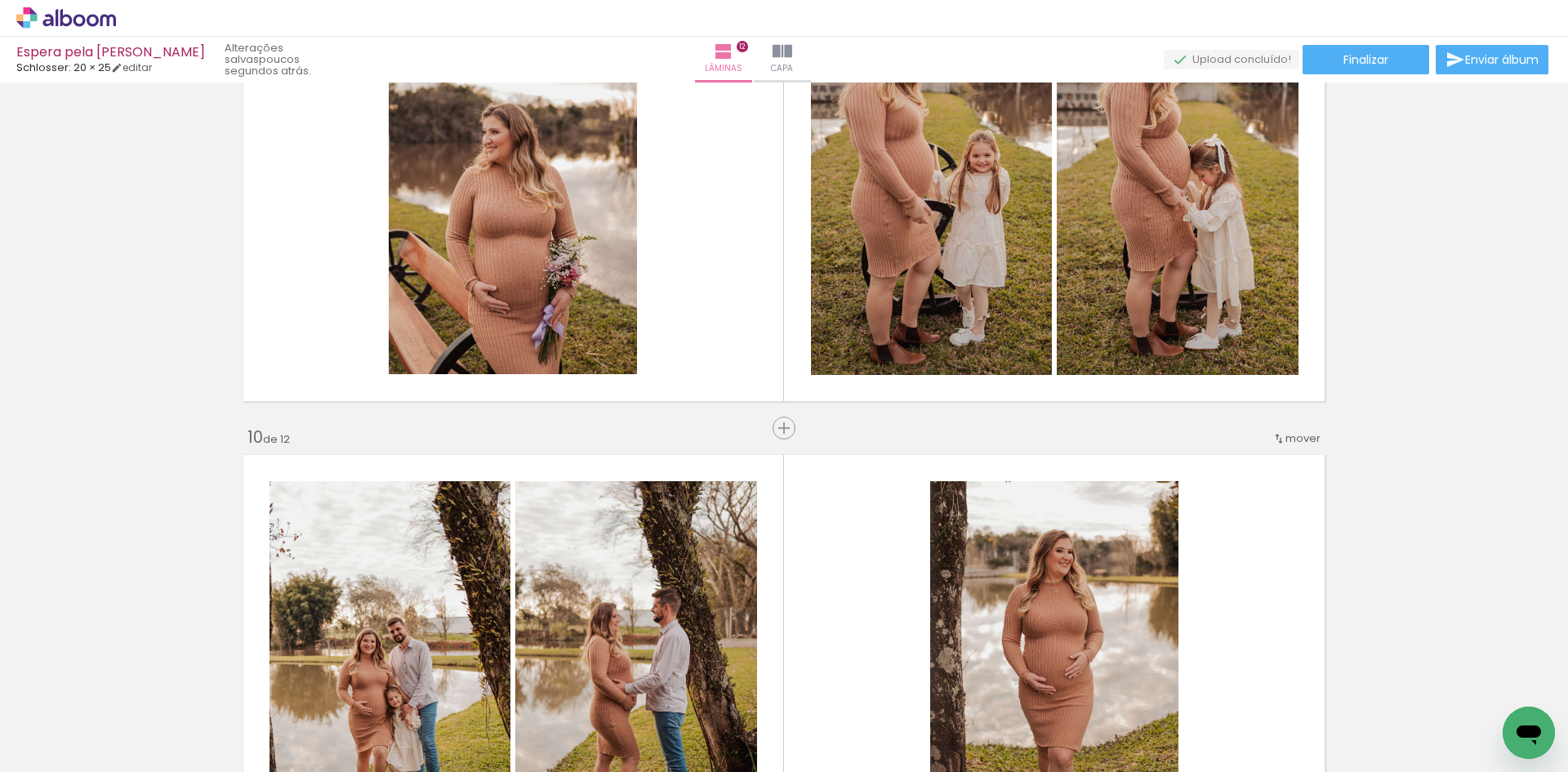
scroll to position [4001, 0]
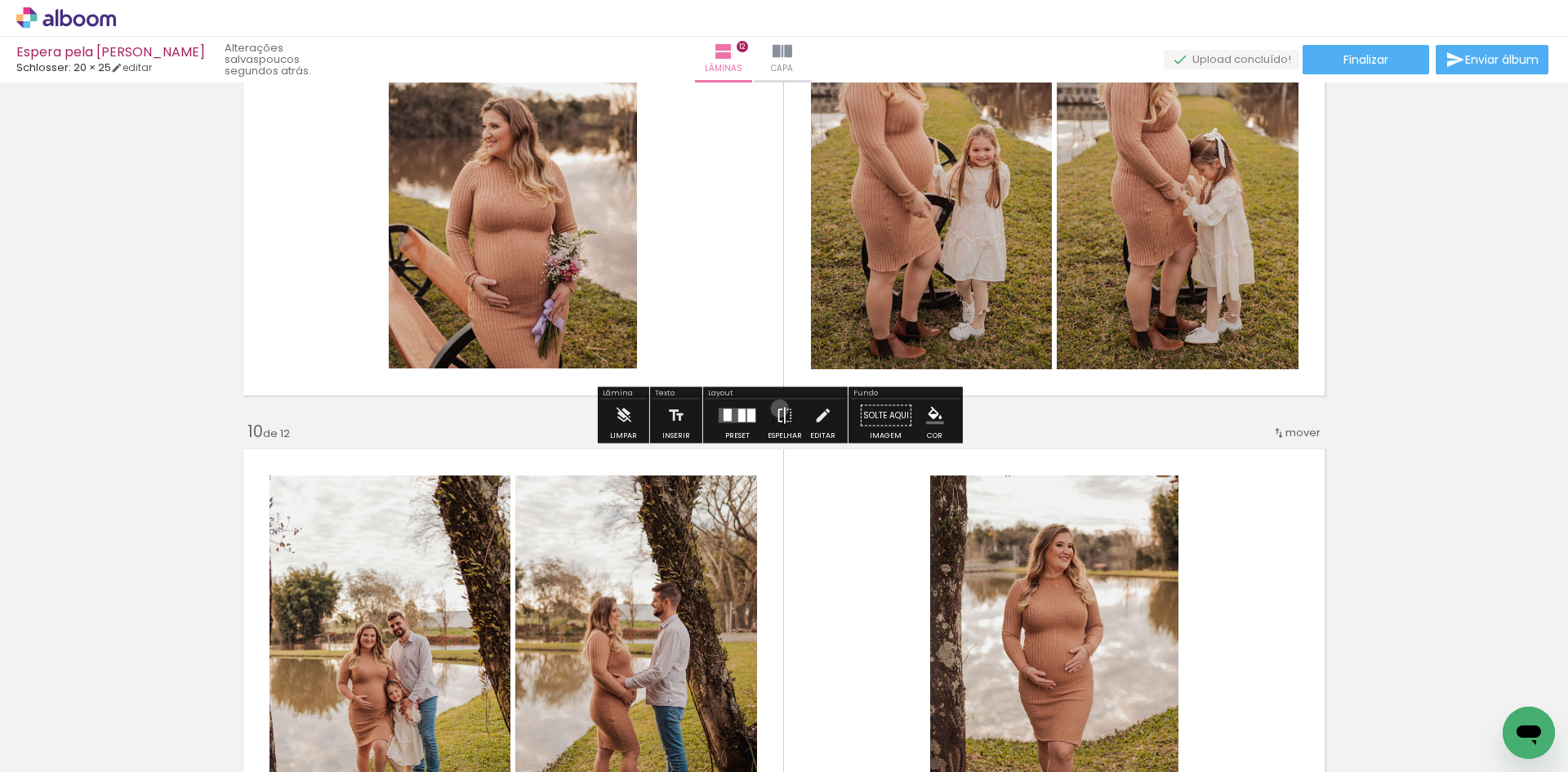
click at [775, 409] on iron-icon at bounding box center [784, 416] width 18 height 33
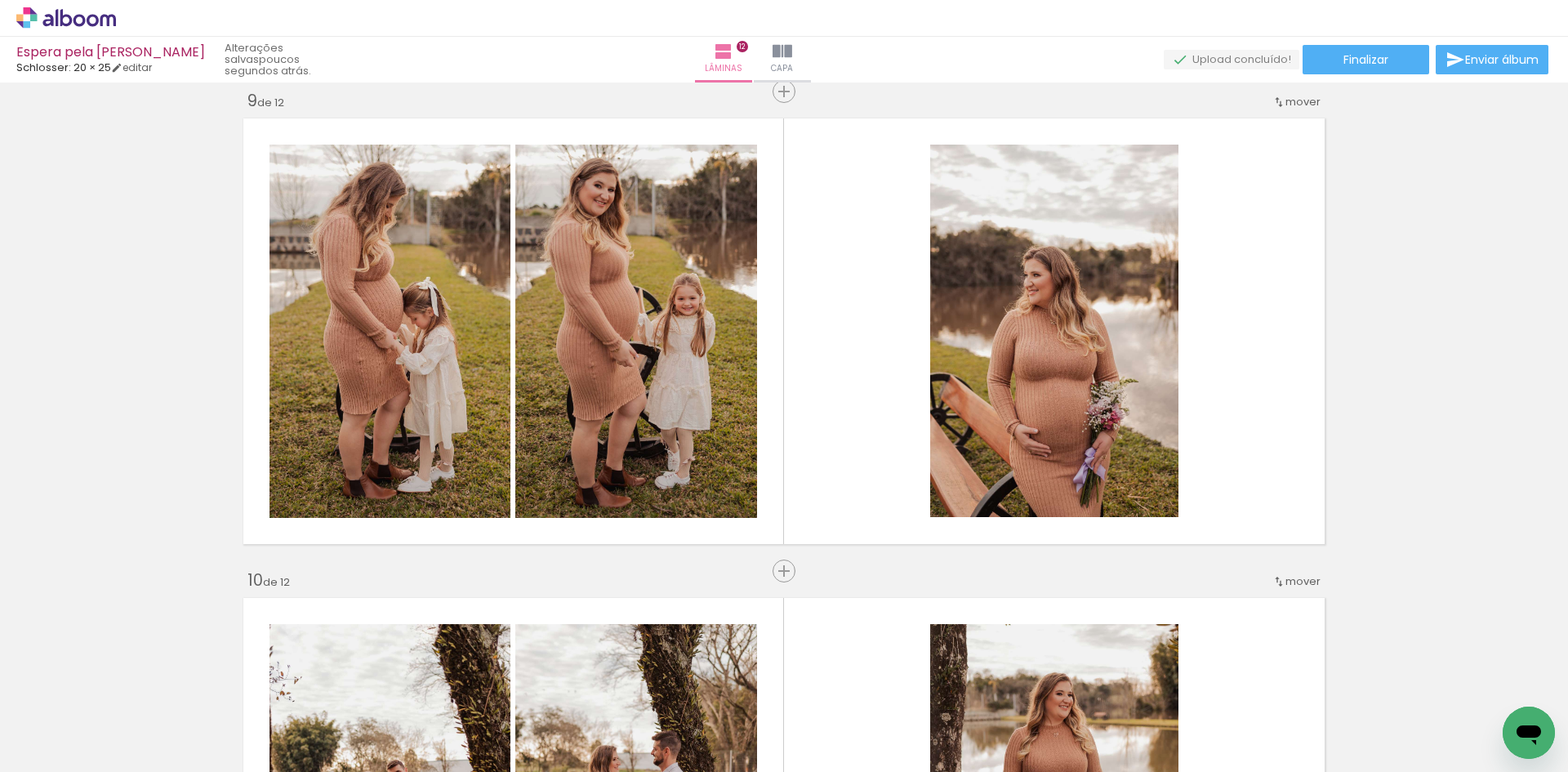
scroll to position [3838, 0]
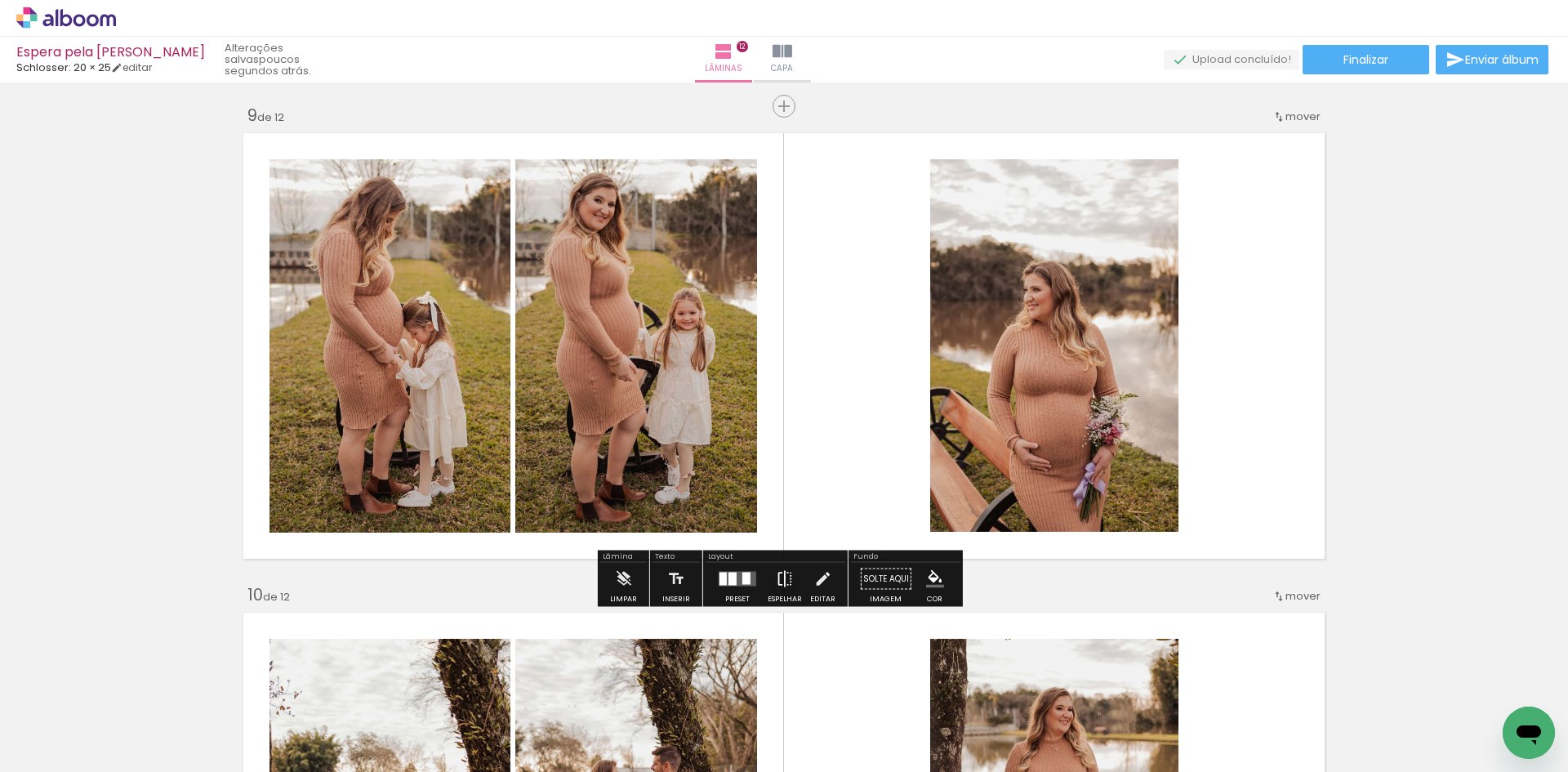
click at [780, 577] on iron-icon at bounding box center [784, 579] width 18 height 33
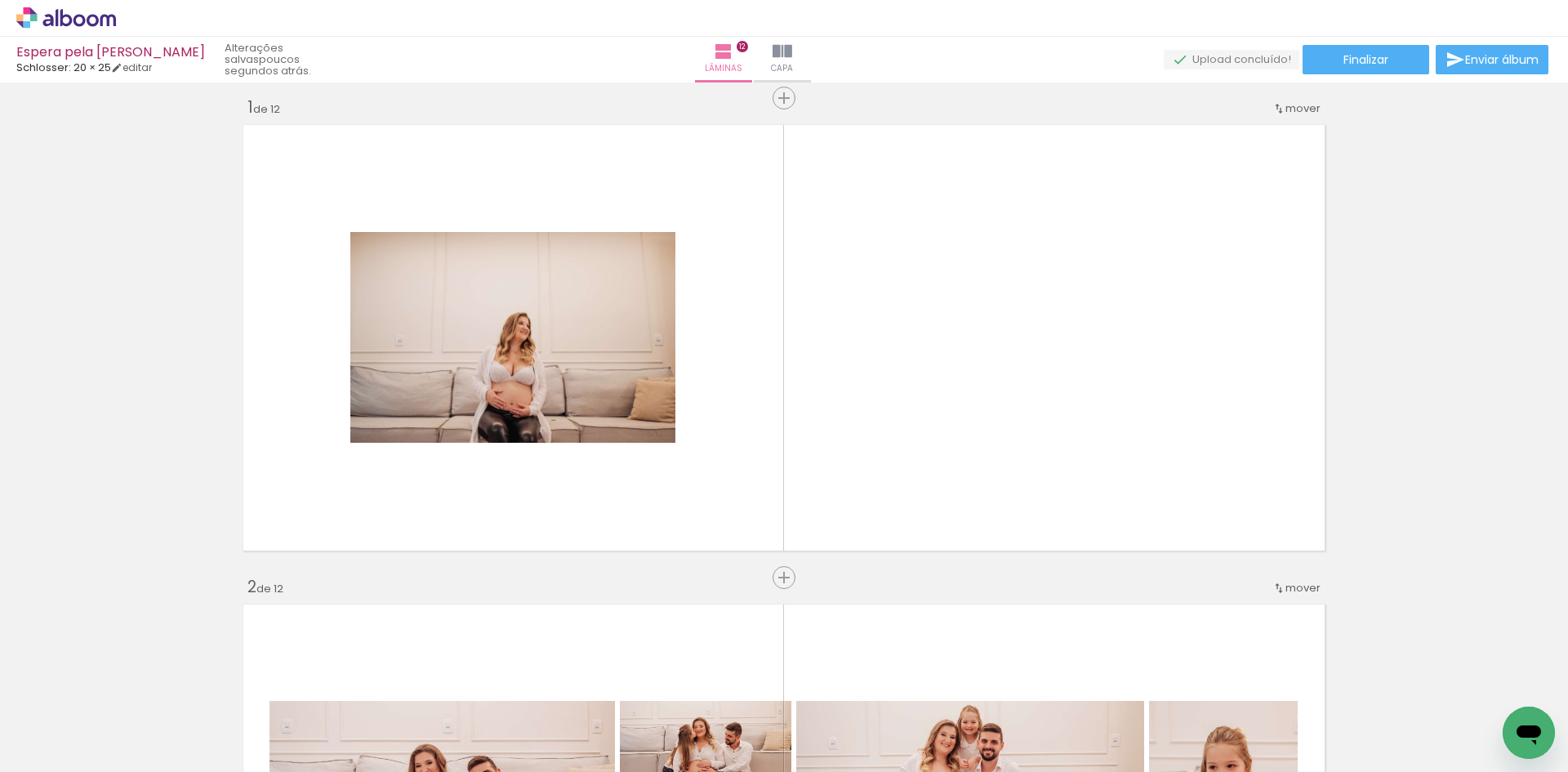
scroll to position [0, 0]
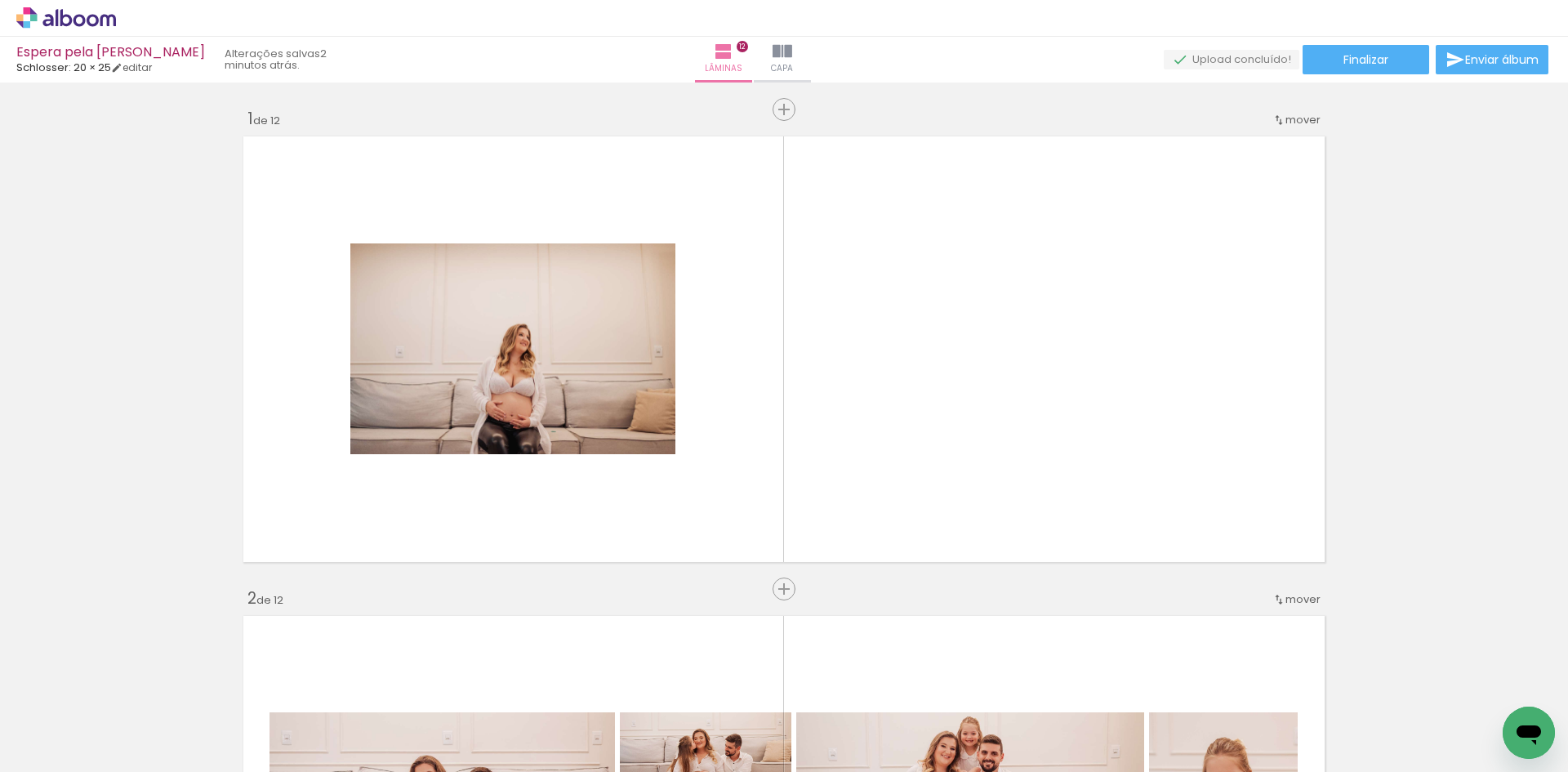
scroll to position [1960, 0]
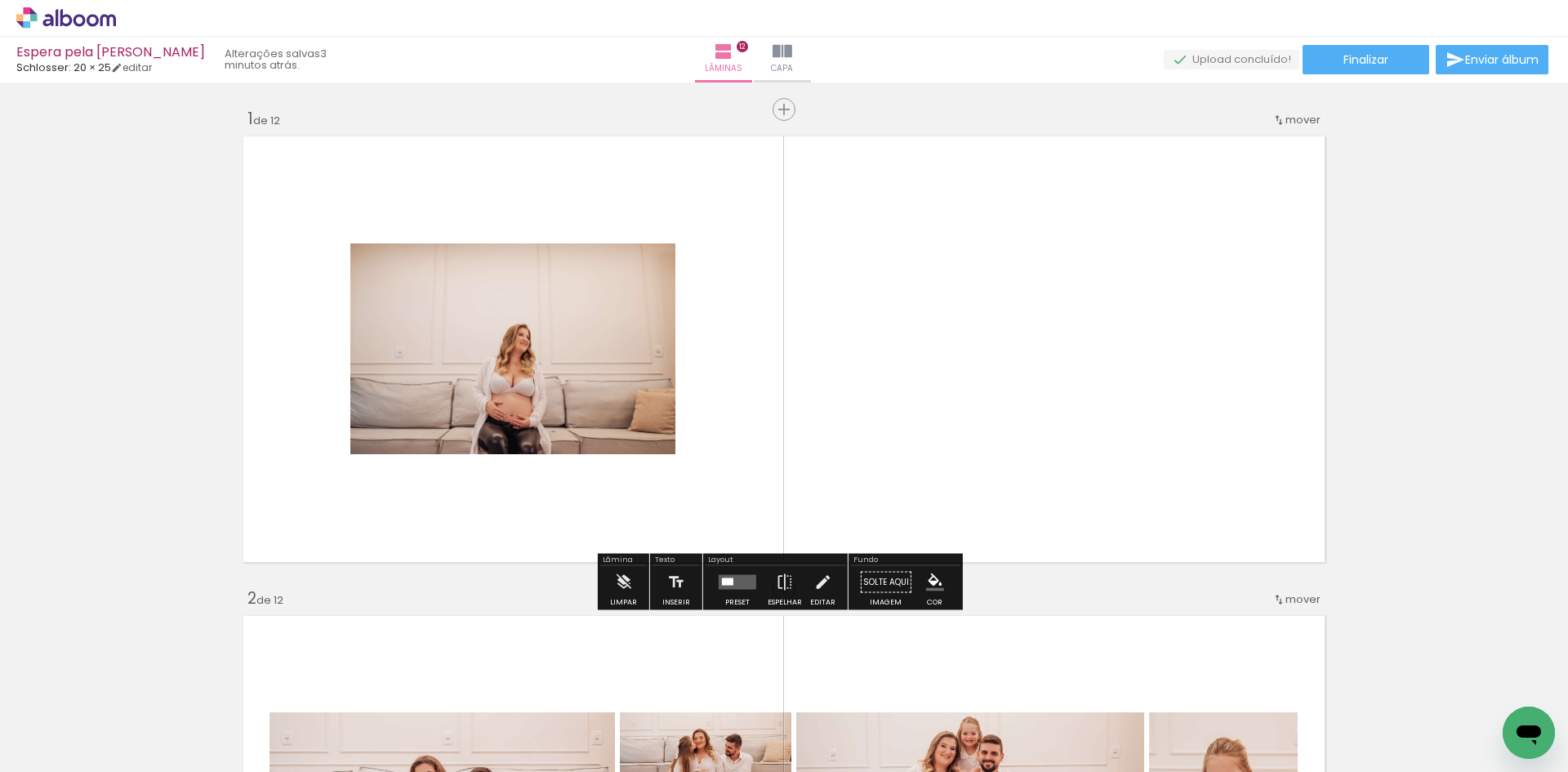
scroll to position [1960, 0]
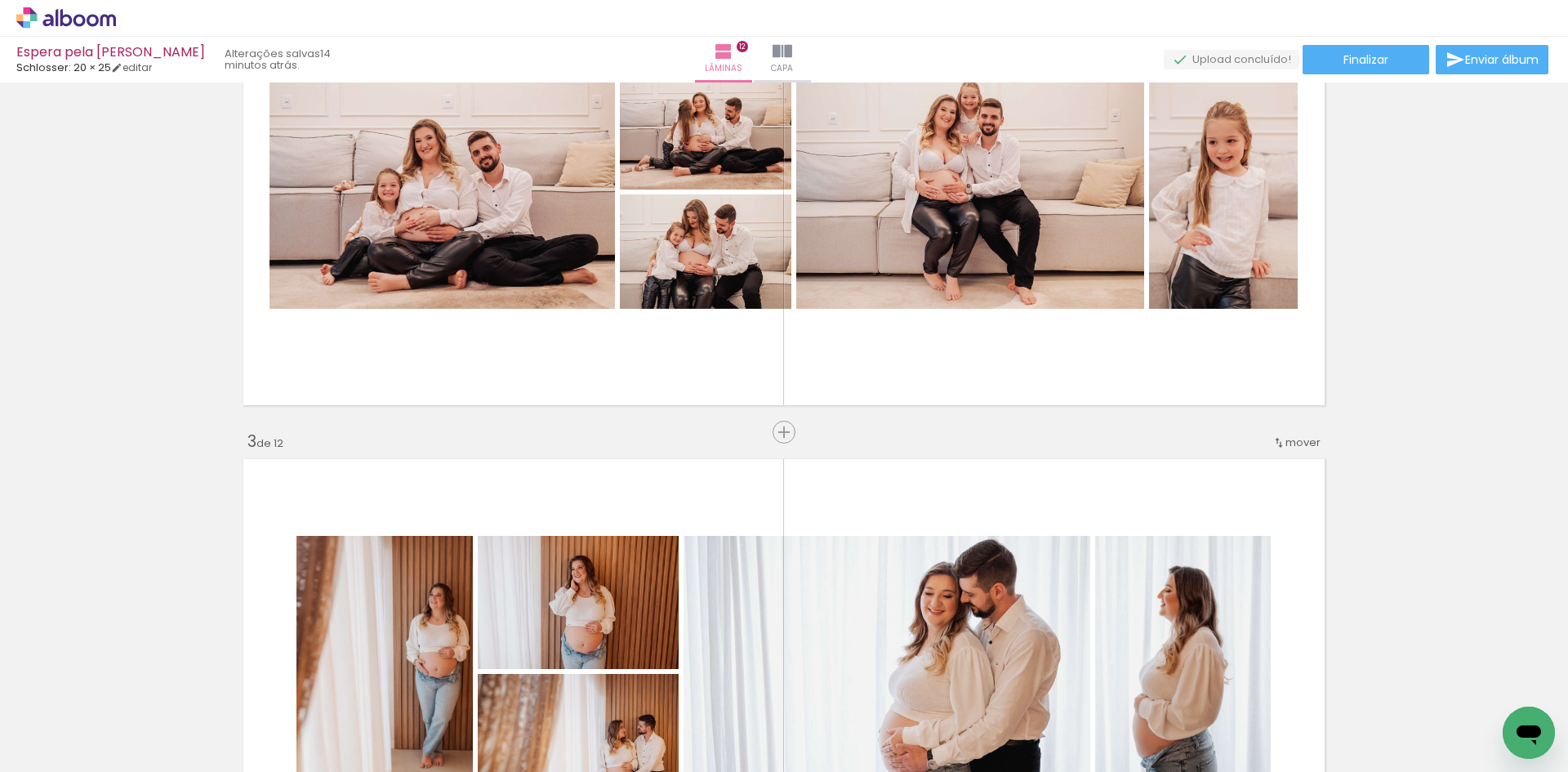
scroll to position [816, 0]
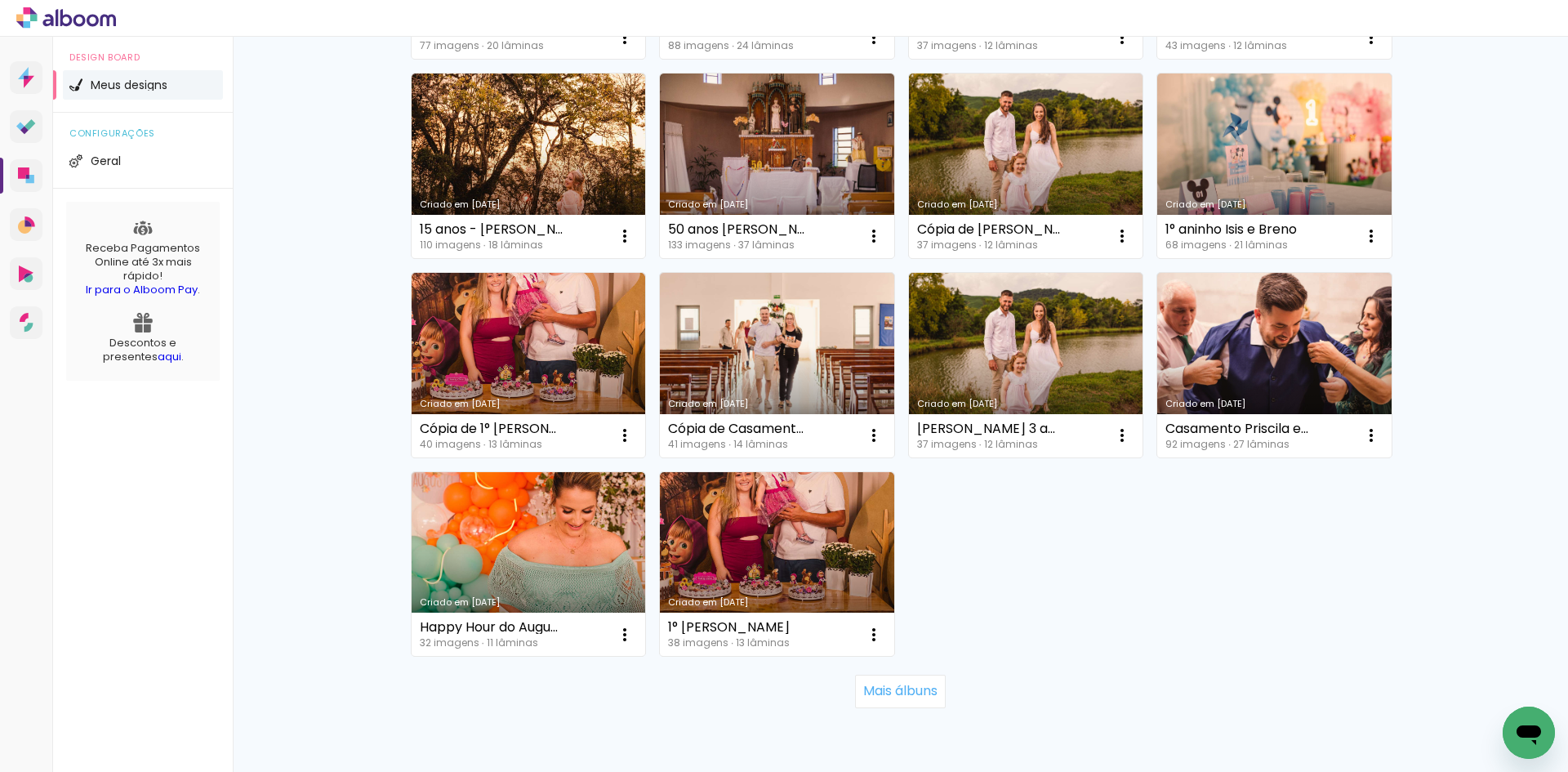
scroll to position [980, 0]
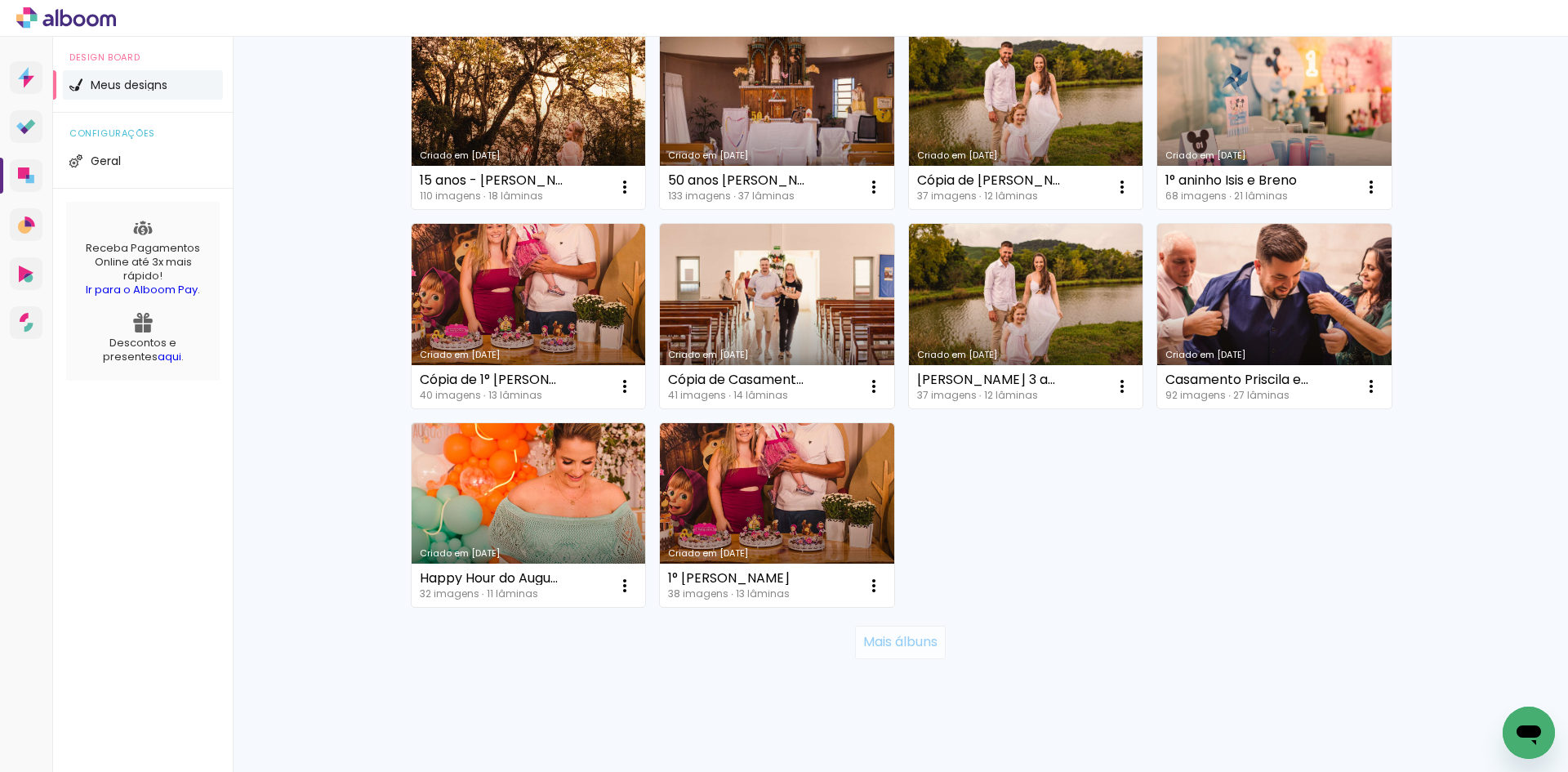
click at [0, 0] on slot "Mais álbuns" at bounding box center [0, 0] width 0 height 0
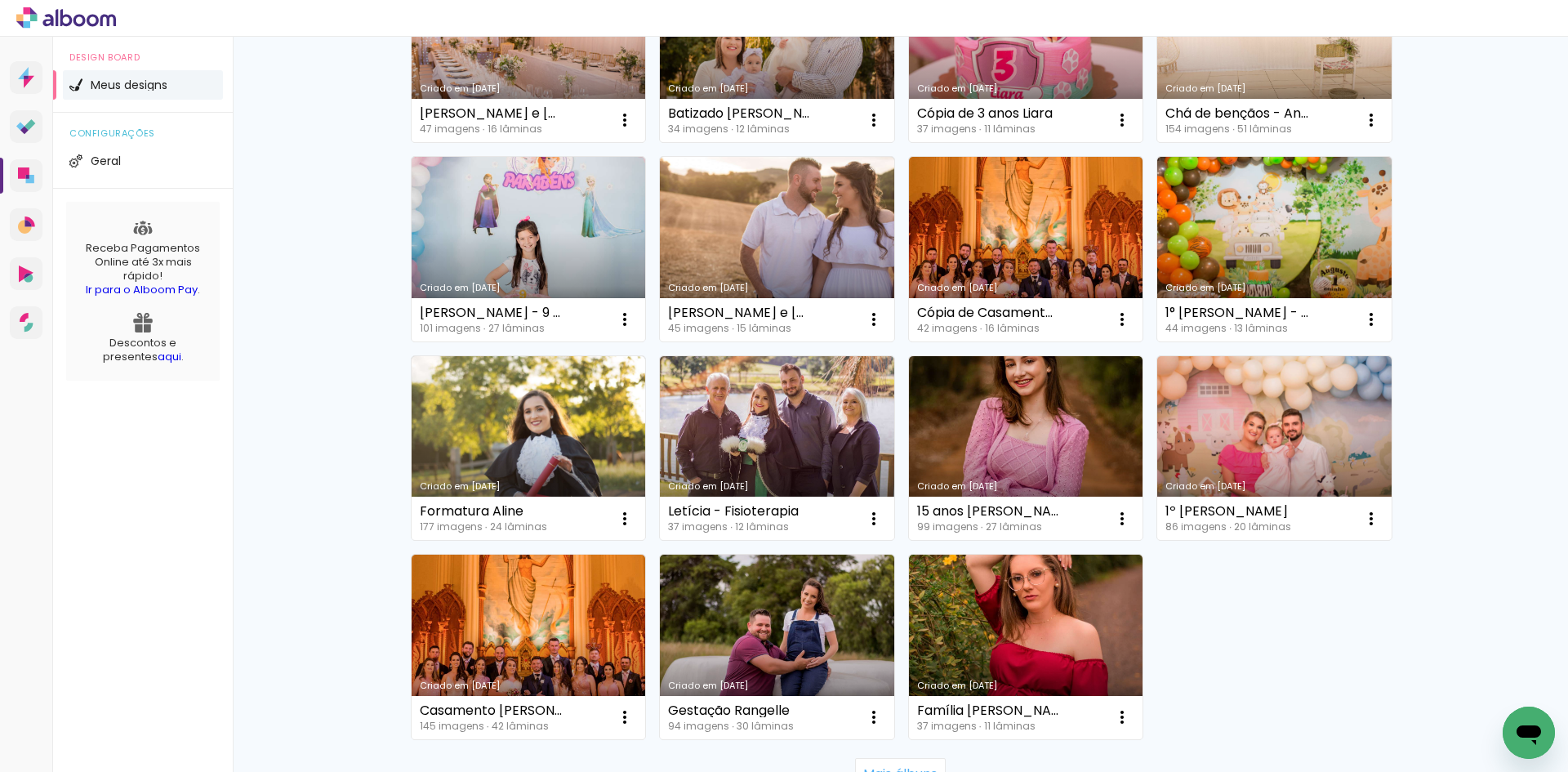
scroll to position [2123, 0]
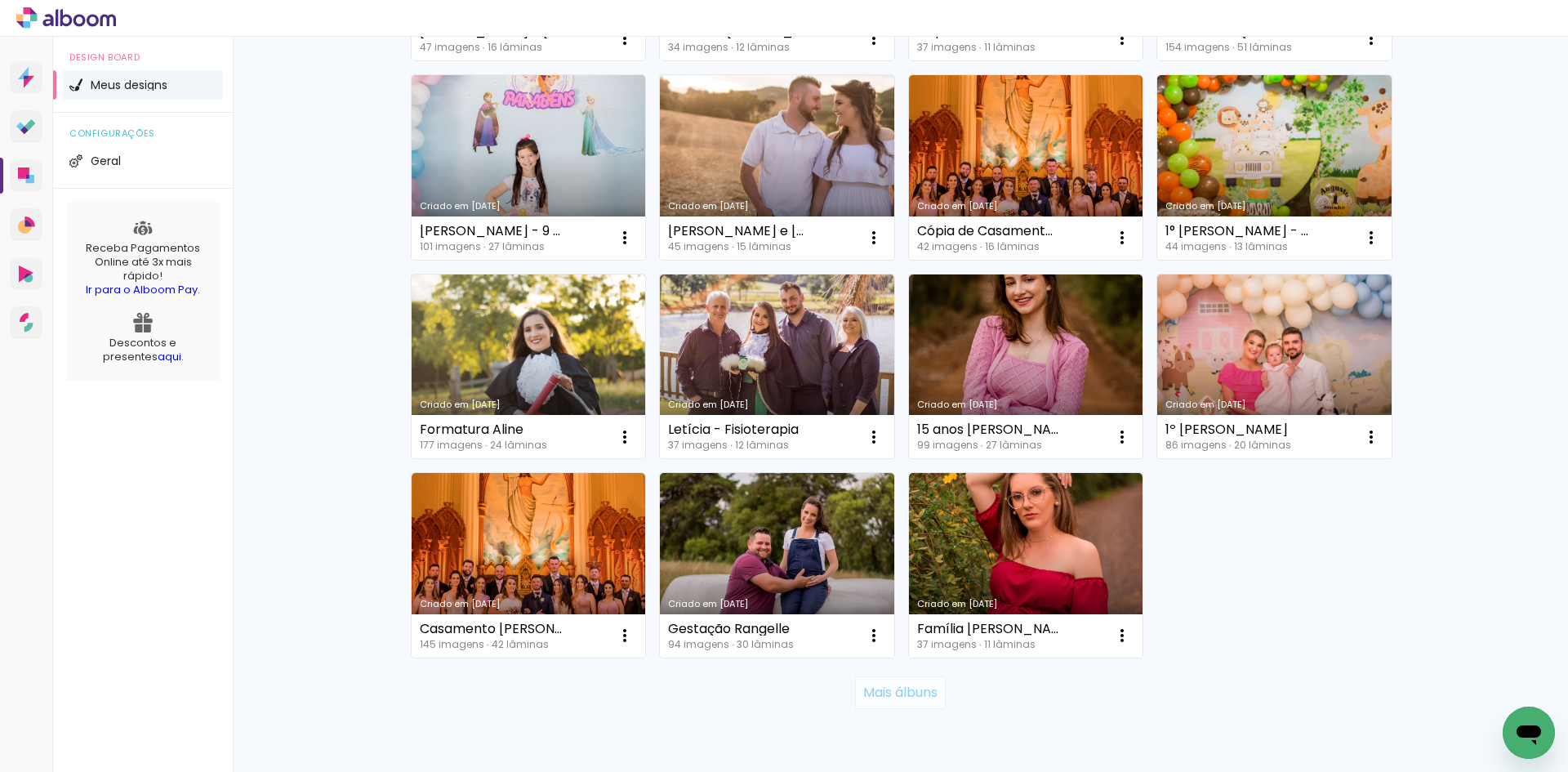
click at [0, 0] on slot "Mais álbuns" at bounding box center [0, 0] width 0 height 0
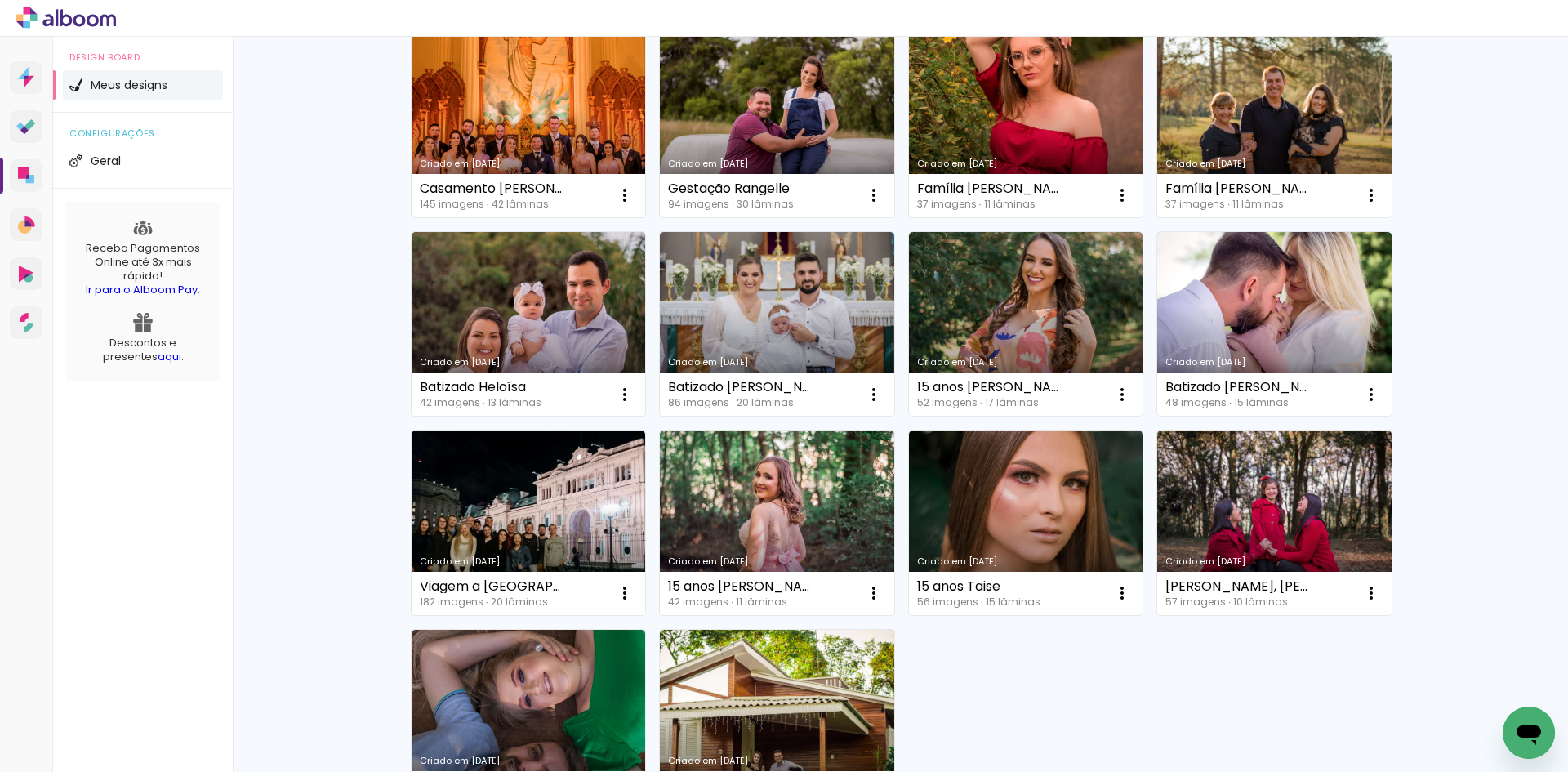
scroll to position [2613, 0]
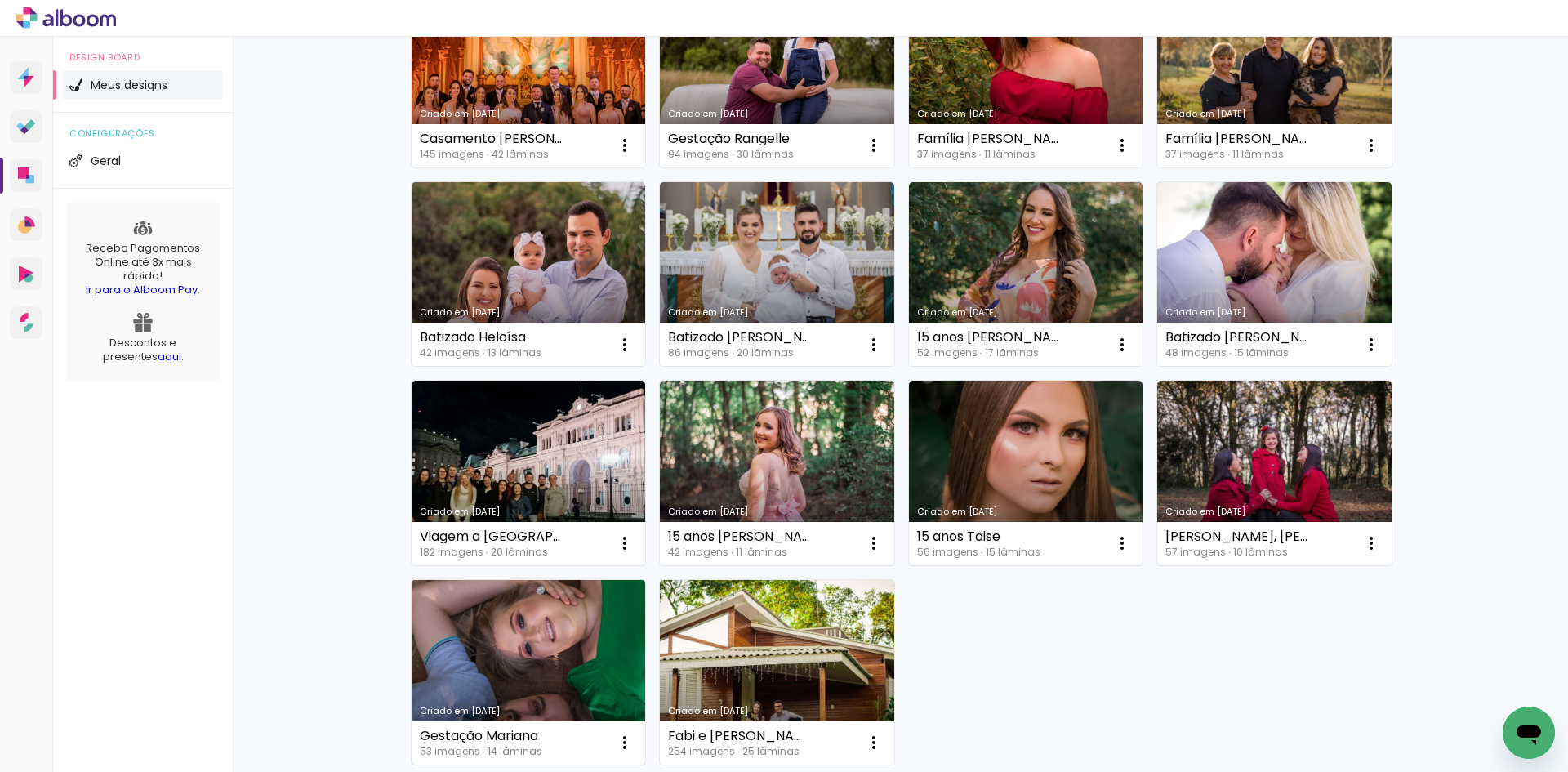
click at [592, 678] on link "Criado em [DATE]" at bounding box center [529, 672] width 234 height 184
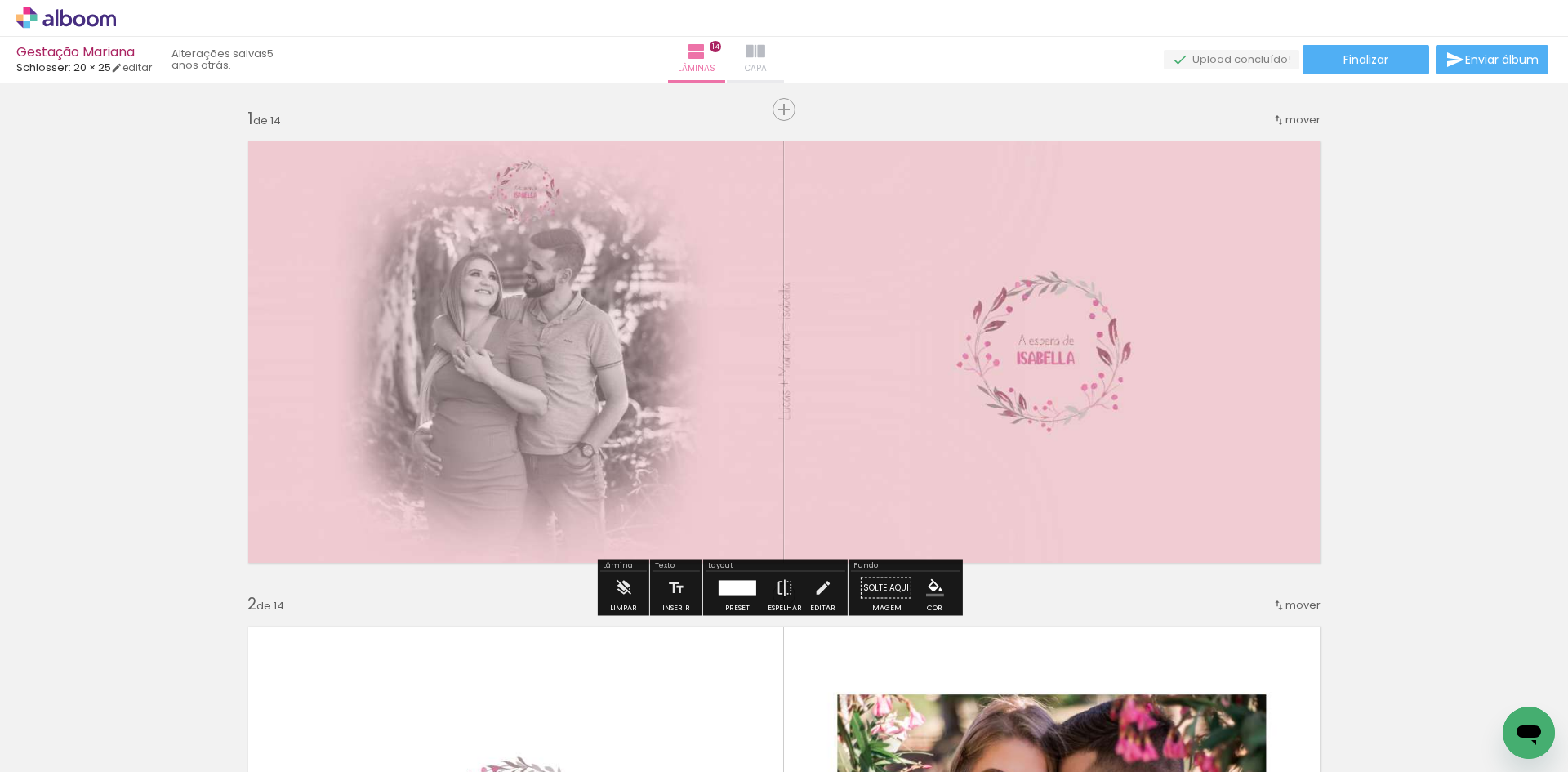
click at [765, 48] on iron-icon at bounding box center [756, 52] width 20 height 20
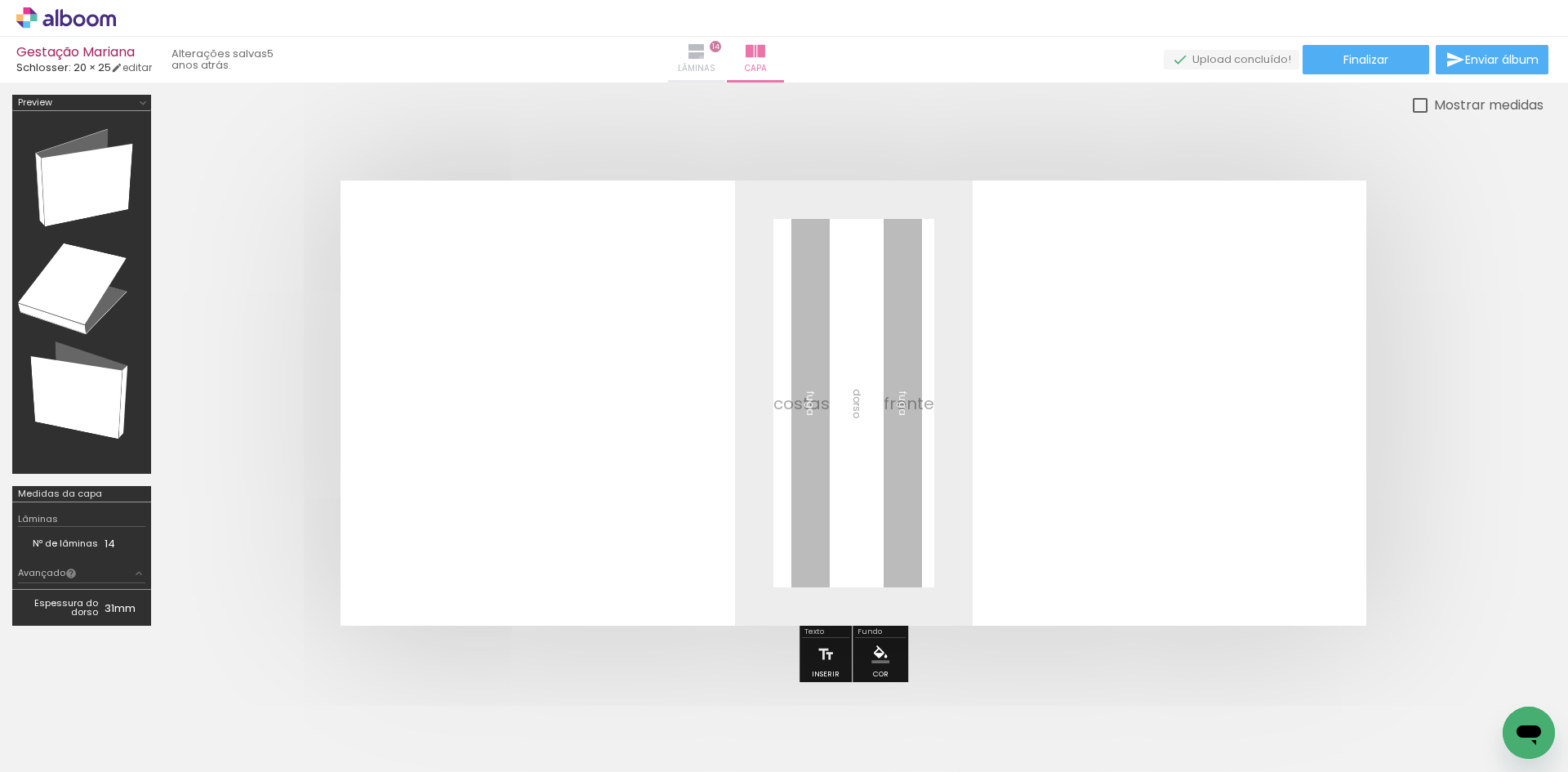
click at [706, 59] on iron-icon at bounding box center [696, 52] width 20 height 20
